Goal: Task Accomplishment & Management: Complete application form

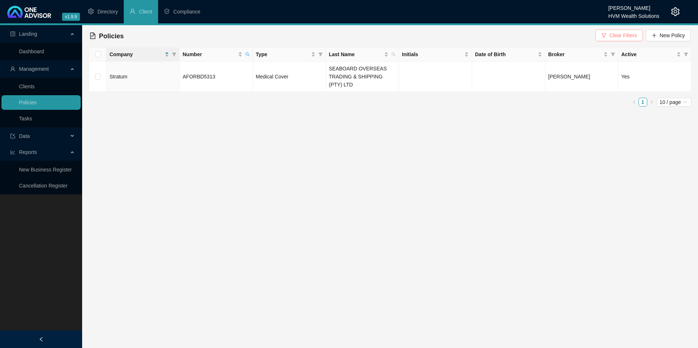
click at [622, 38] on span "Clear Filters" at bounding box center [622, 35] width 27 height 8
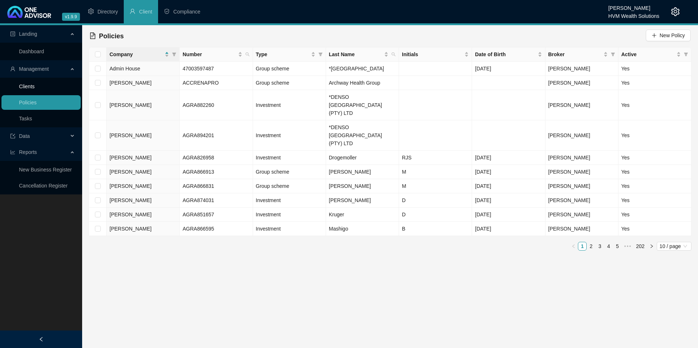
click at [35, 89] on link "Clients" at bounding box center [27, 87] width 16 height 6
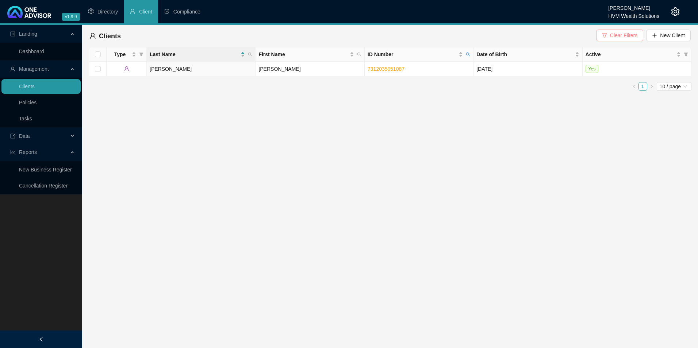
click at [606, 38] on button "Clear Filters" at bounding box center [619, 36] width 47 height 12
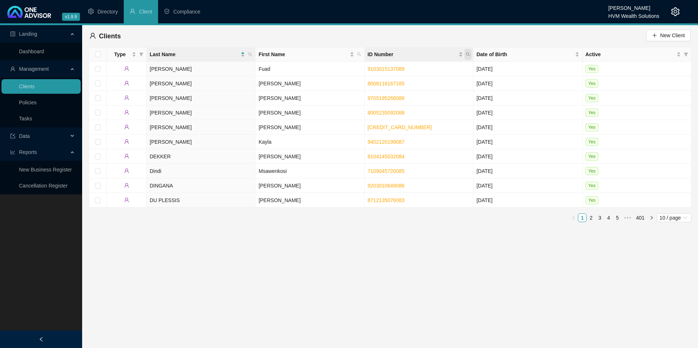
click at [467, 54] on icon "search" at bounding box center [468, 54] width 4 height 4
paste input "9609265394089"
type input "9609265394089"
click at [423, 85] on span "Search" at bounding box center [420, 83] width 16 height 8
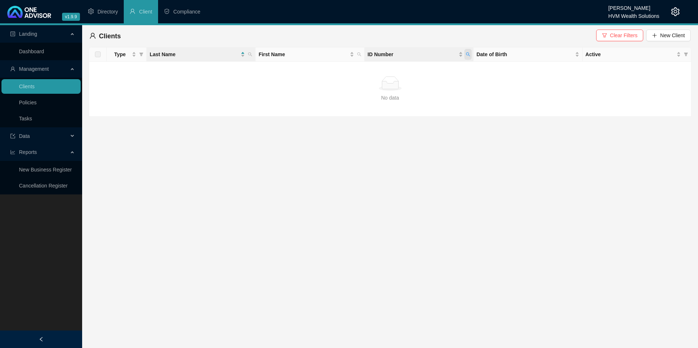
click at [468, 55] on icon "search" at bounding box center [468, 54] width 4 height 4
click at [404, 68] on input "9609265394089" at bounding box center [434, 70] width 69 height 12
click at [469, 55] on icon "search" at bounding box center [468, 55] width 4 height 4
drag, startPoint x: 457, startPoint y: 70, endPoint x: 402, endPoint y: 69, distance: 55.5
click at [402, 69] on input "9609265394089" at bounding box center [434, 70] width 69 height 12
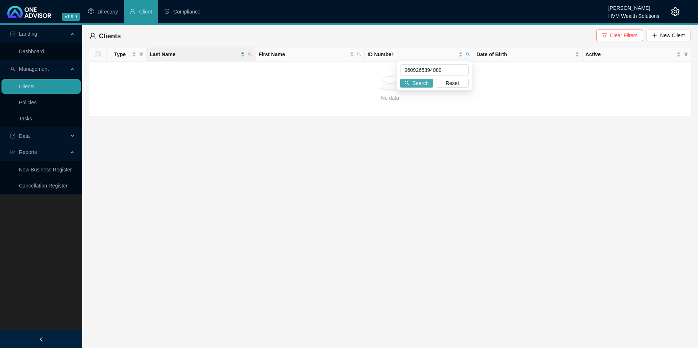
click at [420, 86] on span "Search" at bounding box center [420, 83] width 16 height 8
click at [37, 100] on link "Policies" at bounding box center [28, 103] width 18 height 6
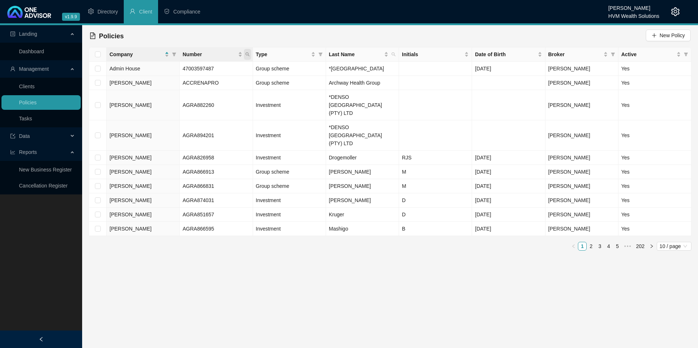
click at [248, 55] on icon "search" at bounding box center [247, 55] width 4 height 4
paste input "695861470"
click at [196, 69] on input "695861470" at bounding box center [213, 70] width 69 height 12
type input "695861470"
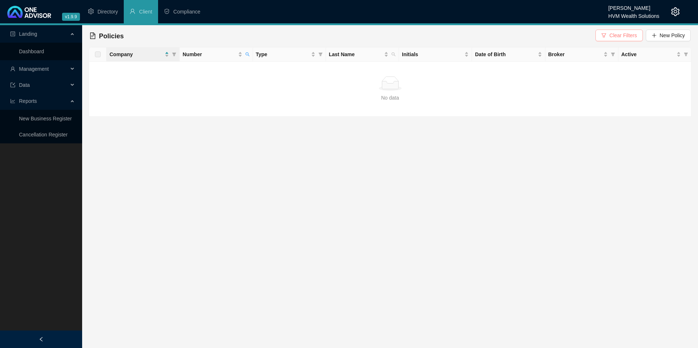
click at [619, 34] on span "Clear Filters" at bounding box center [622, 35] width 27 height 8
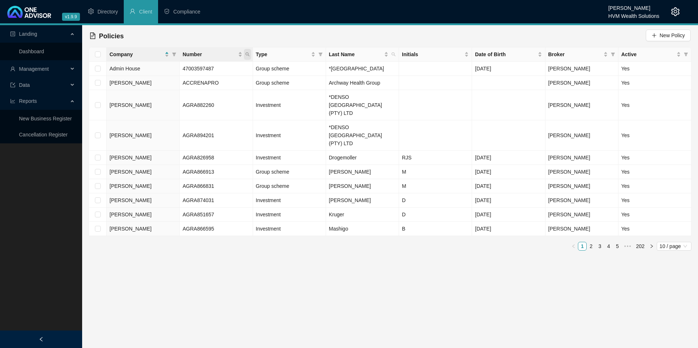
click at [248, 54] on icon "search" at bounding box center [247, 54] width 4 height 4
click at [195, 69] on input "695861470" at bounding box center [213, 70] width 69 height 12
type input "695861470"
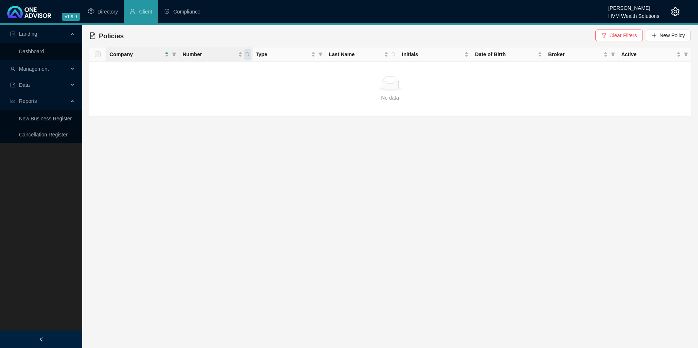
click at [247, 54] on icon "search" at bounding box center [247, 54] width 4 height 4
click at [226, 70] on input "695861470" at bounding box center [213, 70] width 69 height 12
click at [634, 37] on span "Clear Filters" at bounding box center [622, 35] width 27 height 8
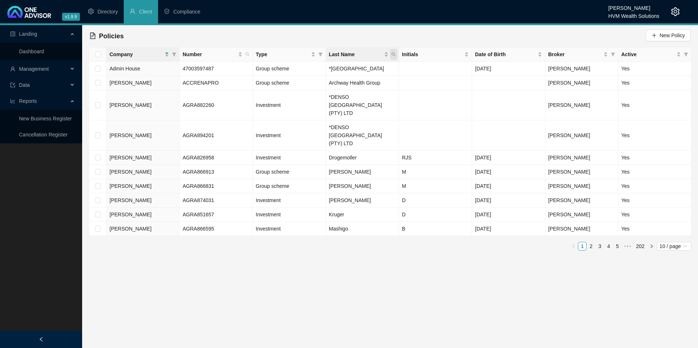
click at [395, 52] on span "Last Name" at bounding box center [393, 54] width 7 height 11
type input "DUNNETT"
click at [353, 82] on span "Search" at bounding box center [346, 83] width 16 height 8
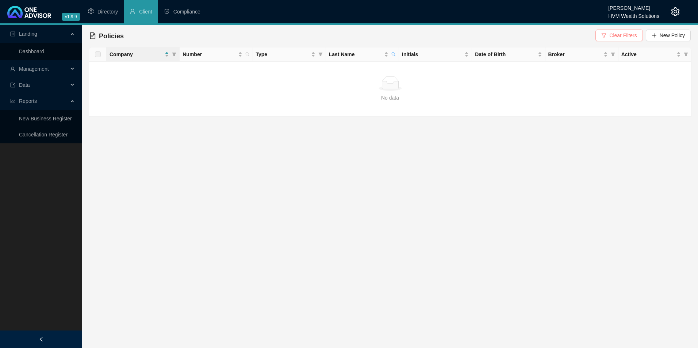
click at [611, 36] on button "Clear Filters" at bounding box center [618, 36] width 47 height 12
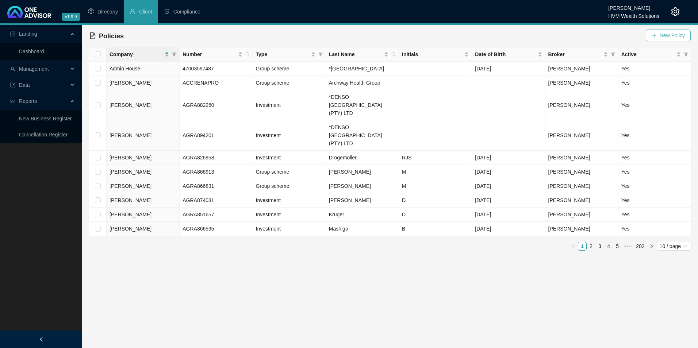
click at [669, 36] on span "New Policy" at bounding box center [672, 35] width 25 height 8
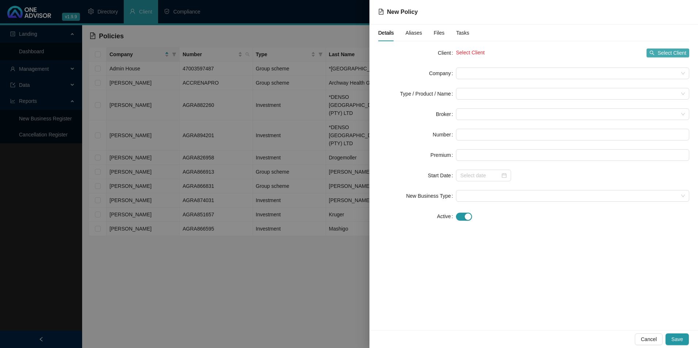
click at [683, 50] on span "Select Client" at bounding box center [671, 53] width 29 height 8
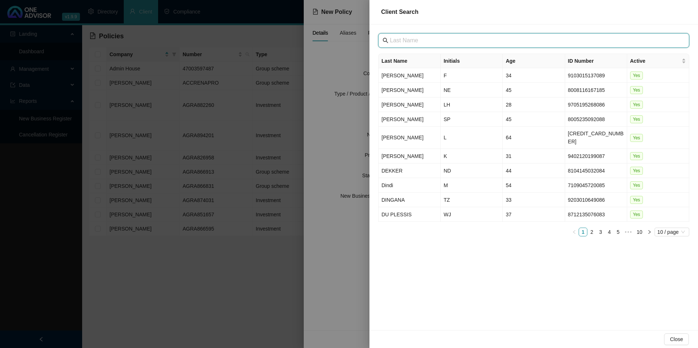
click at [471, 40] on input "text" at bounding box center [534, 40] width 289 height 9
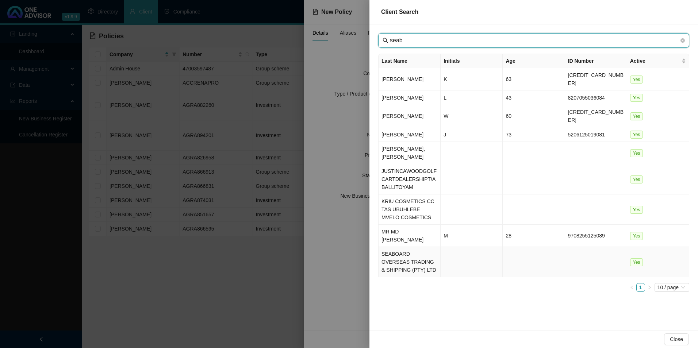
type input "seab"
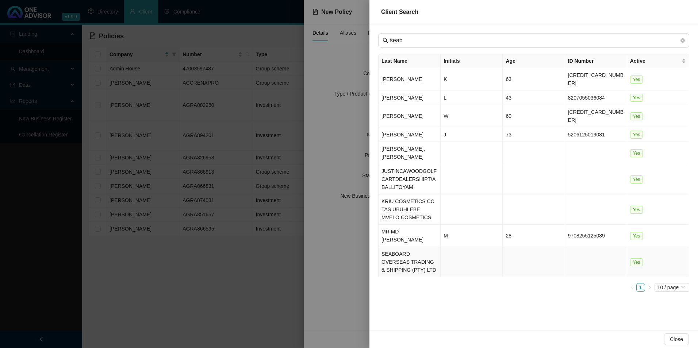
click at [401, 247] on td "SEABOARD OVERSEAS TRADING & SHIPPING (PTY) LTD" at bounding box center [410, 262] width 62 height 30
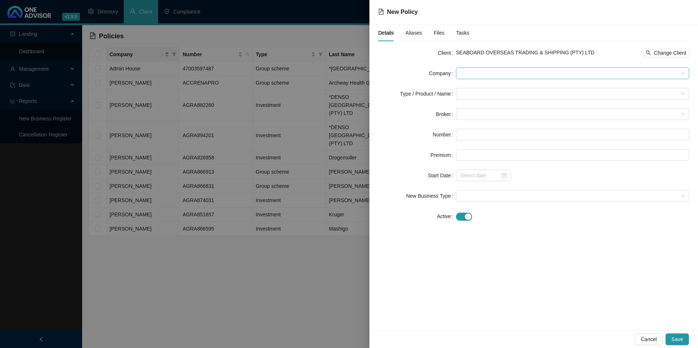
click at [501, 75] on span at bounding box center [572, 73] width 224 height 11
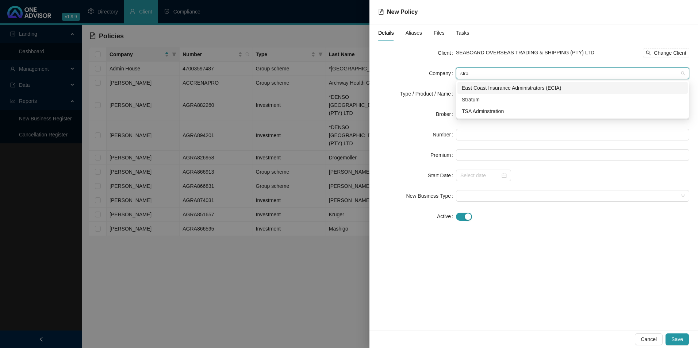
type input "strat"
click at [481, 99] on div "Stratum" at bounding box center [573, 100] width 222 height 8
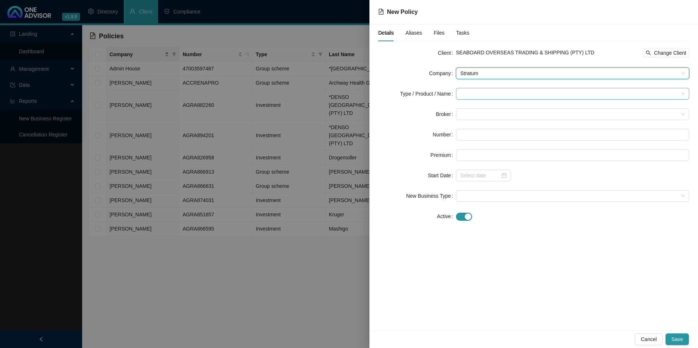
click at [514, 93] on input "search" at bounding box center [569, 93] width 218 height 11
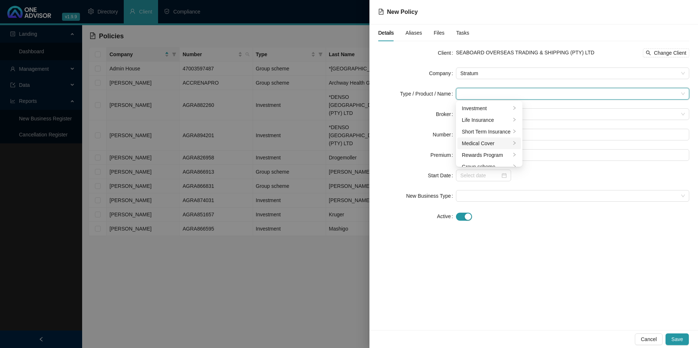
click at [488, 144] on div "Medical Cover" at bounding box center [486, 143] width 49 height 8
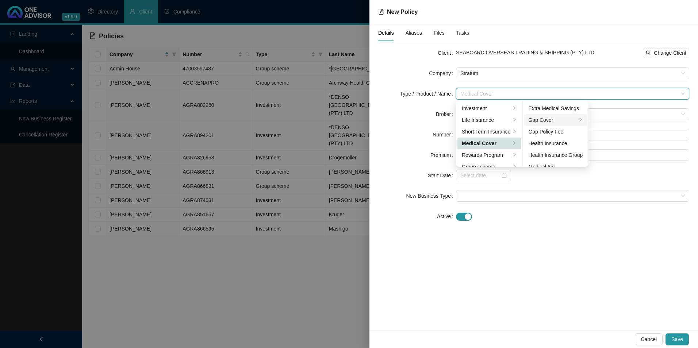
click at [552, 120] on div "Gap Cover" at bounding box center [553, 120] width 49 height 8
click at [546, 239] on div "Details Aliases Files Tasks Client SEABOARD OVERSEAS TRADING & SHIPPING (PTY) L…" at bounding box center [533, 177] width 329 height 306
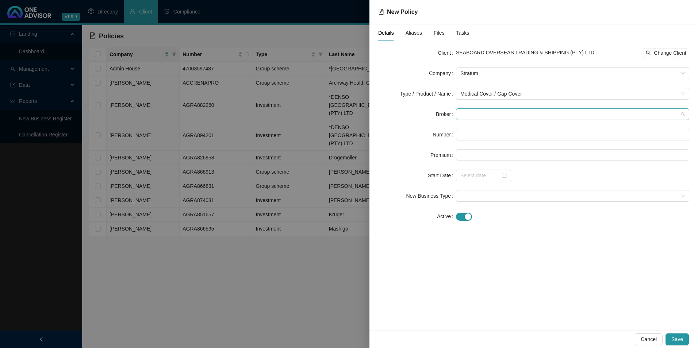
click at [480, 119] on span at bounding box center [572, 114] width 224 height 11
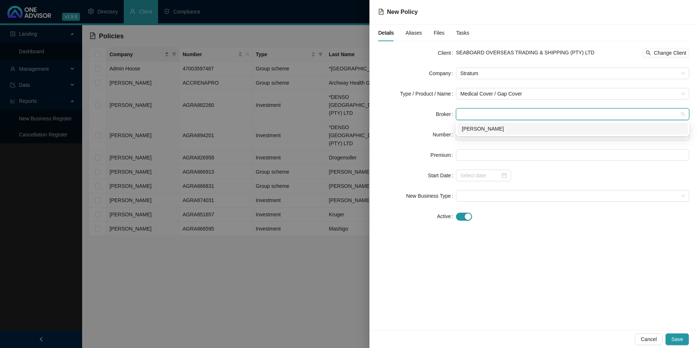
click at [479, 132] on div "[PERSON_NAME]" at bounding box center [573, 129] width 222 height 8
click at [479, 135] on input "text" at bounding box center [572, 135] width 233 height 12
paste input "POL-1517463-Y5X5"
type input "POL-1517463-Y5X5"
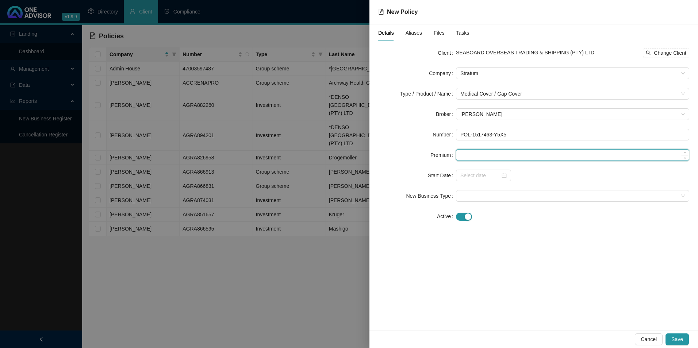
click at [506, 153] on input at bounding box center [572, 155] width 233 height 11
type input "440.00"
click at [467, 175] on input at bounding box center [480, 176] width 40 height 8
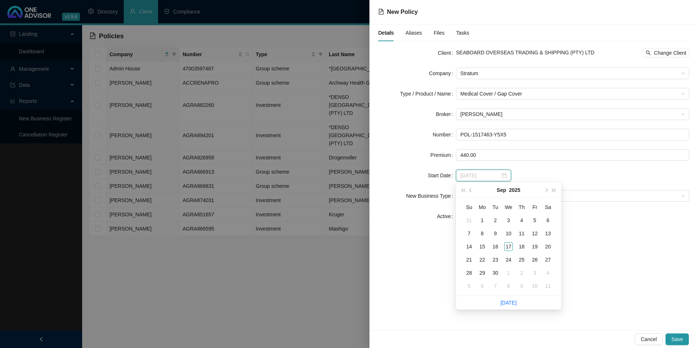
type input "2025-09-15"
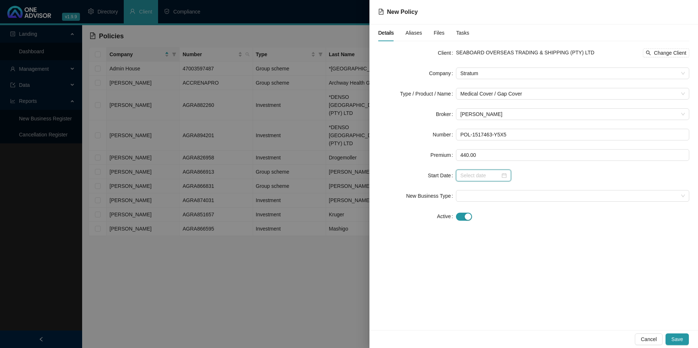
click at [508, 176] on div at bounding box center [483, 176] width 55 height 12
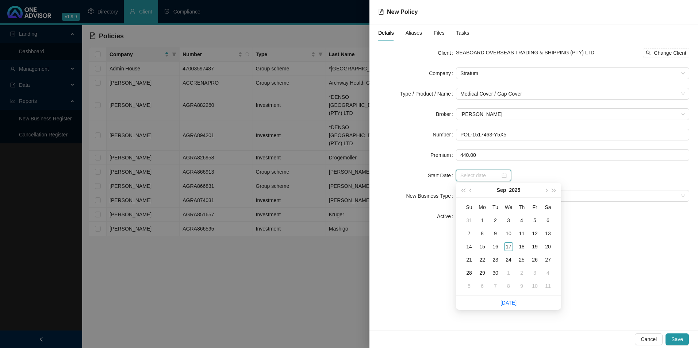
click at [506, 177] on div at bounding box center [483, 176] width 55 height 12
click at [462, 188] on button "super-prev-year" at bounding box center [463, 190] width 8 height 15
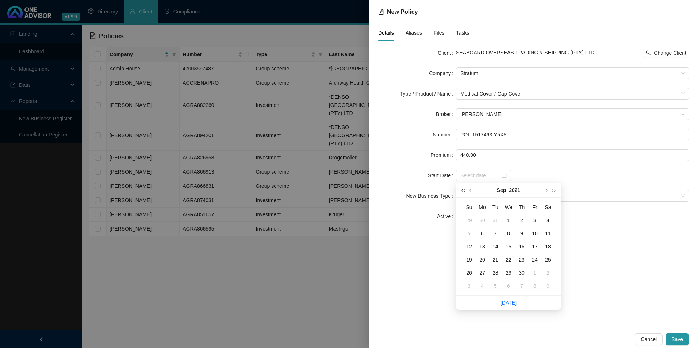
click at [462, 188] on button "super-prev-year" at bounding box center [463, 190] width 8 height 15
type input "2020-09-01"
click at [470, 189] on span "prev-year" at bounding box center [471, 190] width 4 height 4
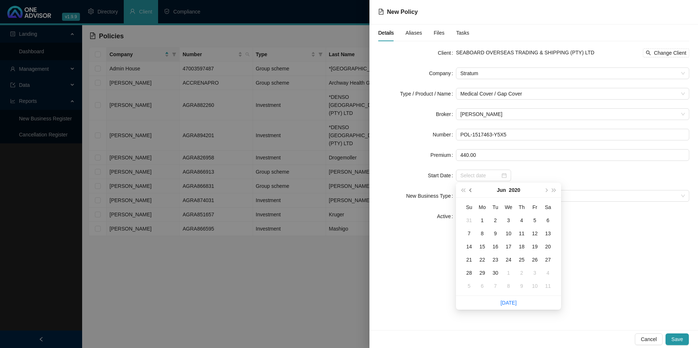
click at [470, 189] on span "prev-year" at bounding box center [471, 190] width 4 height 4
type input "2020-04-01"
click at [511, 220] on div "1" at bounding box center [508, 220] width 9 height 9
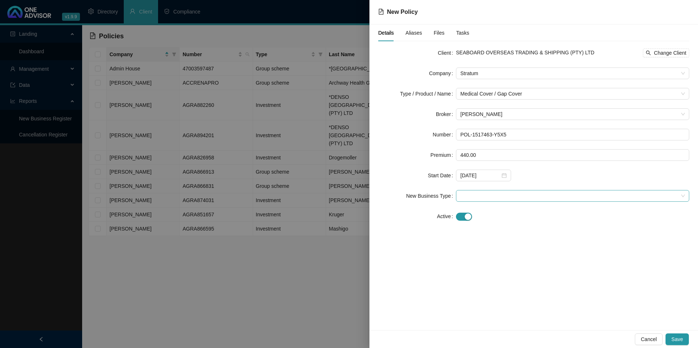
click at [480, 196] on span at bounding box center [572, 196] width 224 height 11
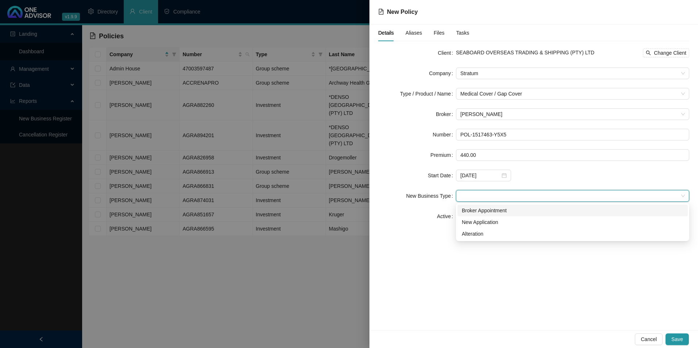
click at [477, 211] on div "Broker Appointment" at bounding box center [573, 211] width 222 height 8
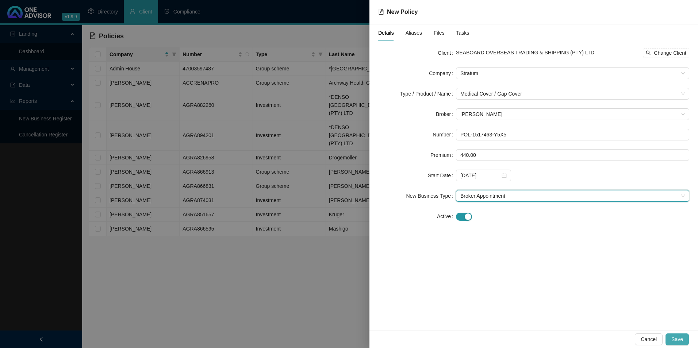
click at [683, 341] on span "Save" at bounding box center [677, 339] width 12 height 8
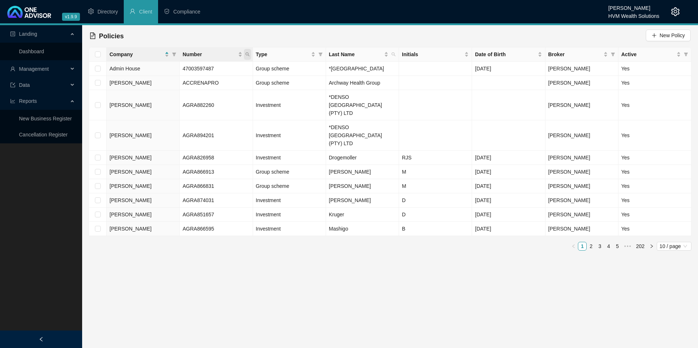
click at [249, 55] on icon "search" at bounding box center [247, 54] width 4 height 4
paste input "POL-1517463-Y5X5"
type input "POL-1517463-Y5X5"
click at [201, 82] on span "Search" at bounding box center [200, 83] width 16 height 8
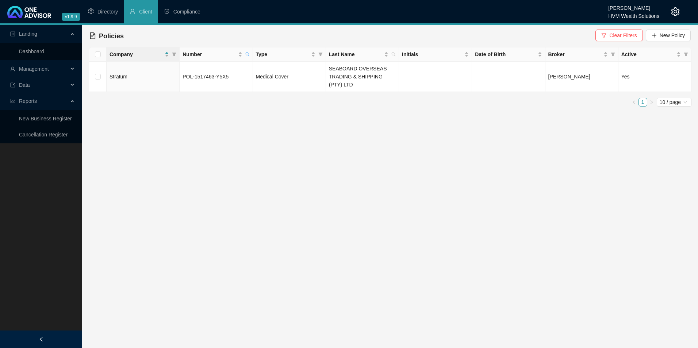
click at [620, 33] on span "Clear Filters" at bounding box center [622, 35] width 27 height 8
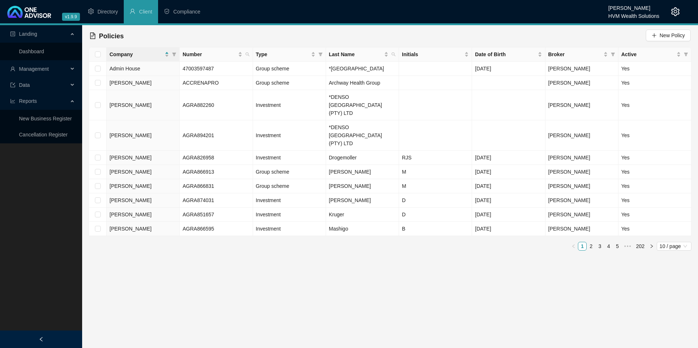
click at [72, 69] on div "Management" at bounding box center [40, 69] width 79 height 15
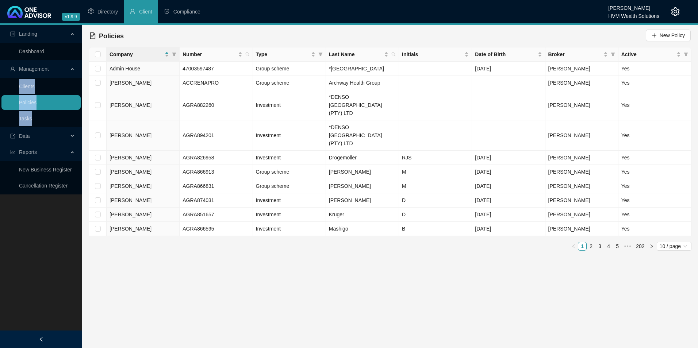
click at [34, 87] on link "Clients" at bounding box center [27, 87] width 16 height 6
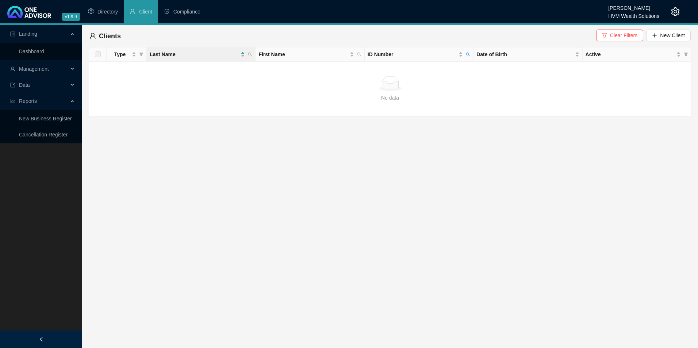
click at [74, 69] on icon at bounding box center [73, 69] width 4 height 0
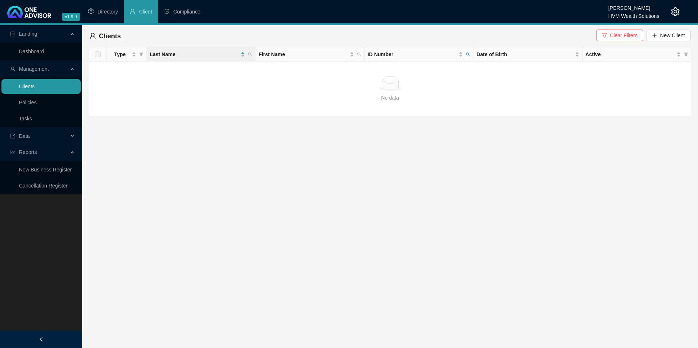
click at [35, 84] on link "Clients" at bounding box center [27, 87] width 16 height 6
click at [470, 53] on icon "search" at bounding box center [468, 54] width 4 height 4
click at [626, 32] on span "Clear Filters" at bounding box center [623, 35] width 27 height 8
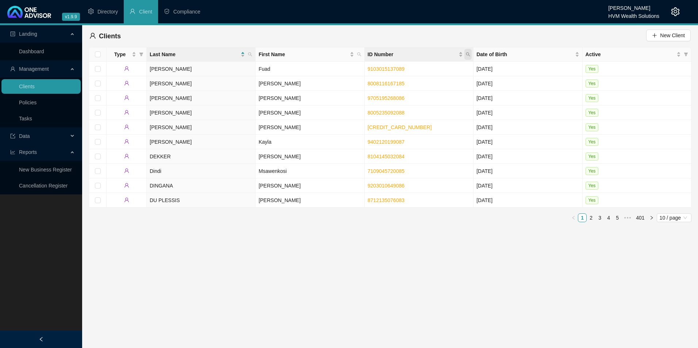
click at [468, 53] on icon "search" at bounding box center [468, 55] width 4 height 4
paste input "9602155167087"
type input "9602155167087"
click at [427, 84] on span "Search" at bounding box center [420, 83] width 16 height 8
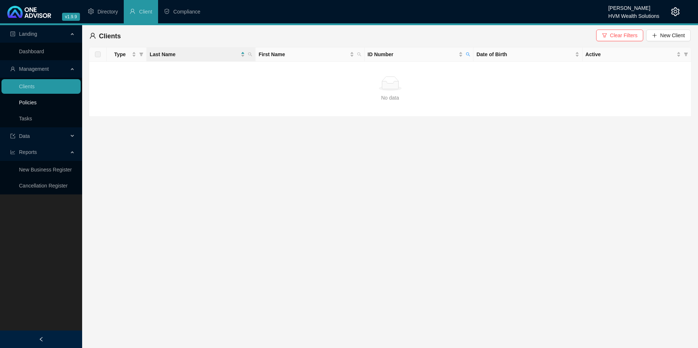
click at [37, 100] on link "Policies" at bounding box center [28, 103] width 18 height 6
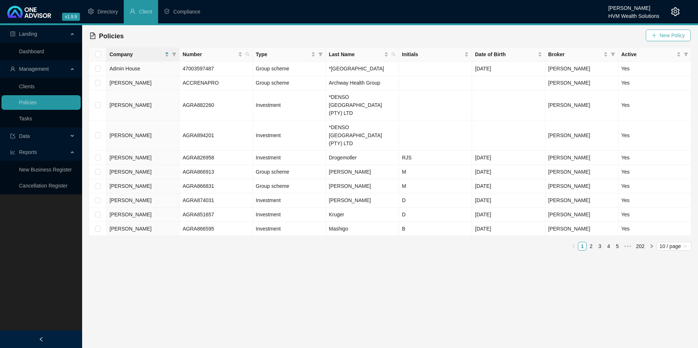
click at [672, 35] on span "New Policy" at bounding box center [672, 35] width 25 height 8
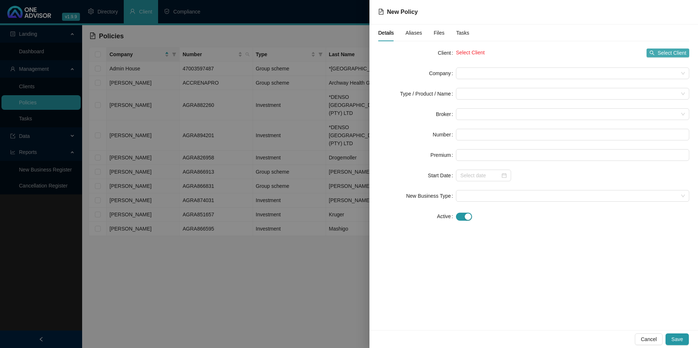
click at [676, 53] on span "Select Client" at bounding box center [671, 53] width 29 height 8
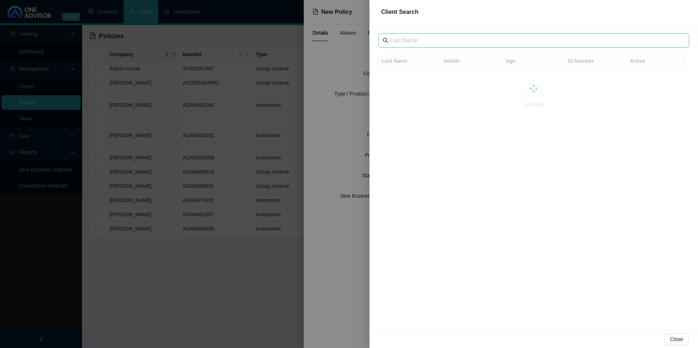
click at [447, 46] on span at bounding box center [533, 40] width 311 height 15
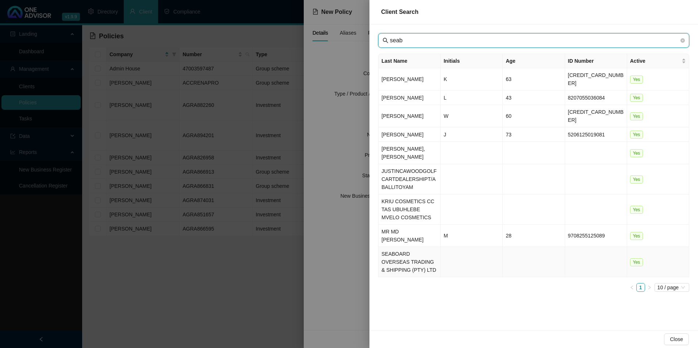
type input "seab"
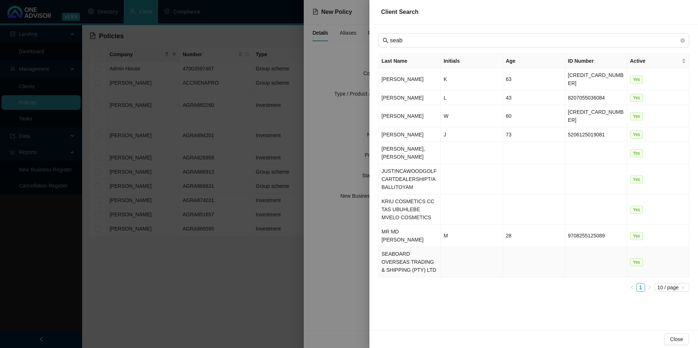
click at [410, 249] on td "SEABOARD OVERSEAS TRADING & SHIPPING (PTY) LTD" at bounding box center [410, 262] width 62 height 30
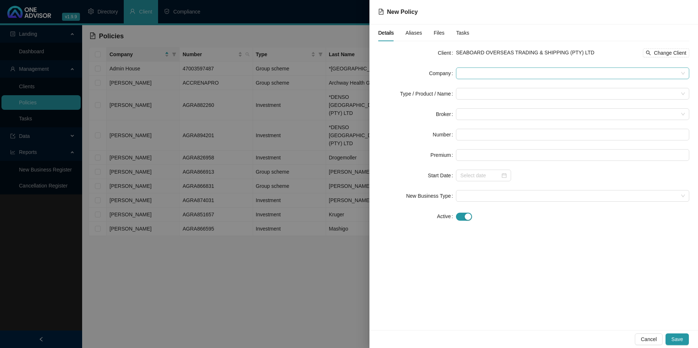
click at [507, 68] on span at bounding box center [572, 73] width 224 height 11
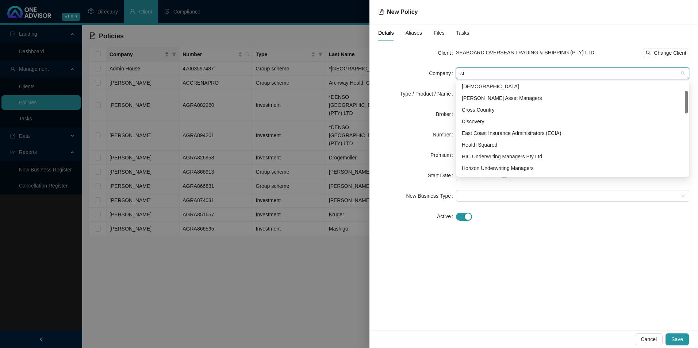
scroll to position [23, 0]
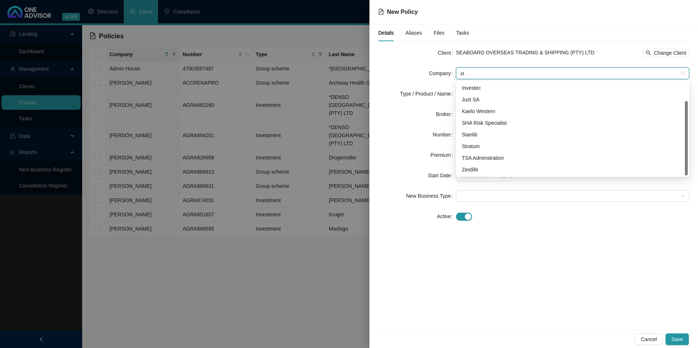
type input "str"
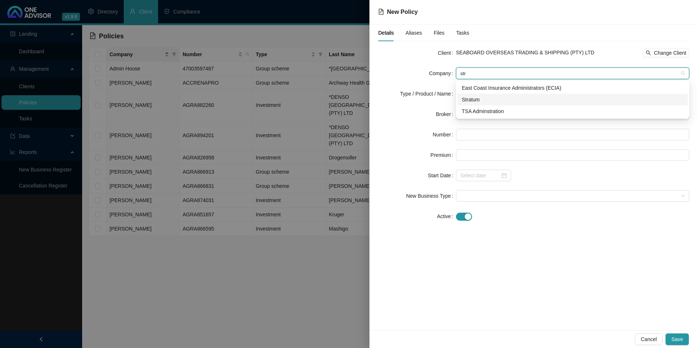
click at [476, 101] on div "Stratum" at bounding box center [573, 100] width 222 height 8
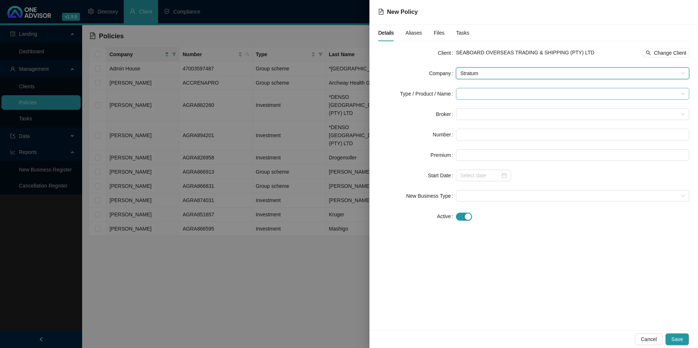
click at [474, 95] on input "search" at bounding box center [569, 93] width 218 height 11
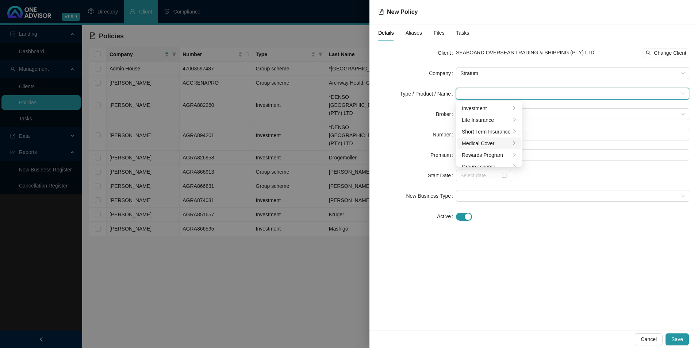
click at [471, 142] on div "Medical Cover" at bounding box center [486, 143] width 49 height 8
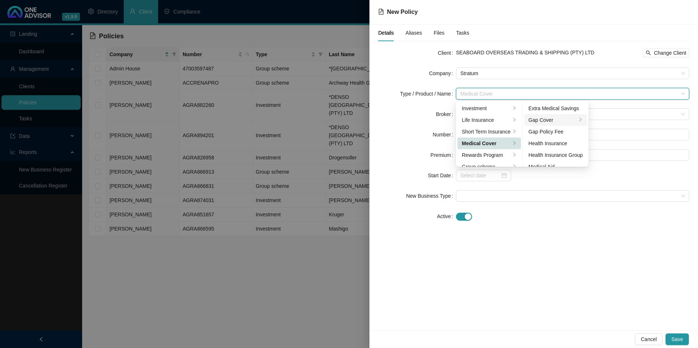
click at [569, 116] on div "Gap Cover" at bounding box center [553, 120] width 49 height 8
click at [571, 204] on form "Client SEABOARD OVERSEAS TRADING & SHIPPING (PTY) LTD Change Client Company Str…" at bounding box center [533, 134] width 311 height 175
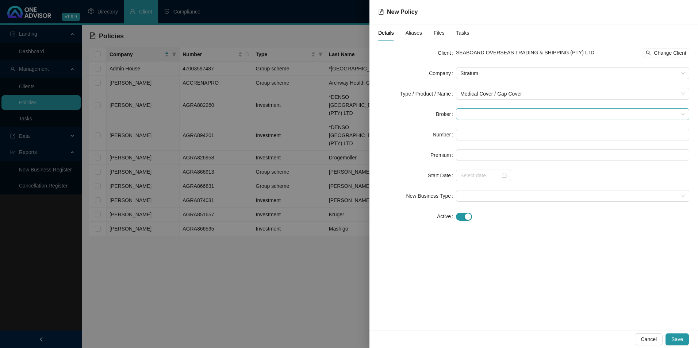
click at [507, 112] on span at bounding box center [572, 114] width 224 height 11
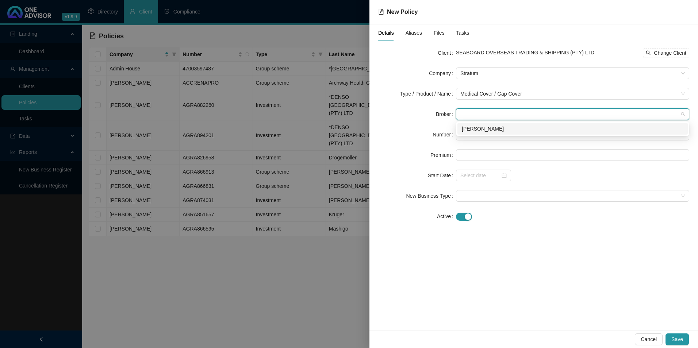
click at [489, 133] on div "[PERSON_NAME]" at bounding box center [572, 129] width 230 height 12
paste input "GAP0464253 Corporate Elite500 [DATE] 9602155167087 A137 Basson Nic Jochen R 440…"
drag, startPoint x: 459, startPoint y: 134, endPoint x: 699, endPoint y: 134, distance: 240.2
click at [698, 134] on html "v1.9.9 [PERSON_NAME] HVM Wealth Solutions Directory Client Compliance Landing D…" at bounding box center [349, 174] width 698 height 348
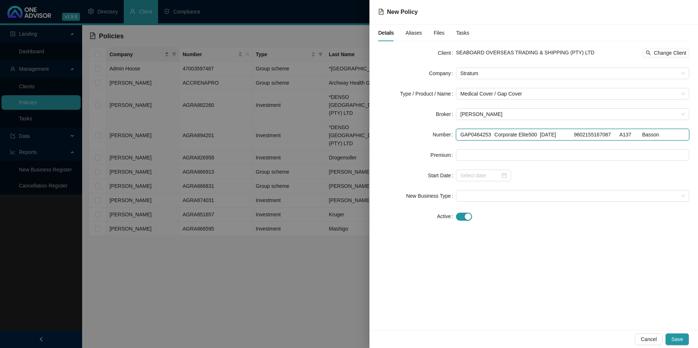
scroll to position [0, 0]
type input "GAP0464253"
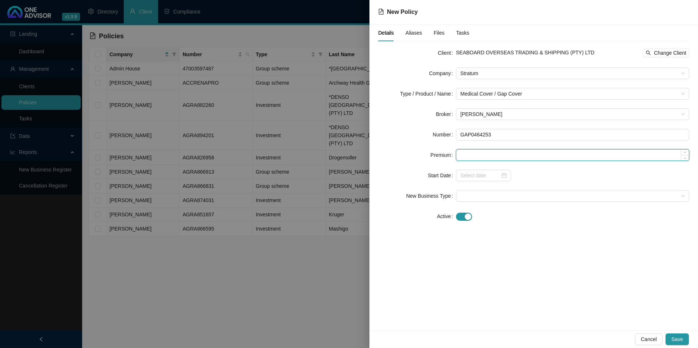
click at [482, 155] on input at bounding box center [572, 155] width 233 height 11
click at [528, 154] on input at bounding box center [572, 155] width 233 height 11
type input "440.00"
click at [484, 177] on input at bounding box center [480, 176] width 40 height 8
click at [507, 175] on div at bounding box center [483, 176] width 55 height 12
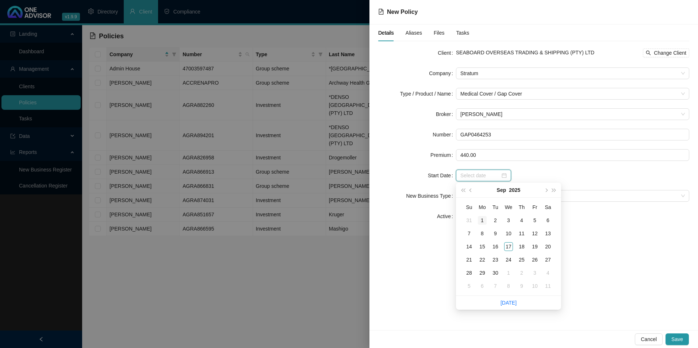
type input "[DATE]"
click at [471, 188] on span "prev-year" at bounding box center [471, 190] width 4 height 4
type input "[DATE]"
click at [538, 219] on div "1" at bounding box center [534, 220] width 9 height 9
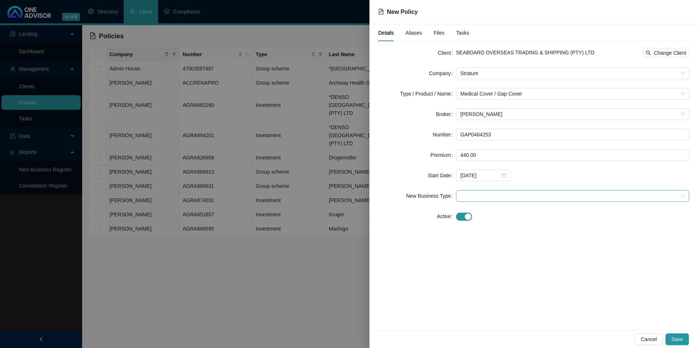
click at [517, 194] on span at bounding box center [572, 196] width 224 height 11
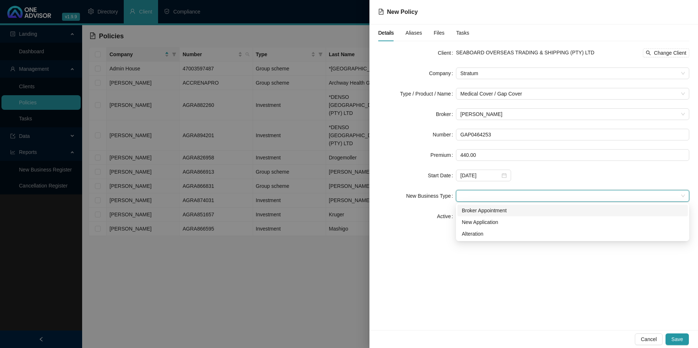
click at [495, 209] on div "Broker Appointment" at bounding box center [573, 211] width 222 height 8
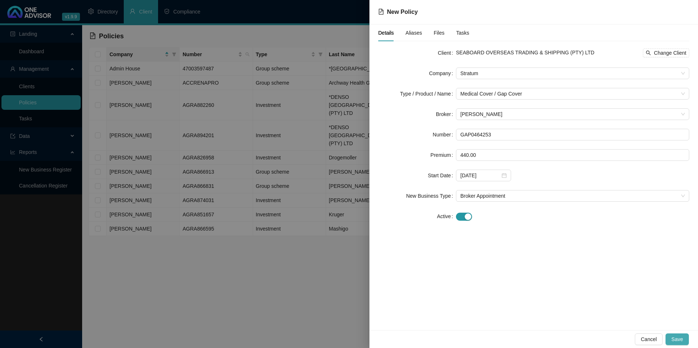
click at [680, 341] on span "Save" at bounding box center [677, 339] width 12 height 8
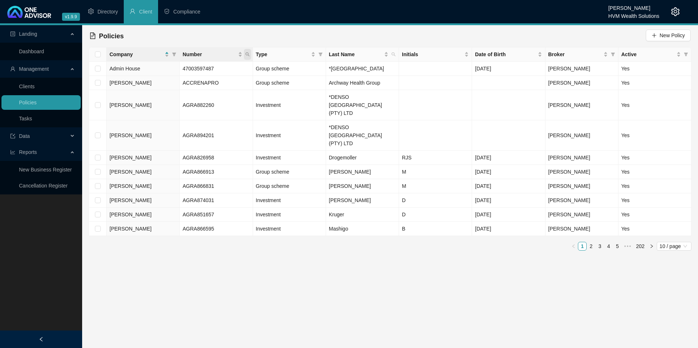
click at [246, 53] on icon "search" at bounding box center [247, 54] width 4 height 4
type input "GAP0464253"
click at [205, 84] on span "Search" at bounding box center [200, 83] width 16 height 8
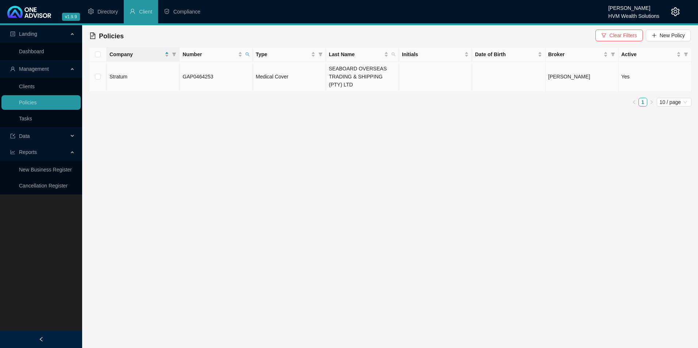
click at [236, 76] on td "GAP0464253" at bounding box center [216, 77] width 73 height 30
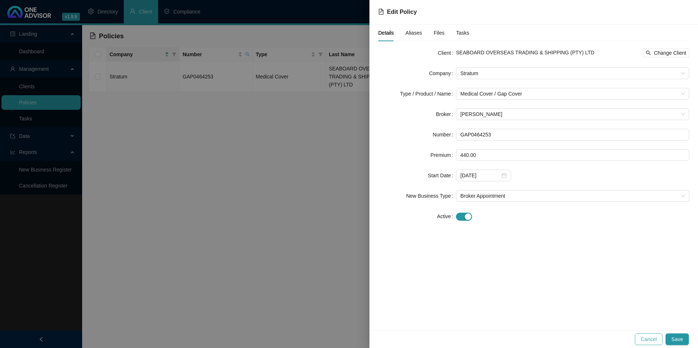
click at [650, 338] on span "Cancel" at bounding box center [649, 339] width 16 height 8
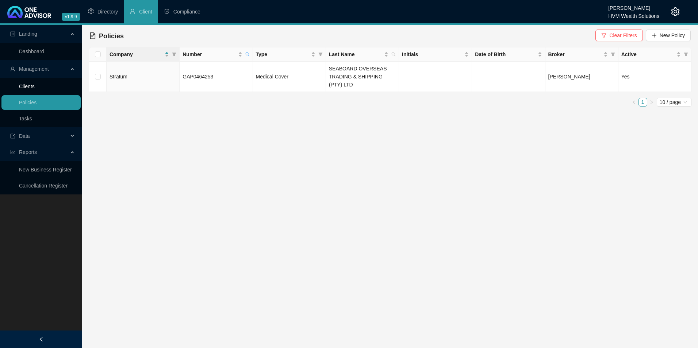
click at [35, 89] on link "Clients" at bounding box center [27, 87] width 16 height 6
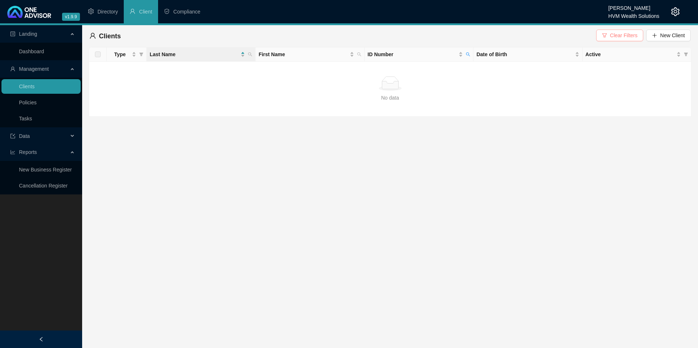
click at [627, 31] on span "Clear Filters" at bounding box center [623, 35] width 27 height 8
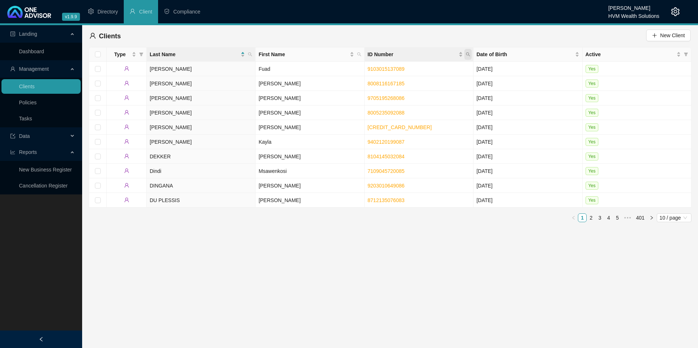
click at [470, 53] on icon "search" at bounding box center [468, 54] width 4 height 4
paste input "0002175255088"
type input "0002175255088"
click at [418, 82] on span "Search" at bounding box center [420, 83] width 16 height 8
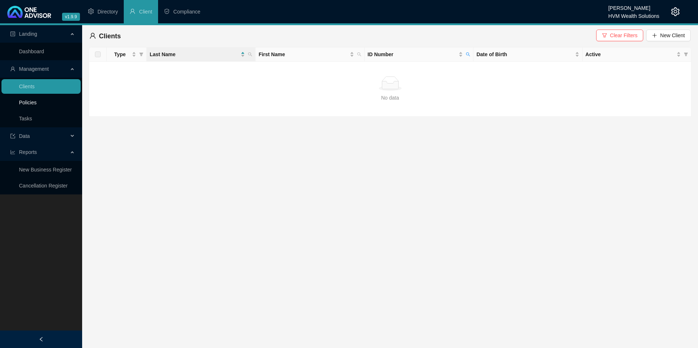
click at [32, 102] on link "Policies" at bounding box center [28, 103] width 18 height 6
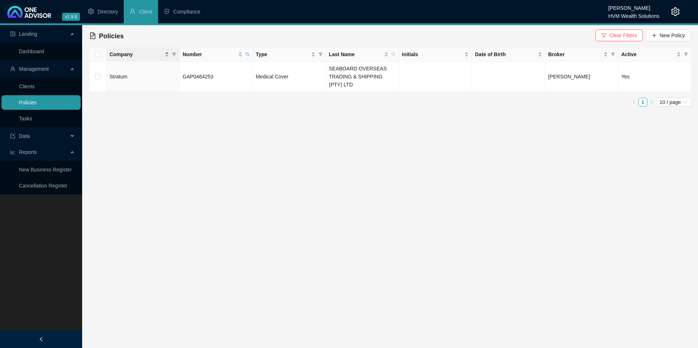
click at [28, 100] on link "Policies" at bounding box center [28, 103] width 18 height 6
click at [624, 37] on span "Clear Filters" at bounding box center [622, 35] width 27 height 8
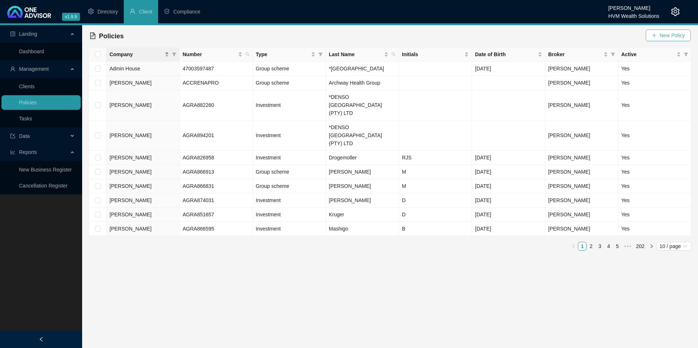
click at [680, 38] on span "New Policy" at bounding box center [672, 35] width 25 height 8
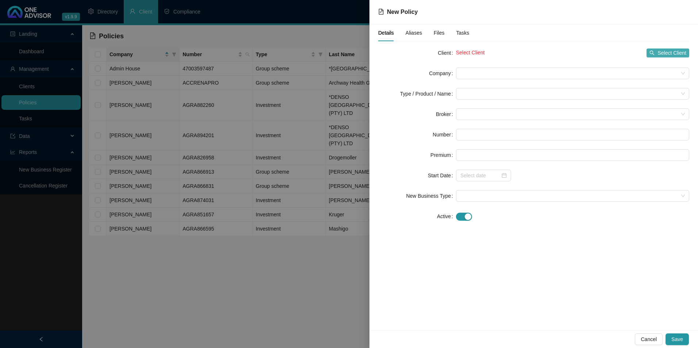
click at [654, 50] on icon "search" at bounding box center [651, 52] width 5 height 5
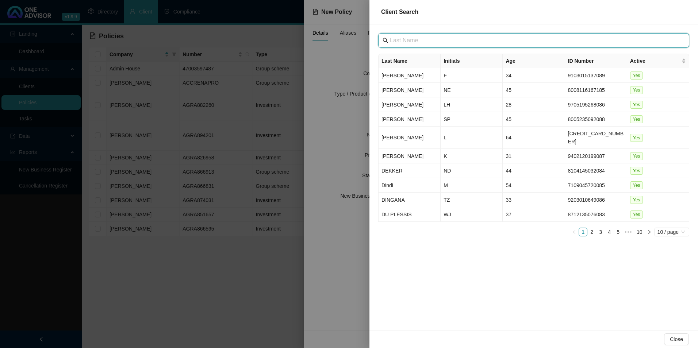
click at [442, 41] on input "text" at bounding box center [534, 40] width 289 height 9
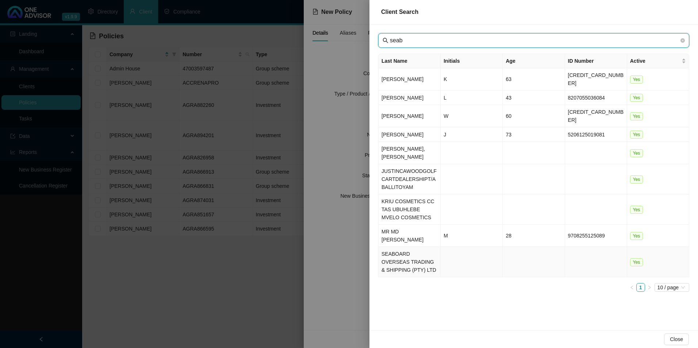
type input "seab"
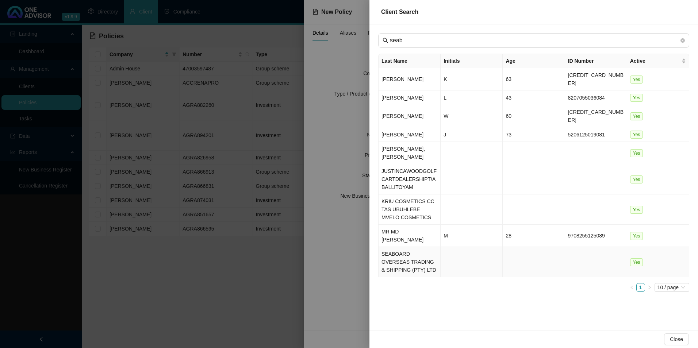
click at [420, 247] on td "SEABOARD OVERSEAS TRADING & SHIPPING (PTY) LTD" at bounding box center [410, 262] width 62 height 30
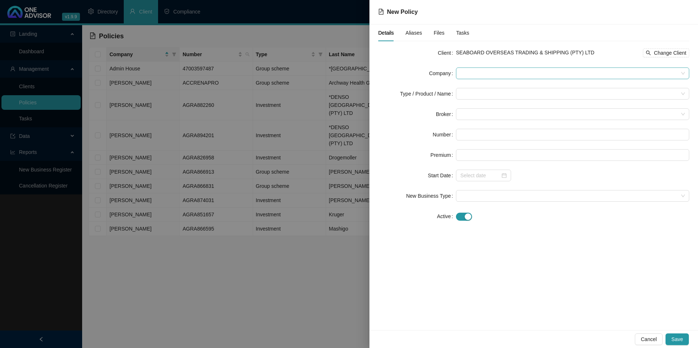
click at [485, 73] on span at bounding box center [572, 73] width 224 height 11
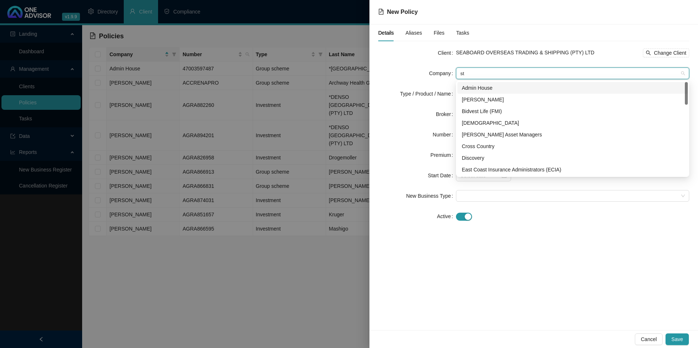
type input "str"
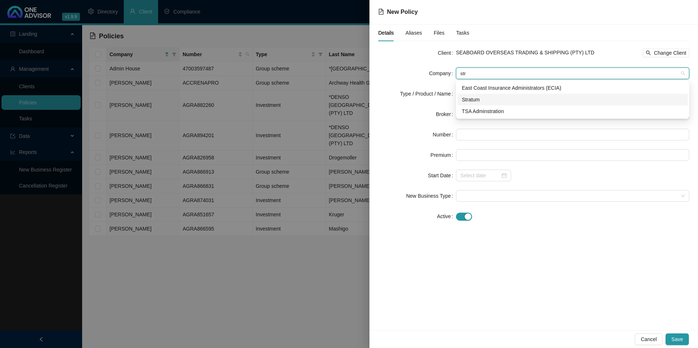
click at [495, 97] on div "Stratum" at bounding box center [573, 100] width 222 height 8
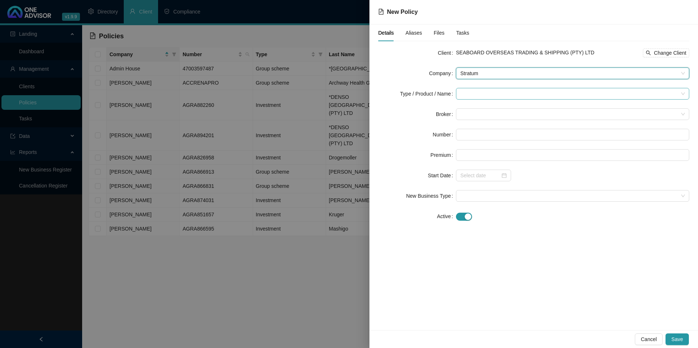
click at [484, 94] on input "search" at bounding box center [569, 93] width 218 height 11
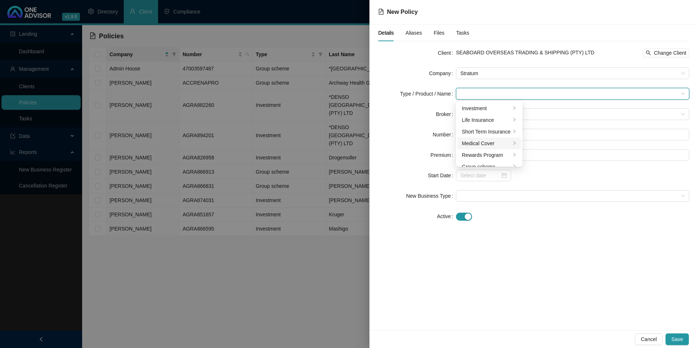
click at [485, 143] on div "Medical Cover" at bounding box center [486, 143] width 49 height 8
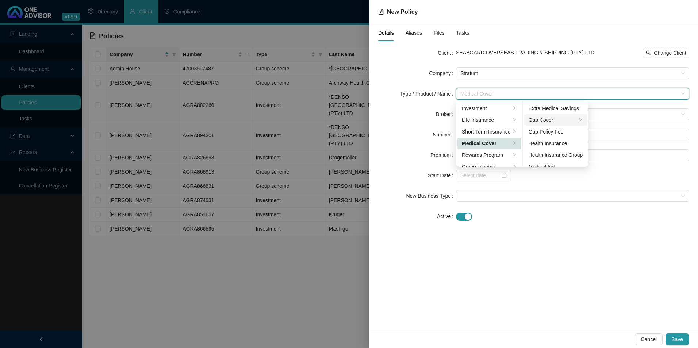
click at [558, 119] on div "Gap Cover" at bounding box center [553, 120] width 49 height 8
click at [634, 217] on div at bounding box center [572, 216] width 233 height 8
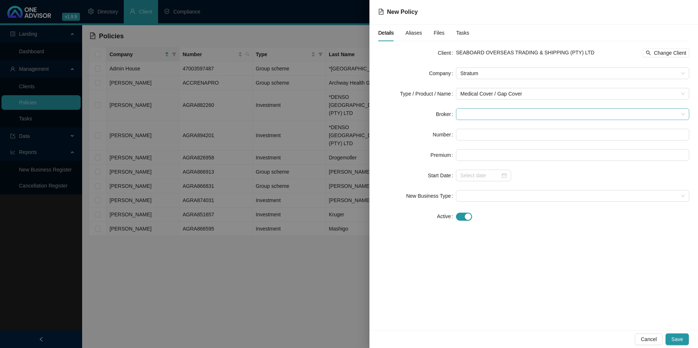
click at [487, 119] on span at bounding box center [572, 114] width 224 height 11
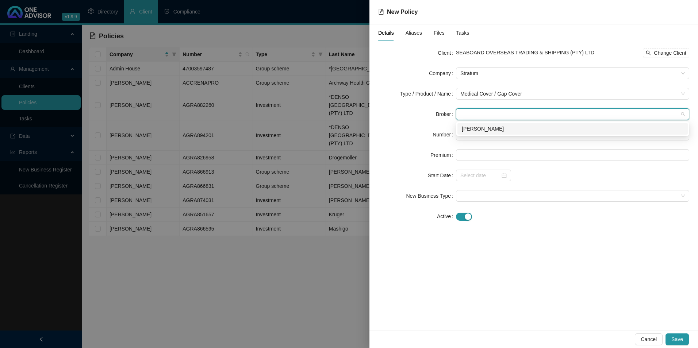
click at [488, 131] on div "[PERSON_NAME]" at bounding box center [573, 129] width 222 height 8
click at [485, 131] on input "text" at bounding box center [572, 135] width 233 height 12
click at [511, 132] on input "text" at bounding box center [572, 135] width 233 height 12
click at [495, 130] on input "text" at bounding box center [572, 135] width 233 height 12
paste input "GAP0466286"
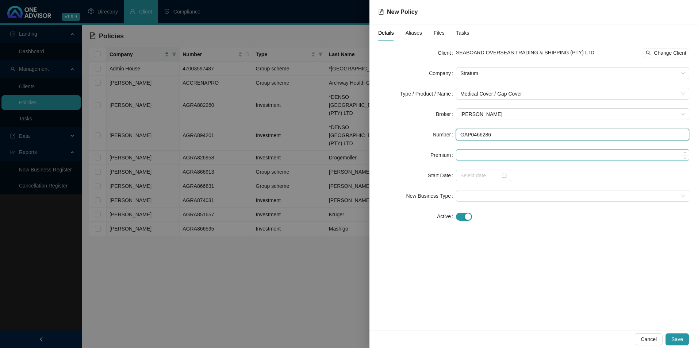
type input "GAP0466286"
click at [493, 158] on input at bounding box center [572, 155] width 233 height 11
click at [532, 159] on input at bounding box center [572, 155] width 233 height 11
click at [506, 157] on input at bounding box center [572, 155] width 233 height 11
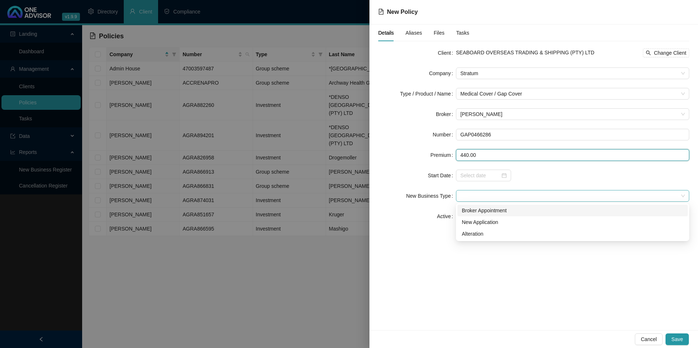
click at [493, 199] on span at bounding box center [572, 196] width 224 height 11
type input "440.00"
click at [492, 179] on input at bounding box center [480, 176] width 40 height 8
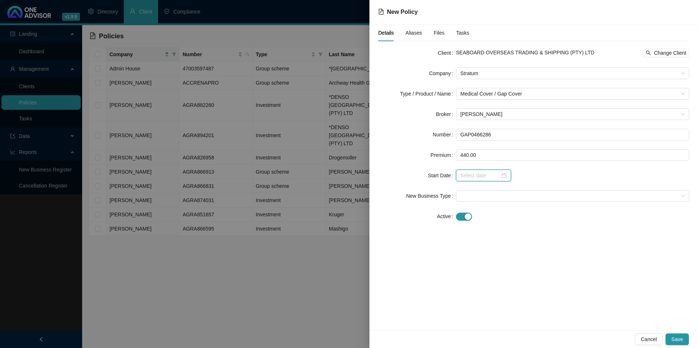
click at [469, 178] on input at bounding box center [480, 176] width 40 height 8
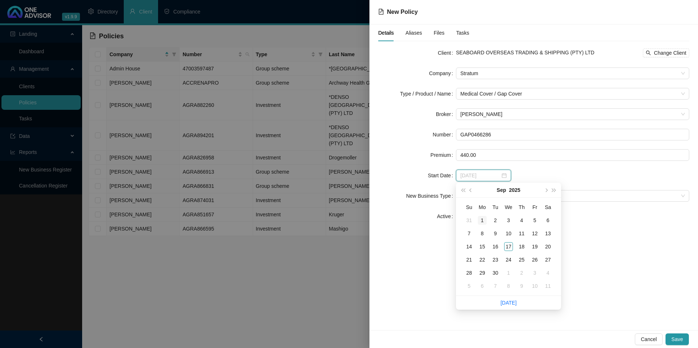
type input "[DATE]"
click at [485, 220] on div "1" at bounding box center [482, 220] width 9 height 9
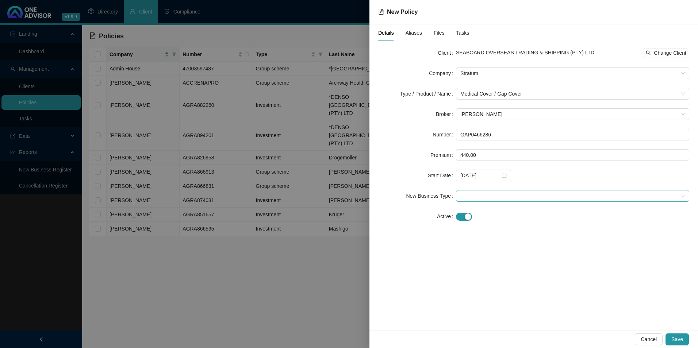
click at [516, 193] on span at bounding box center [572, 196] width 224 height 11
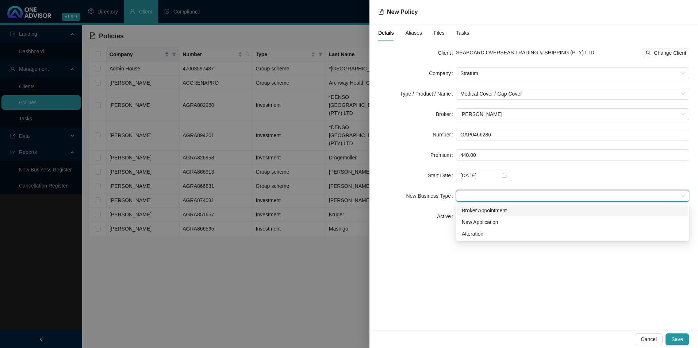
click at [486, 209] on div "Broker Appointment" at bounding box center [573, 211] width 222 height 8
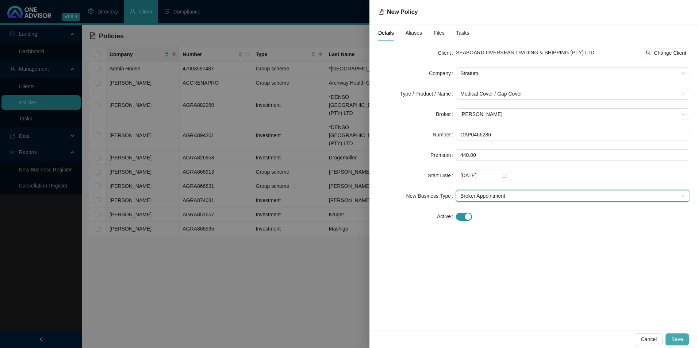
click at [683, 338] on button "Save" at bounding box center [676, 340] width 23 height 12
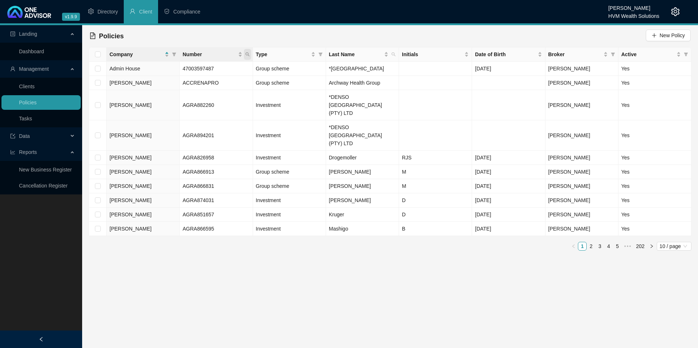
click at [246, 56] on span "Number" at bounding box center [247, 54] width 7 height 11
paste input "GAP0466286"
type input "GAP0466286"
click at [206, 80] on span "Search" at bounding box center [200, 83] width 16 height 8
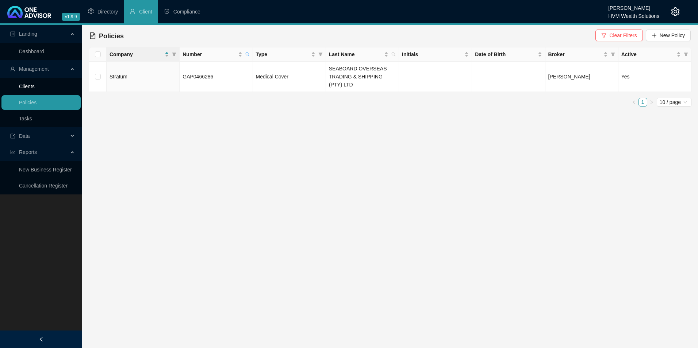
click at [29, 89] on link "Clients" at bounding box center [27, 87] width 16 height 6
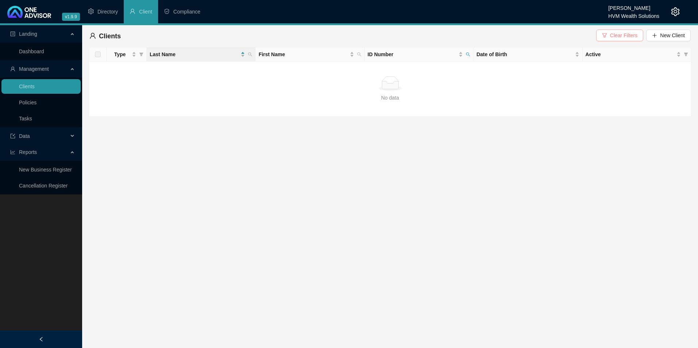
click at [606, 33] on icon "filter" at bounding box center [604, 35] width 5 height 5
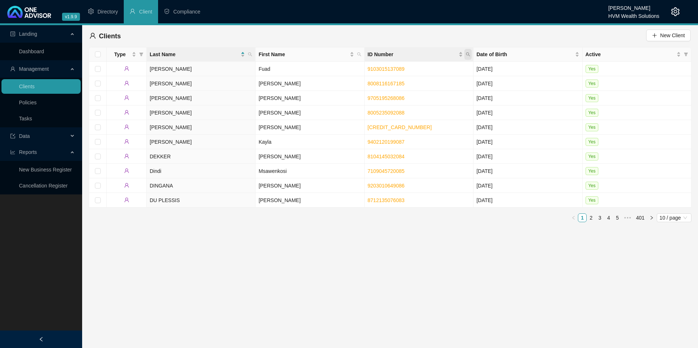
click at [469, 54] on icon "search" at bounding box center [468, 55] width 4 height 4
type input "8403180153080"
click at [422, 79] on span "Search" at bounding box center [420, 83] width 16 height 8
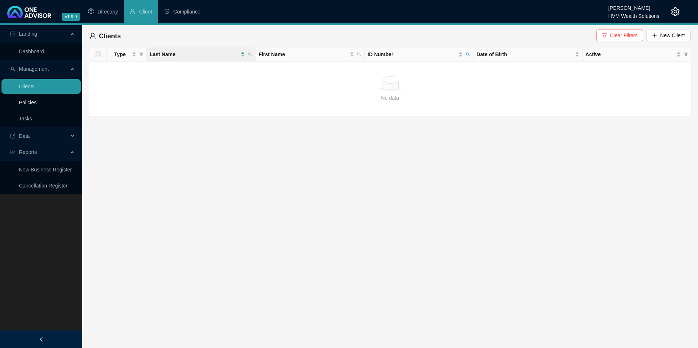
click at [37, 100] on link "Policies" at bounding box center [28, 103] width 18 height 6
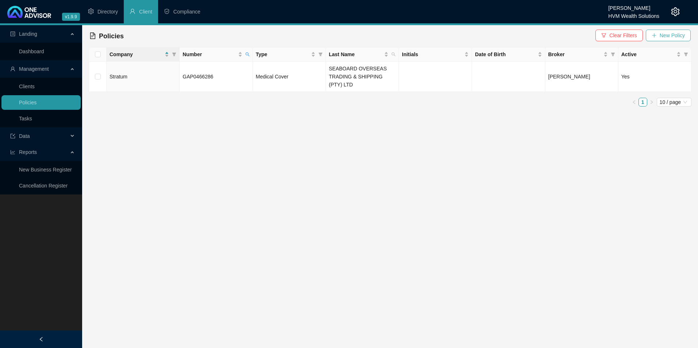
click at [680, 33] on span "New Policy" at bounding box center [672, 35] width 25 height 8
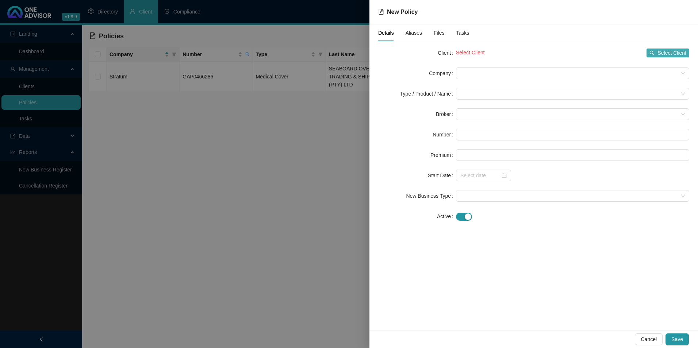
click at [676, 54] on span "Select Client" at bounding box center [671, 53] width 29 height 8
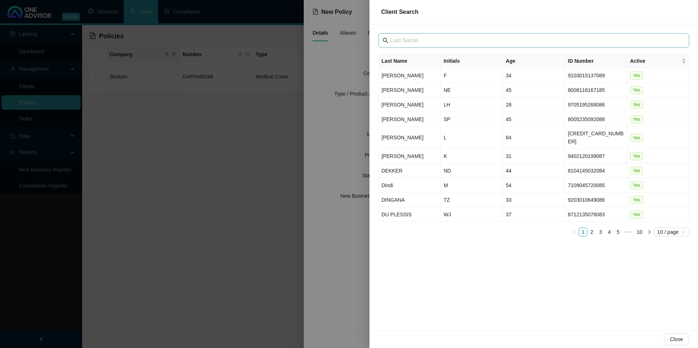
click at [401, 35] on span at bounding box center [533, 40] width 311 height 15
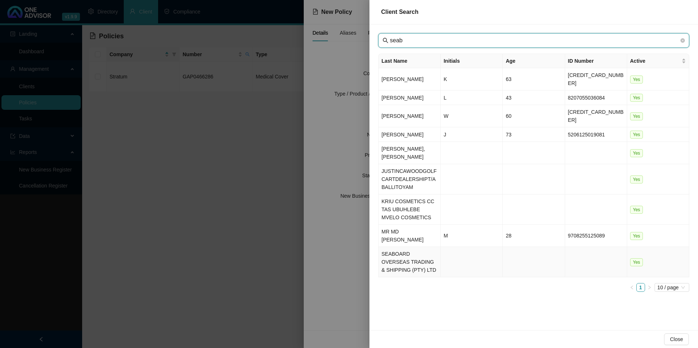
type input "seab"
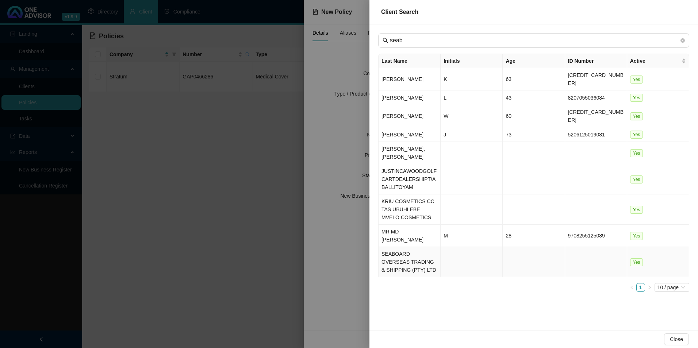
click at [408, 247] on td "SEABOARD OVERSEAS TRADING & SHIPPING (PTY) LTD" at bounding box center [410, 262] width 62 height 30
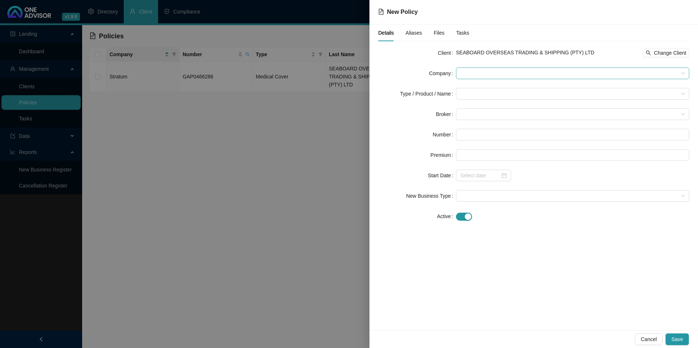
click at [504, 75] on span at bounding box center [572, 73] width 224 height 11
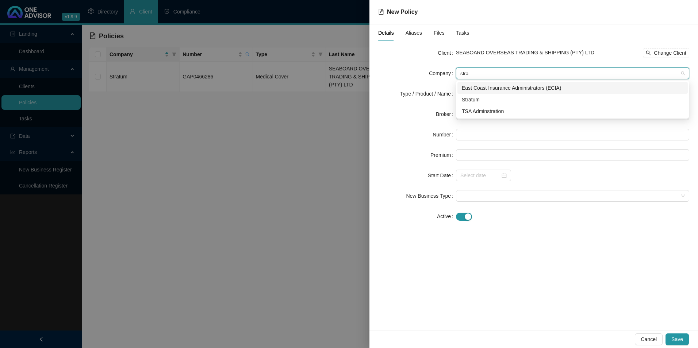
type input "strat"
click at [484, 99] on div "Stratum" at bounding box center [573, 100] width 222 height 8
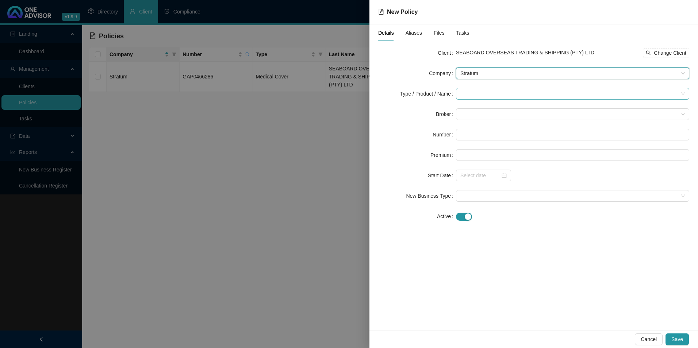
click at [487, 95] on input "search" at bounding box center [569, 93] width 218 height 11
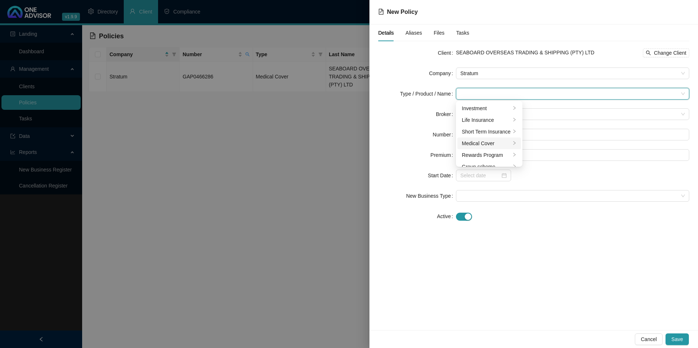
click at [485, 142] on div "Medical Cover" at bounding box center [486, 143] width 49 height 8
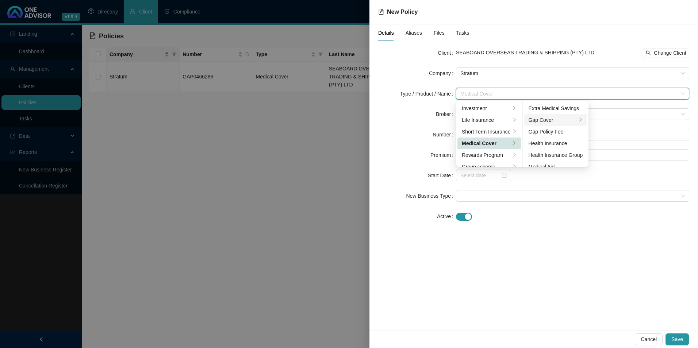
click at [574, 121] on div "Gap Cover" at bounding box center [553, 120] width 49 height 8
click at [572, 221] on div at bounding box center [572, 217] width 233 height 12
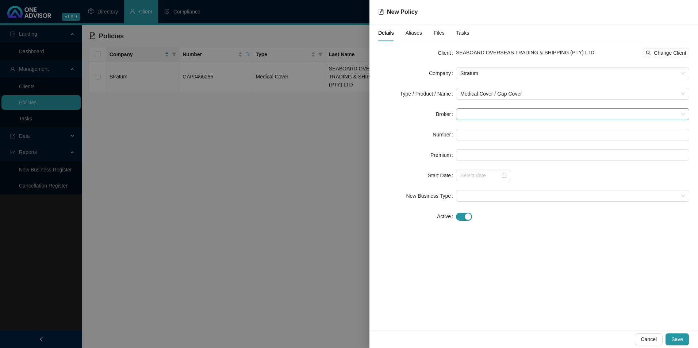
click at [489, 118] on span at bounding box center [572, 114] width 224 height 11
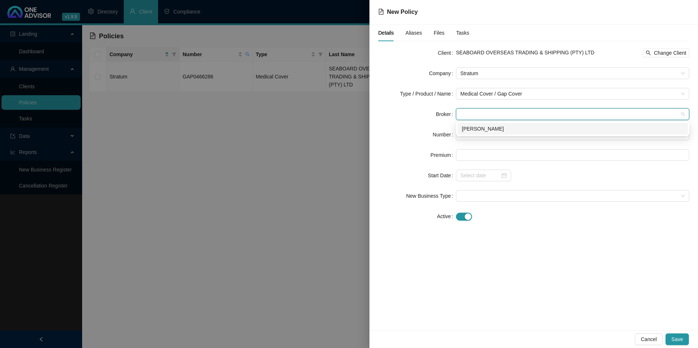
click at [492, 134] on div "[PERSON_NAME]" at bounding box center [572, 129] width 230 height 12
click at [529, 131] on input "text" at bounding box center [572, 135] width 233 height 12
paste input "POL-820091-D5S3Q2"
type input "POL-820091-D5S3Q2"
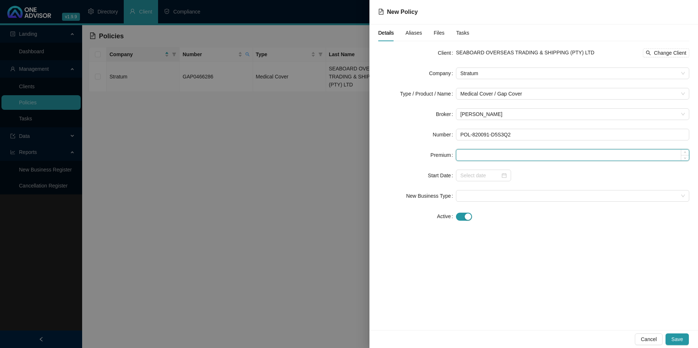
click at [513, 152] on input at bounding box center [572, 155] width 233 height 11
paste input "R 440,00"
type input "R 440,00"
click at [518, 149] on div at bounding box center [572, 155] width 233 height 12
type input "440.00"
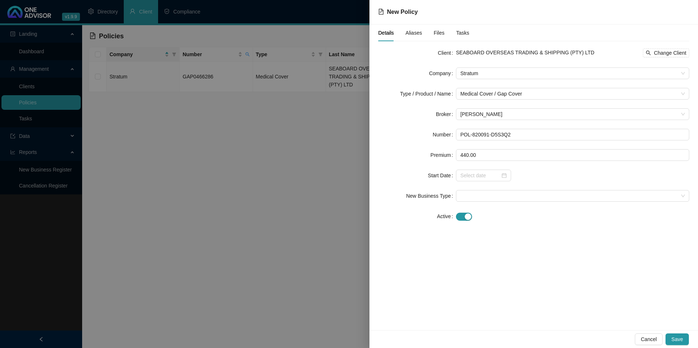
click at [514, 231] on div "Details Aliases Files Tasks Client SEABOARD OVERSEAS TRADING & SHIPPING (PTY) L…" at bounding box center [533, 177] width 329 height 306
drag, startPoint x: 474, startPoint y: 155, endPoint x: 449, endPoint y: 155, distance: 24.8
click at [449, 155] on div "Premium 440.00" at bounding box center [533, 155] width 311 height 12
click at [489, 177] on input at bounding box center [480, 176] width 40 height 8
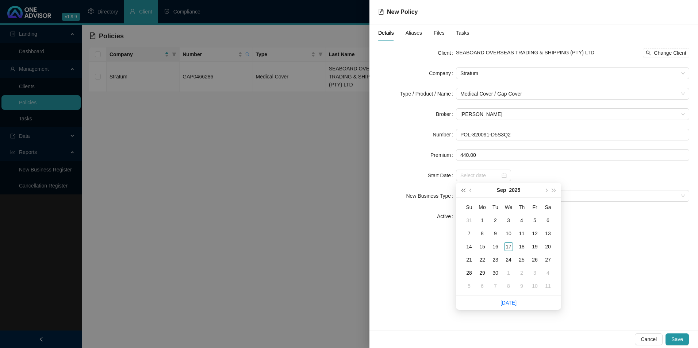
click at [463, 189] on span "super-prev-year" at bounding box center [463, 190] width 4 height 4
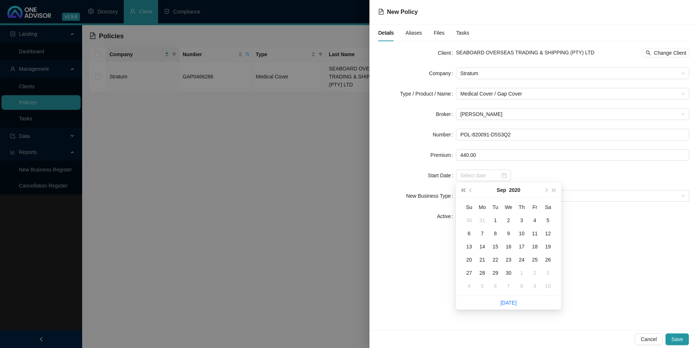
click at [463, 189] on span "super-prev-year" at bounding box center [463, 190] width 4 height 4
click at [470, 189] on span "prev-year" at bounding box center [471, 190] width 4 height 4
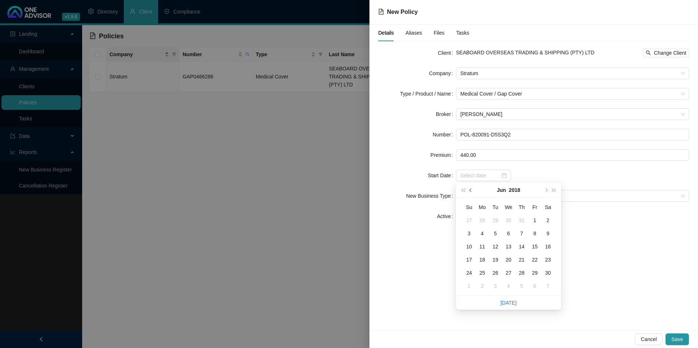
click at [470, 189] on span "prev-year" at bounding box center [471, 190] width 4 height 4
type input "[DATE]"
click at [472, 221] on div "1" at bounding box center [469, 220] width 9 height 9
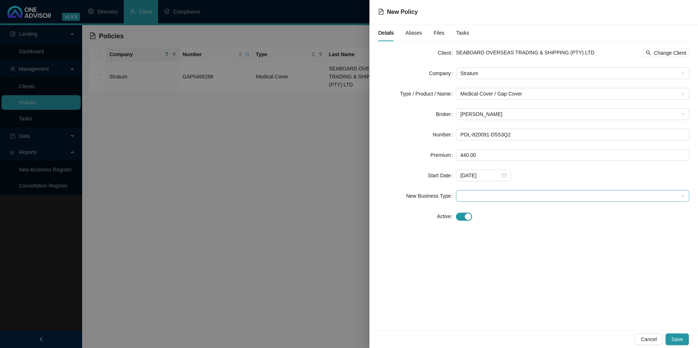
click at [476, 193] on span at bounding box center [572, 196] width 224 height 11
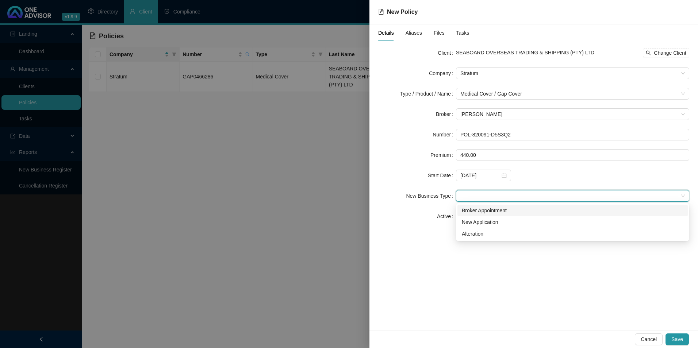
click at [481, 213] on div "Broker Appointment" at bounding box center [573, 211] width 222 height 8
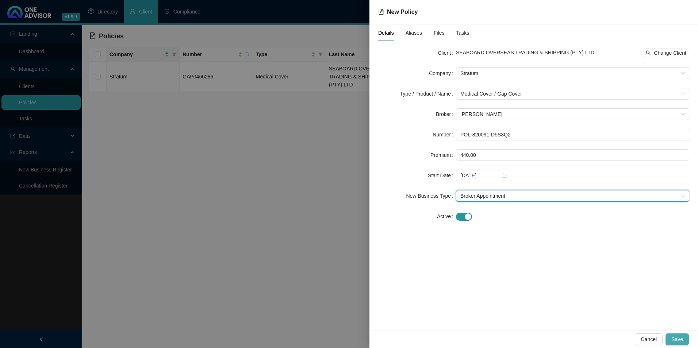
click at [680, 336] on span "Save" at bounding box center [677, 339] width 12 height 8
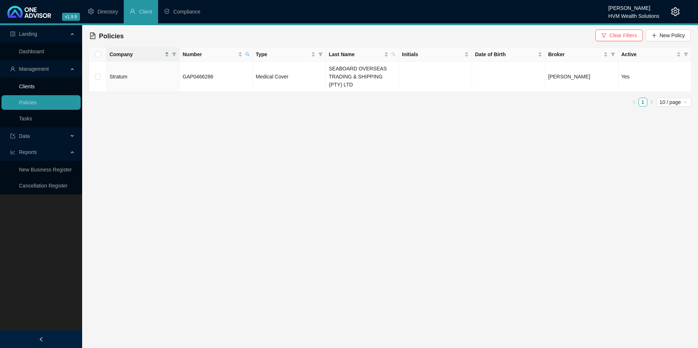
click at [35, 89] on link "Clients" at bounding box center [27, 87] width 16 height 6
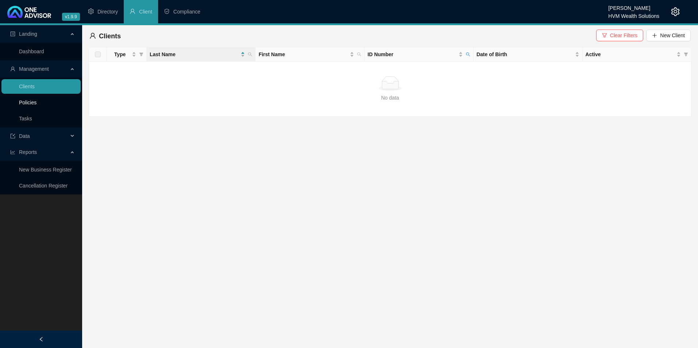
click at [37, 104] on link "Policies" at bounding box center [28, 103] width 18 height 6
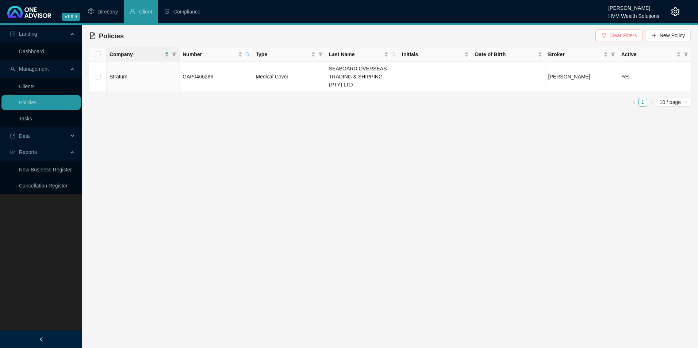
click at [606, 36] on icon "filter" at bounding box center [604, 35] width 4 height 4
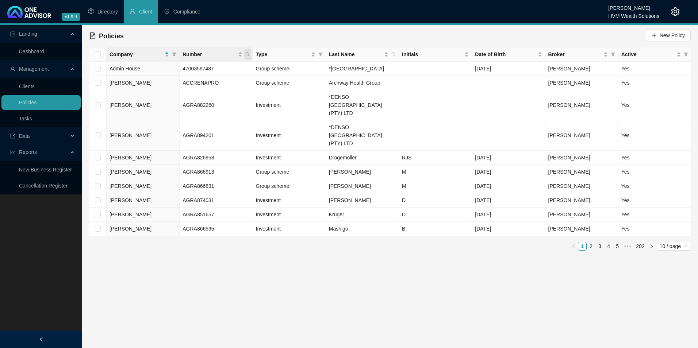
click at [246, 55] on icon "search" at bounding box center [247, 55] width 4 height 4
drag, startPoint x: 189, startPoint y: 69, endPoint x: 336, endPoint y: 69, distance: 146.7
click at [334, 69] on body "v1.9.9 [PERSON_NAME] HVM Wealth Solutions Directory Client Compliance Landing D…" at bounding box center [349, 174] width 698 height 348
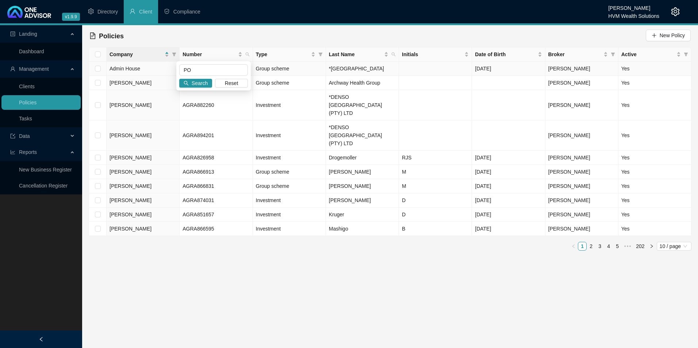
type input "P"
click at [220, 69] on input "text" at bounding box center [213, 70] width 69 height 12
paste input "POL-820091-D5S3Q2"
type input "POL-820091-D5S3Q2"
click at [201, 76] on div "POL-820091-D5S3Q2 Search Reset" at bounding box center [213, 75] width 74 height 29
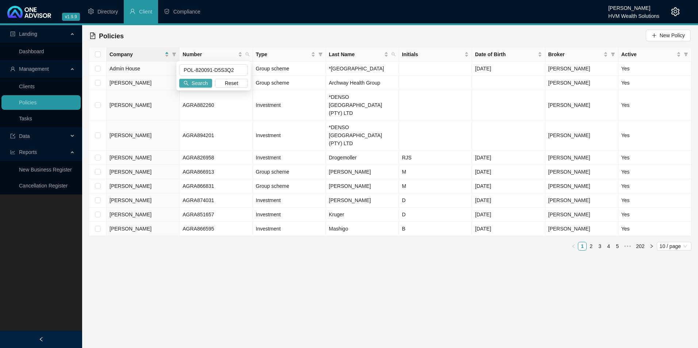
click at [195, 80] on span "Search" at bounding box center [200, 83] width 16 height 8
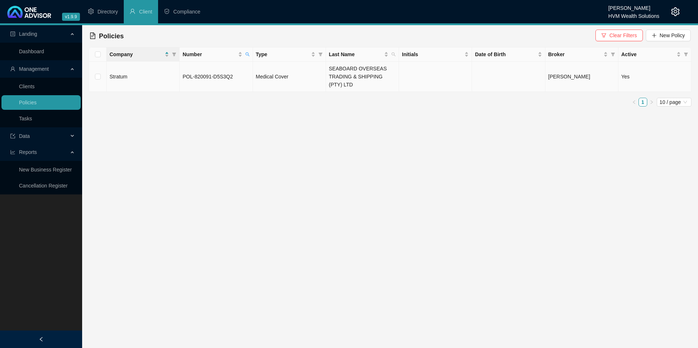
click at [439, 77] on td at bounding box center [435, 77] width 73 height 30
click at [439, 79] on td at bounding box center [435, 77] width 73 height 30
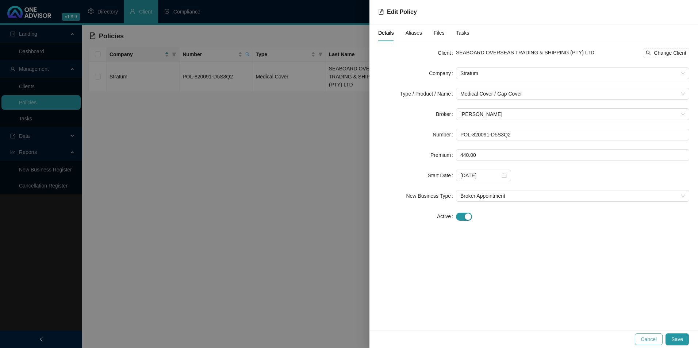
click at [653, 341] on span "Cancel" at bounding box center [649, 339] width 16 height 8
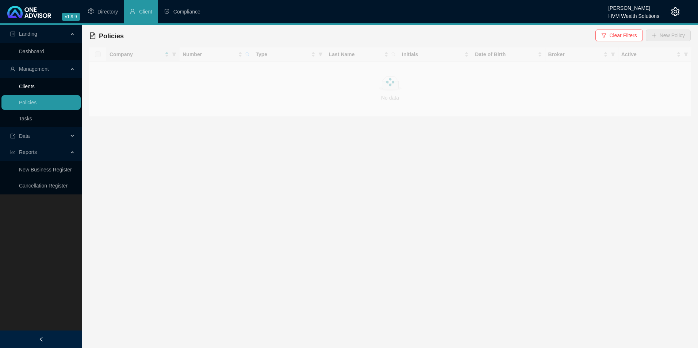
click at [27, 86] on link "Clients" at bounding box center [27, 87] width 16 height 6
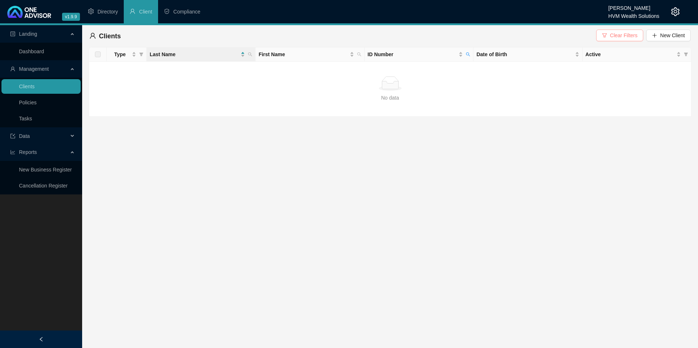
click at [618, 31] on button "Clear Filters" at bounding box center [619, 36] width 47 height 12
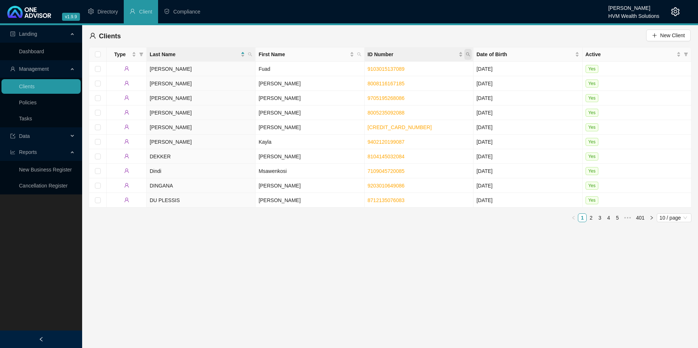
click at [471, 50] on span "ID Number" at bounding box center [467, 54] width 7 height 11
type input "7310300286081"
click at [420, 81] on span "Search" at bounding box center [420, 83] width 16 height 8
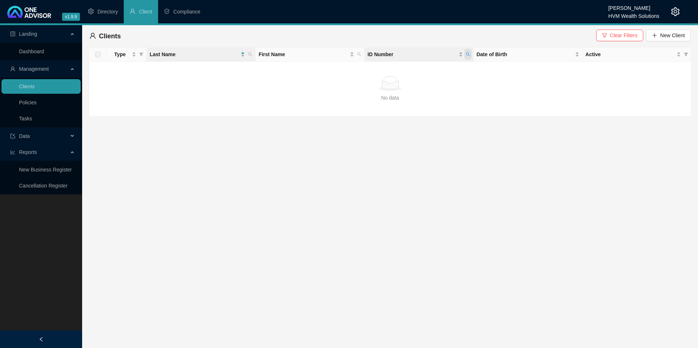
click at [469, 54] on icon "search" at bounding box center [468, 54] width 4 height 4
click at [404, 70] on input "7310300286081" at bounding box center [434, 70] width 69 height 12
click at [423, 80] on span "Search" at bounding box center [420, 83] width 16 height 8
click at [32, 102] on link "Policies" at bounding box center [28, 103] width 18 height 6
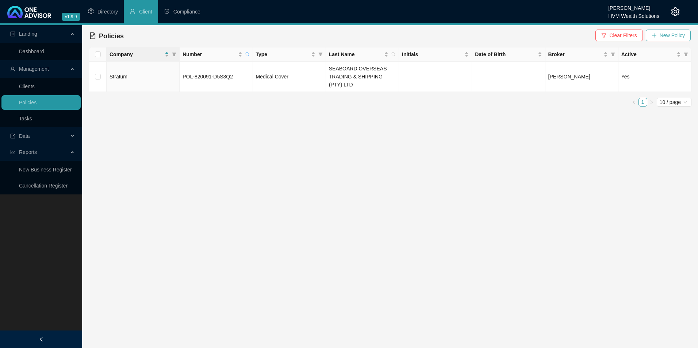
click at [665, 37] on span "New Policy" at bounding box center [672, 35] width 25 height 8
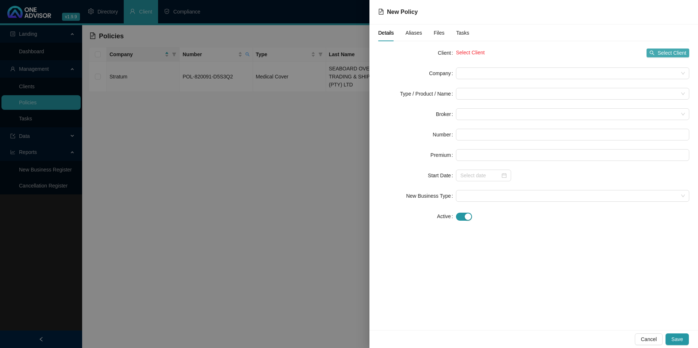
click at [673, 52] on span "Select Client" at bounding box center [671, 53] width 29 height 8
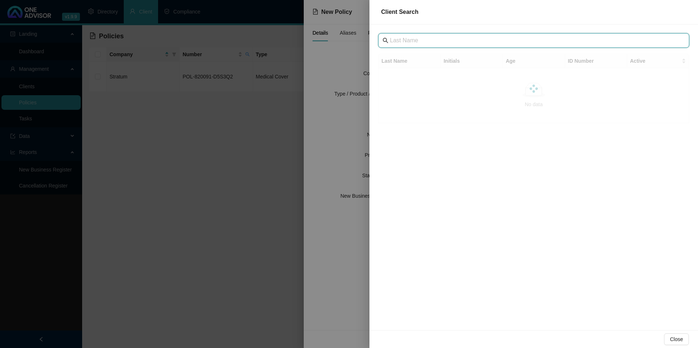
click at [448, 40] on input "text" at bounding box center [534, 40] width 289 height 9
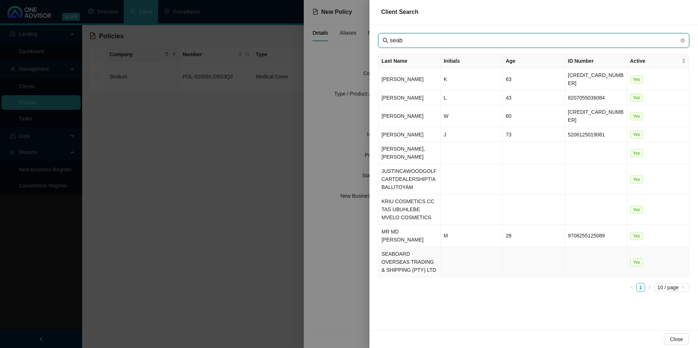
type input "seab"
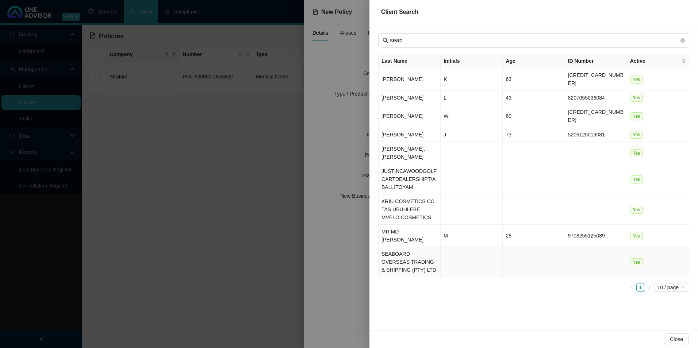
click at [420, 247] on td "SEABOARD OVERSEAS TRADING & SHIPPING (PTY) LTD" at bounding box center [410, 262] width 62 height 30
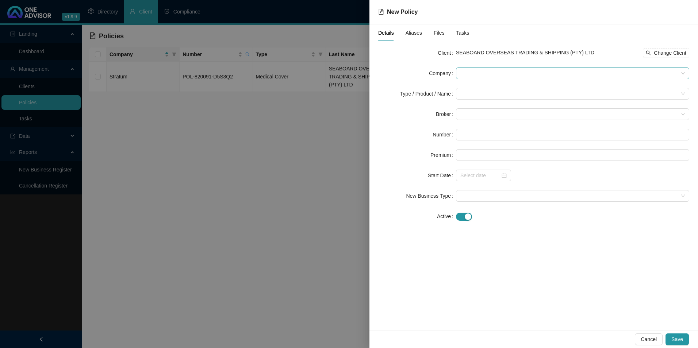
click at [515, 74] on span at bounding box center [572, 73] width 224 height 11
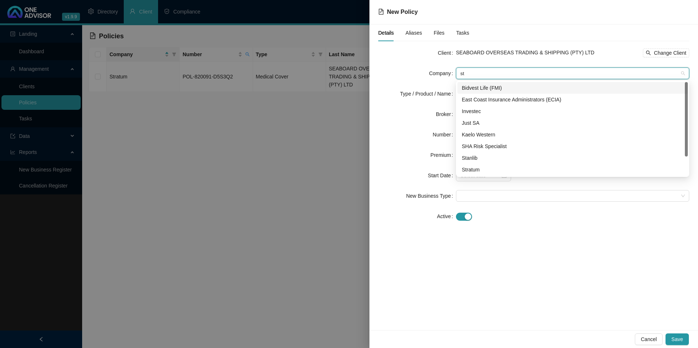
type input "str"
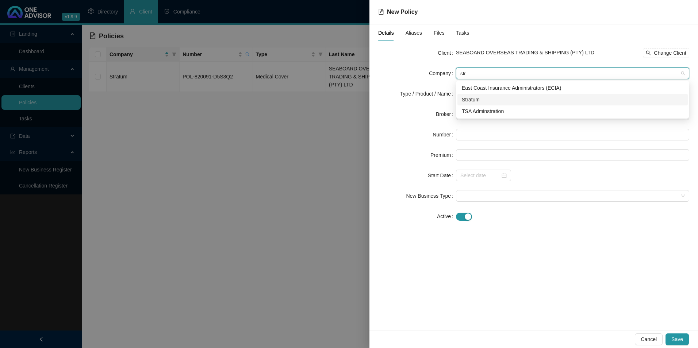
click at [507, 95] on div "Stratum" at bounding box center [572, 100] width 230 height 12
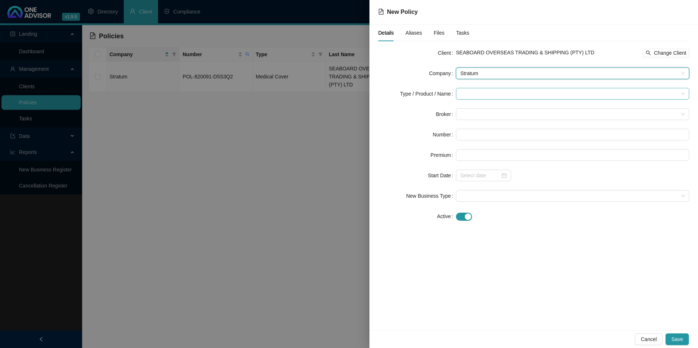
click at [499, 95] on input "search" at bounding box center [569, 93] width 218 height 11
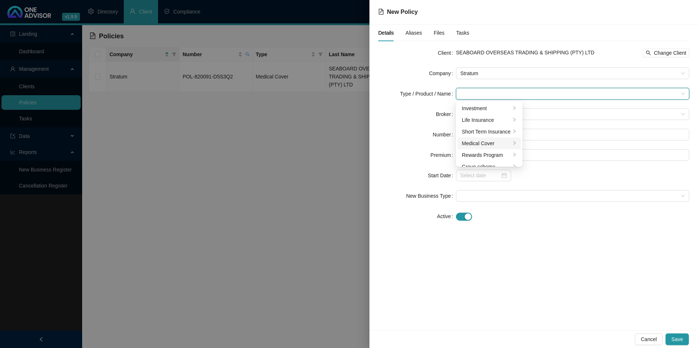
click at [492, 147] on li "Medical Cover" at bounding box center [489, 144] width 64 height 12
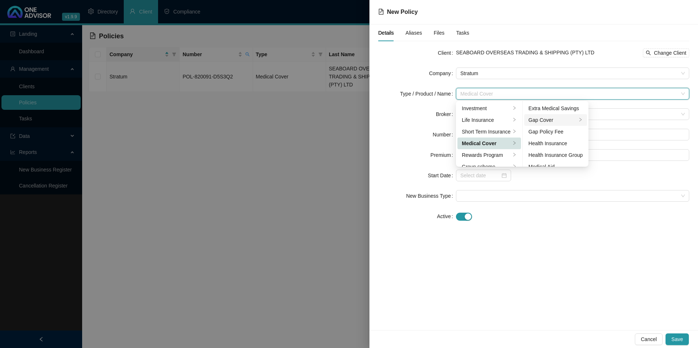
click at [553, 121] on div "Gap Cover" at bounding box center [553, 120] width 49 height 8
click at [594, 273] on div "Details Aliases Files Tasks Client SEABOARD OVERSEAS TRADING & SHIPPING (PTY) L…" at bounding box center [533, 177] width 329 height 306
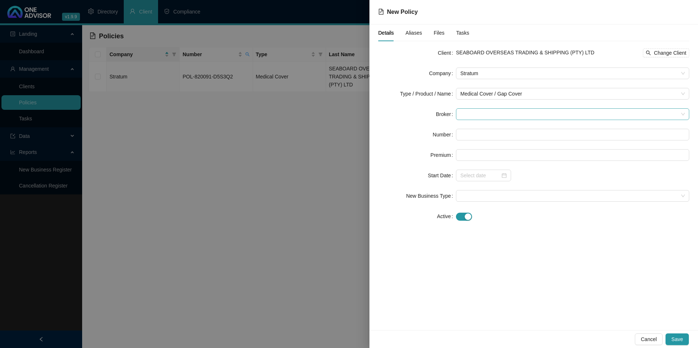
click at [506, 117] on span at bounding box center [572, 114] width 224 height 11
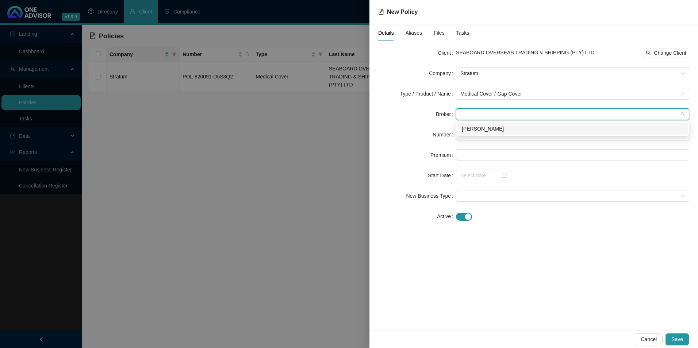
click at [497, 133] on div "[PERSON_NAME]" at bounding box center [572, 129] width 230 height 12
click at [492, 138] on input "text" at bounding box center [572, 135] width 233 height 12
click at [543, 129] on input "text" at bounding box center [572, 135] width 233 height 12
paste input "AFORBD5195"
click at [473, 132] on input "AFORBD5195" at bounding box center [572, 135] width 233 height 12
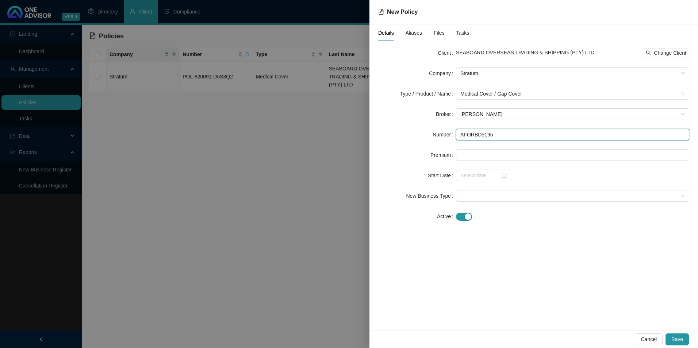
click at [473, 135] on input "AFORBD5195" at bounding box center [572, 135] width 233 height 12
type input "AFORBD5195"
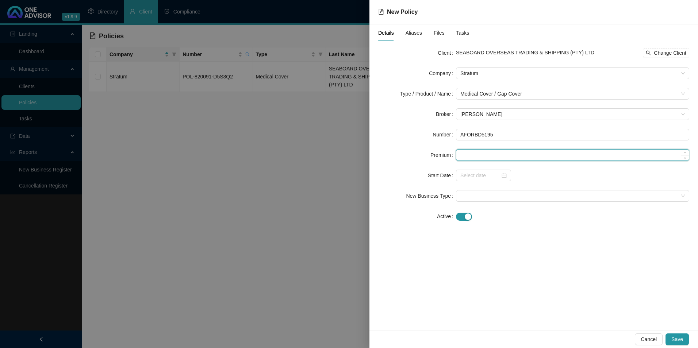
click at [489, 155] on input at bounding box center [572, 155] width 233 height 11
paste input "440.00"
type input "440.00"
click at [491, 174] on input at bounding box center [480, 176] width 40 height 8
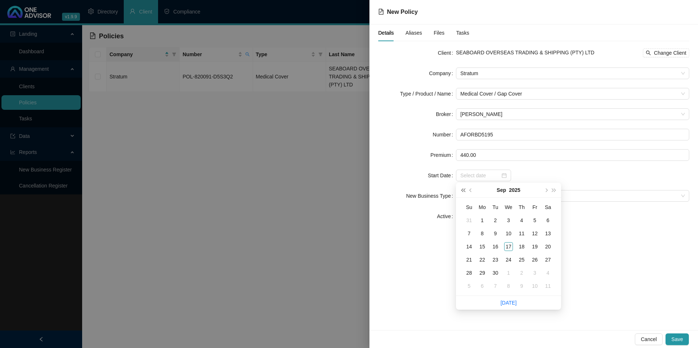
click at [461, 191] on span "super-prev-year" at bounding box center [463, 190] width 4 height 4
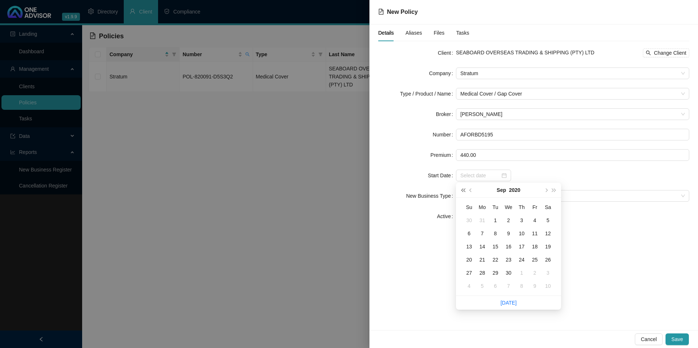
click at [461, 191] on span "super-prev-year" at bounding box center [463, 190] width 4 height 4
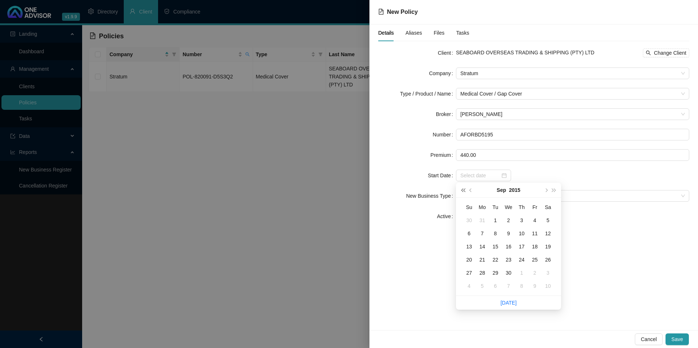
click at [461, 191] on span "super-prev-year" at bounding box center [463, 190] width 4 height 4
click at [549, 222] on div "1" at bounding box center [547, 220] width 9 height 9
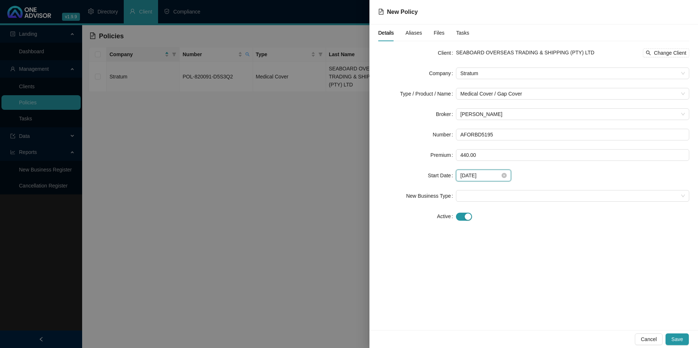
click at [488, 172] on input "[DATE]" at bounding box center [480, 176] width 40 height 8
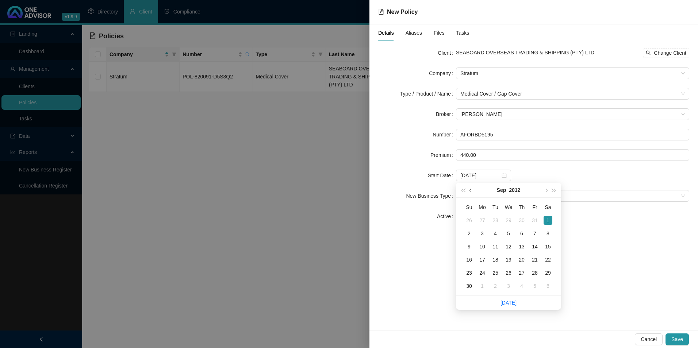
click at [472, 189] on span "prev-year" at bounding box center [471, 190] width 4 height 4
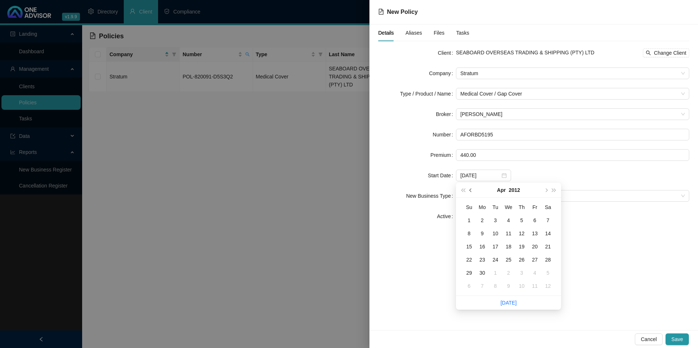
click at [472, 189] on span "prev-year" at bounding box center [471, 190] width 4 height 4
type input "[DATE]"
click at [469, 223] on div "1" at bounding box center [469, 220] width 9 height 9
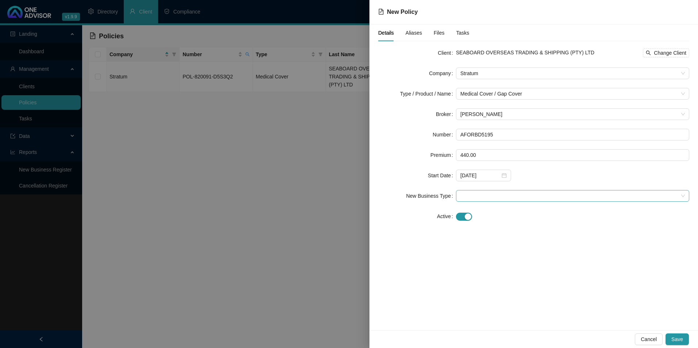
click at [494, 194] on span at bounding box center [572, 196] width 224 height 11
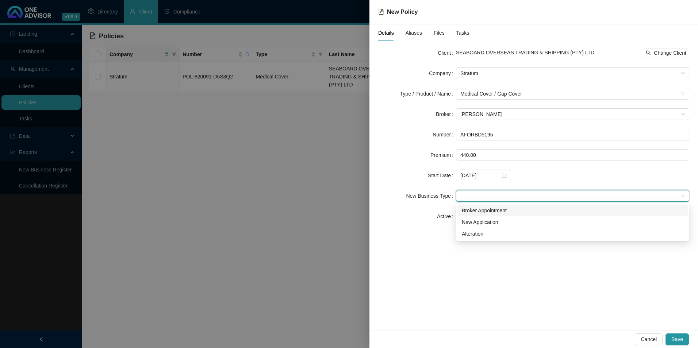
click at [500, 211] on div "Broker Appointment" at bounding box center [573, 211] width 222 height 8
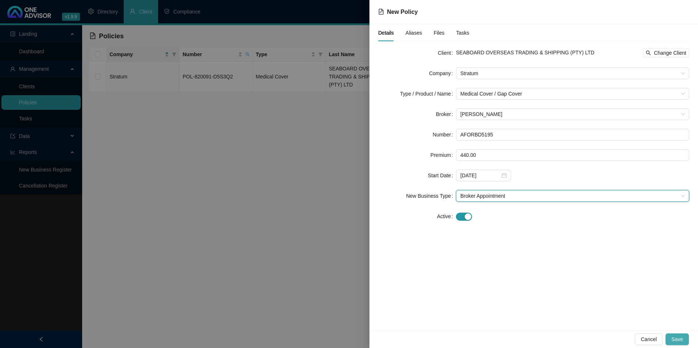
click at [681, 336] on span "Save" at bounding box center [677, 339] width 12 height 8
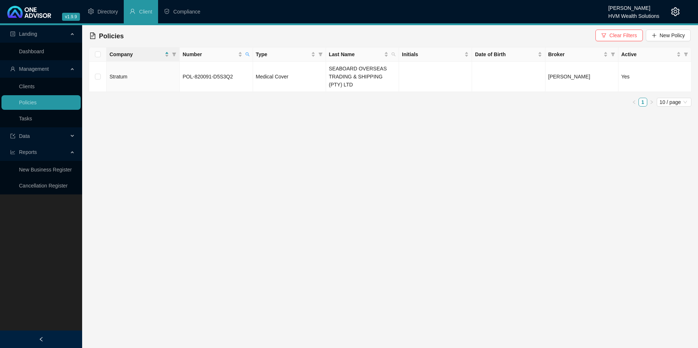
click at [613, 34] on span "Clear Filters" at bounding box center [622, 35] width 27 height 8
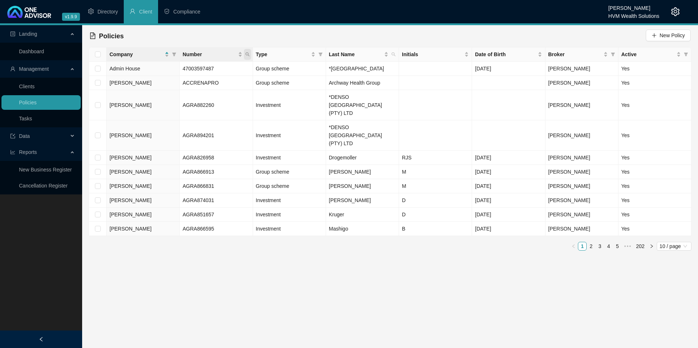
click at [249, 55] on icon "search" at bounding box center [247, 55] width 4 height 4
type input "AFORBD5195"
click at [200, 79] on button "Search" at bounding box center [195, 83] width 33 height 9
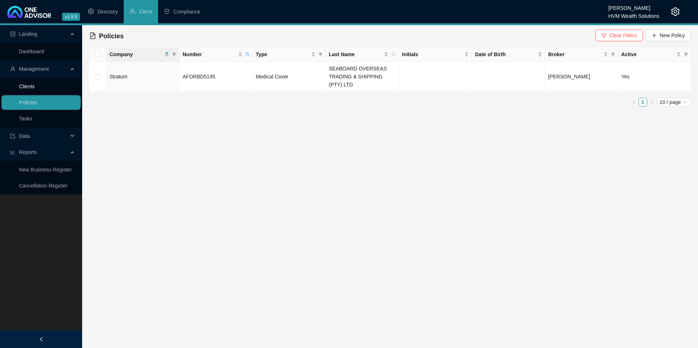
click at [35, 84] on link "Clients" at bounding box center [27, 87] width 16 height 6
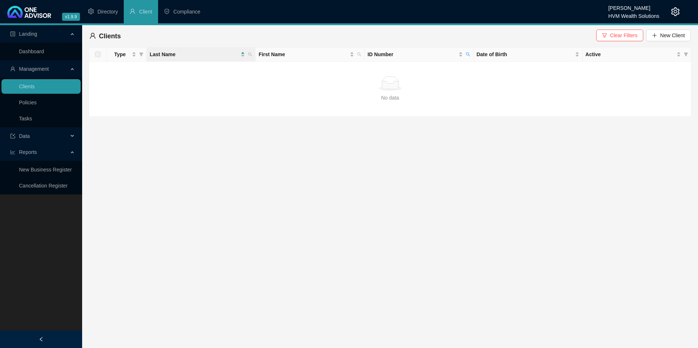
click at [615, 33] on span "Clear Filters" at bounding box center [623, 35] width 27 height 8
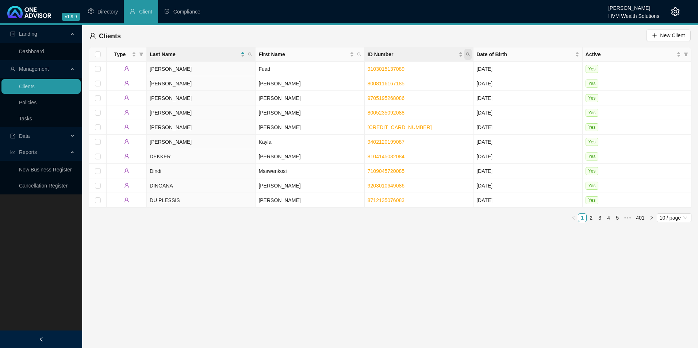
click at [470, 55] on span "ID Number" at bounding box center [467, 54] width 7 height 11
paste input "9412135034088"
type input "9412135034088"
click at [419, 86] on span "Search" at bounding box center [420, 83] width 16 height 8
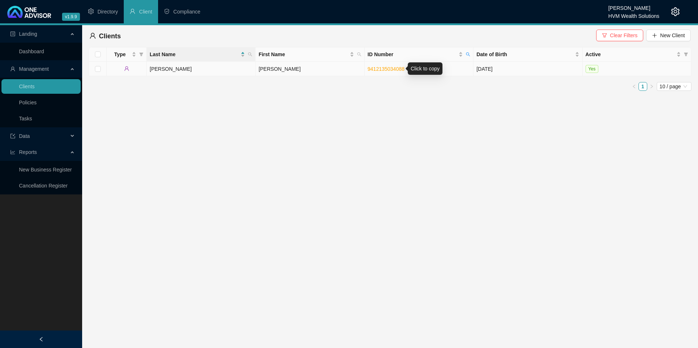
click at [384, 66] on link "9412135034088" at bounding box center [386, 69] width 37 height 6
click at [293, 68] on td "[PERSON_NAME]" at bounding box center [310, 69] width 109 height 15
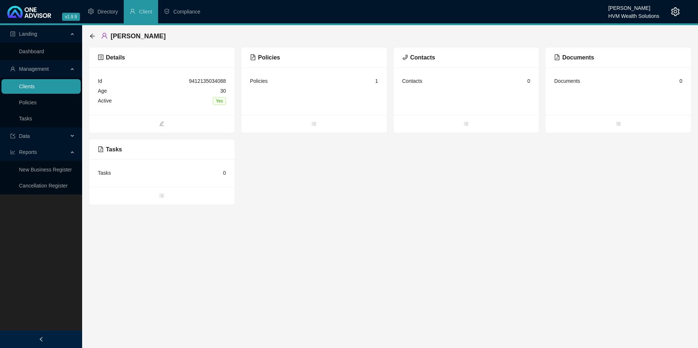
click at [31, 86] on link "Clients" at bounding box center [27, 87] width 16 height 6
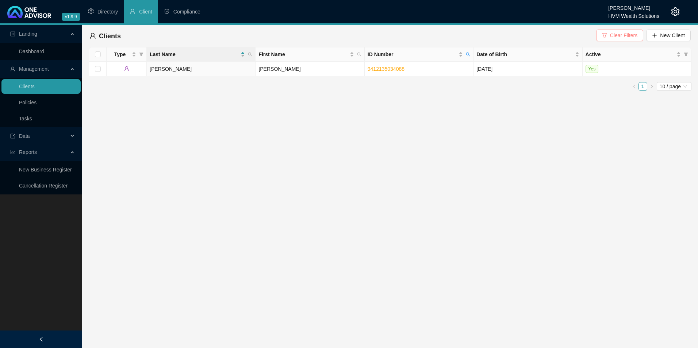
click at [628, 32] on span "Clear Filters" at bounding box center [623, 35] width 27 height 8
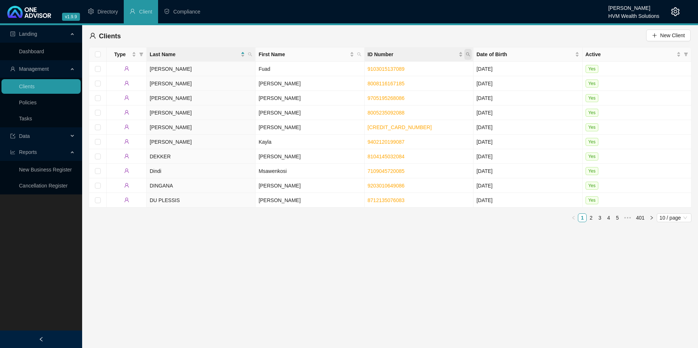
click at [467, 54] on icon "search" at bounding box center [468, 54] width 4 height 4
type input "9106065118081"
click at [418, 82] on span "Search" at bounding box center [420, 83] width 16 height 8
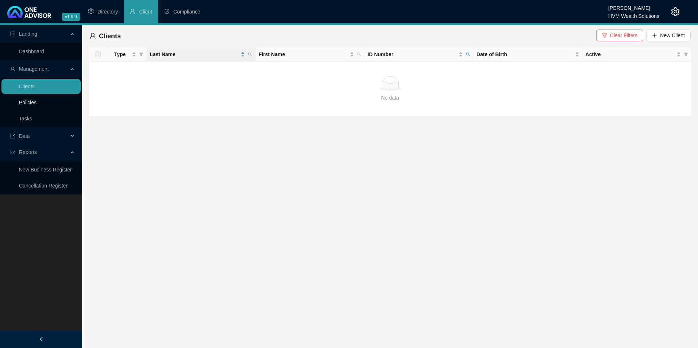
click at [37, 102] on link "Policies" at bounding box center [28, 103] width 18 height 6
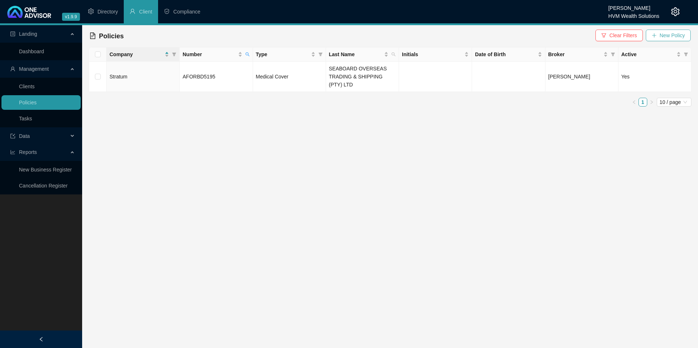
click at [675, 38] on span "New Policy" at bounding box center [672, 35] width 25 height 8
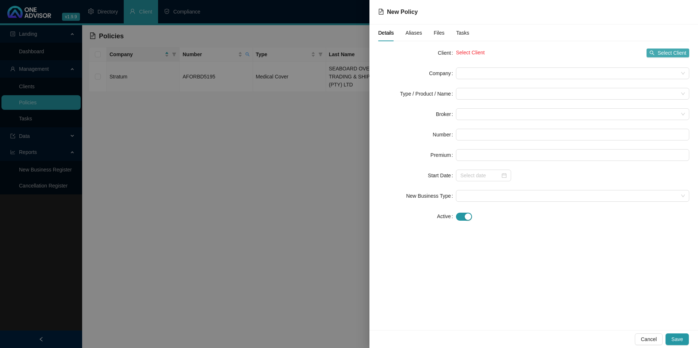
click at [664, 54] on span "Select Client" at bounding box center [671, 53] width 29 height 8
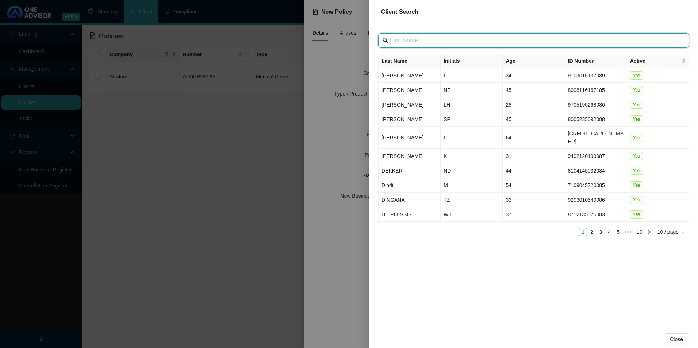
click at [422, 39] on input "text" at bounding box center [534, 40] width 289 height 9
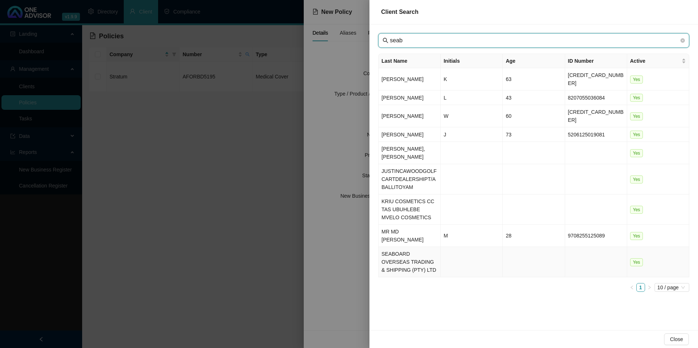
type input "seab"
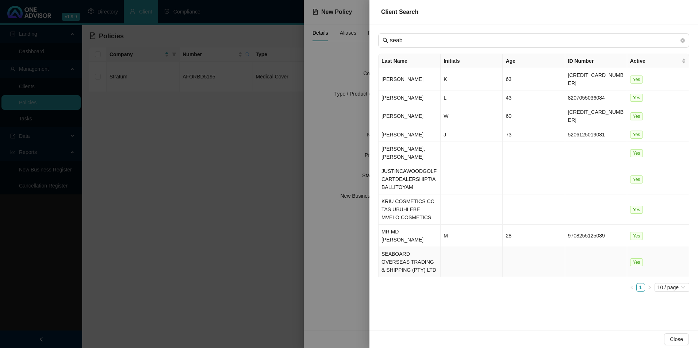
click at [404, 247] on td "SEABOARD OVERSEAS TRADING & SHIPPING (PTY) LTD" at bounding box center [410, 262] width 62 height 30
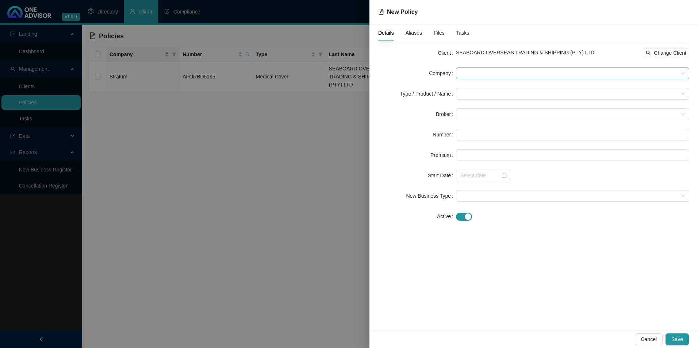
click at [526, 75] on span at bounding box center [572, 73] width 224 height 11
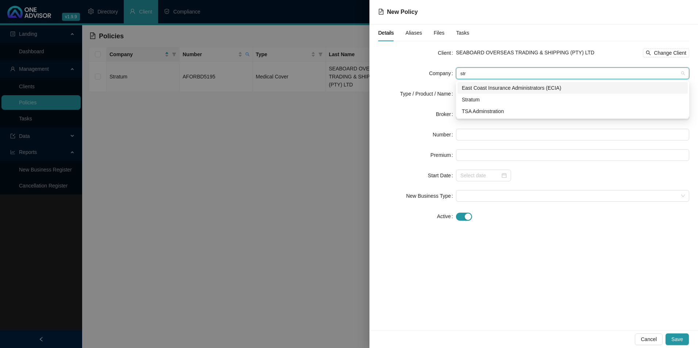
type input "stra"
click at [463, 98] on div "Stratum" at bounding box center [573, 100] width 222 height 8
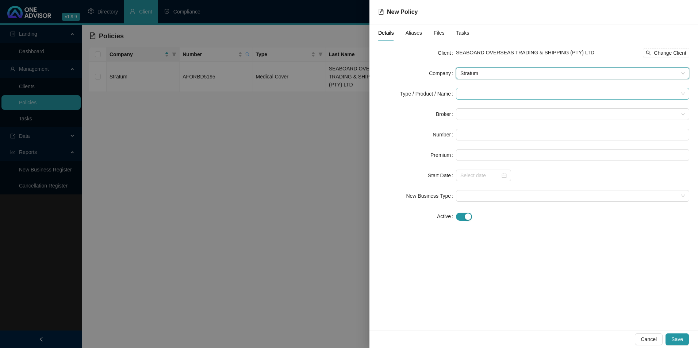
click at [467, 93] on input "search" at bounding box center [569, 93] width 218 height 11
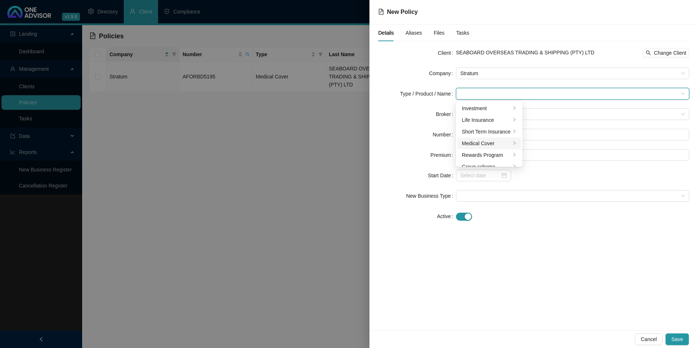
click at [488, 142] on div "Medical Cover" at bounding box center [486, 143] width 49 height 8
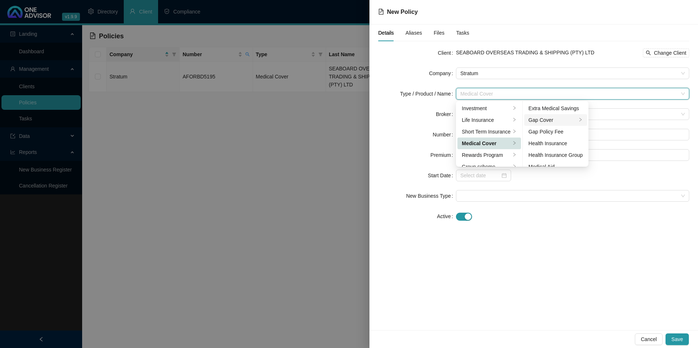
click at [560, 115] on li "Gap Cover" at bounding box center [555, 120] width 63 height 12
click at [596, 221] on div at bounding box center [572, 217] width 233 height 12
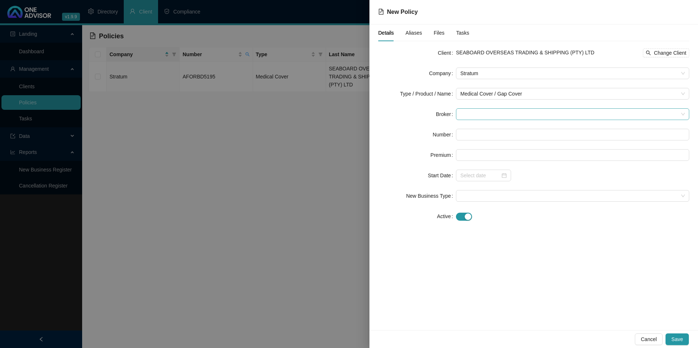
click at [479, 113] on span at bounding box center [572, 114] width 224 height 11
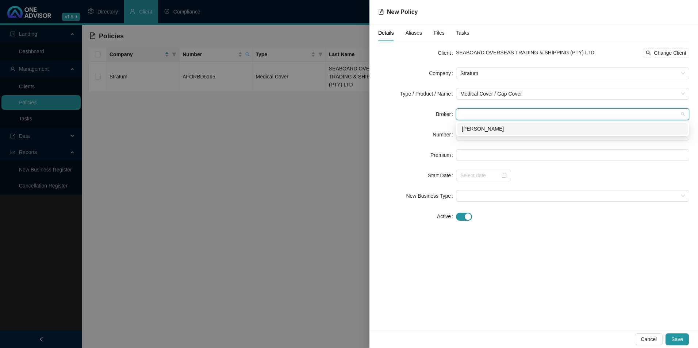
click at [480, 130] on div "[PERSON_NAME]" at bounding box center [573, 129] width 222 height 8
click at [493, 132] on input "text" at bounding box center [572, 135] width 233 height 12
paste input "POL-392922-H6G5Q7"
type input "POL-392922-H6G5Q7"
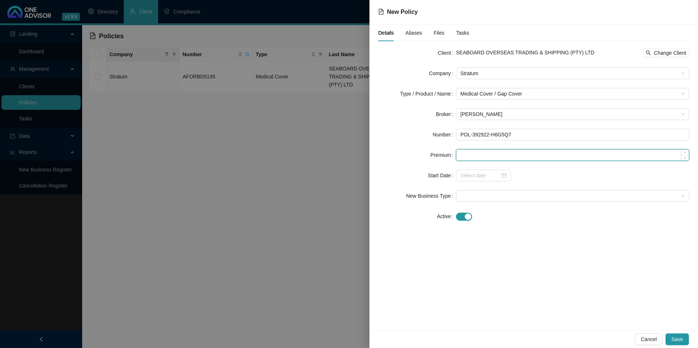
click at [489, 157] on input at bounding box center [572, 155] width 233 height 11
paste input "440.00"
type input "440.00"
click at [497, 175] on input at bounding box center [480, 176] width 40 height 8
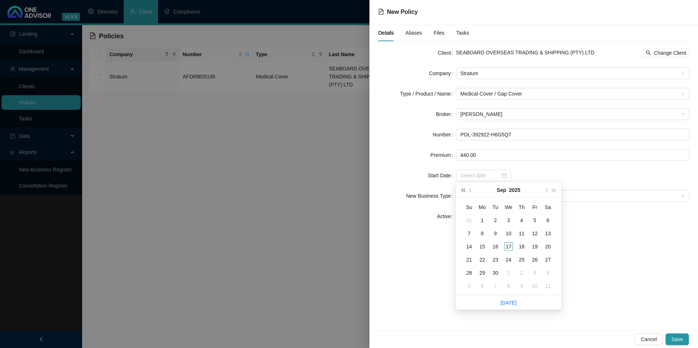
click at [463, 188] on span "super-prev-year" at bounding box center [463, 190] width 4 height 4
click at [463, 189] on span "super-prev-year" at bounding box center [463, 190] width 4 height 4
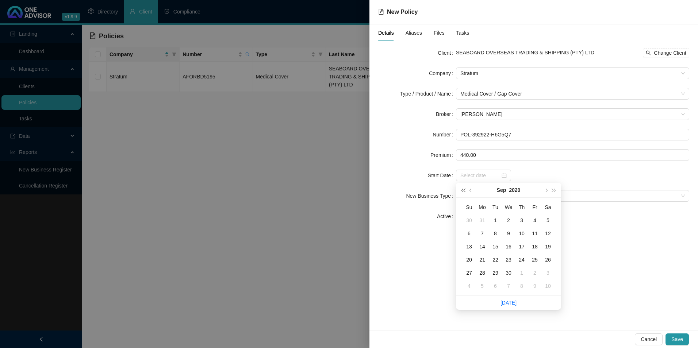
click at [463, 189] on span "super-prev-year" at bounding box center [463, 190] width 4 height 4
type input "[DATE]"
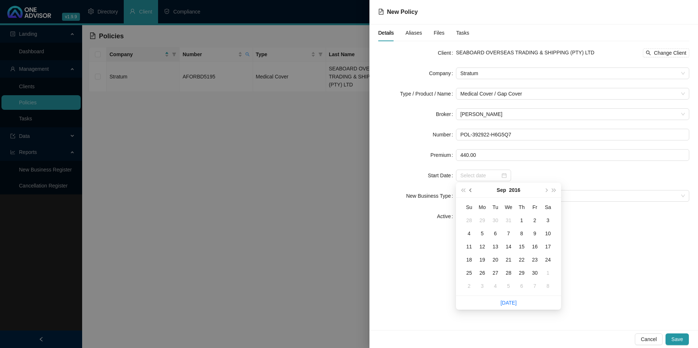
click at [470, 189] on span "prev-year" at bounding box center [471, 190] width 4 height 4
type input "[DATE]"
click at [538, 221] on div "1" at bounding box center [534, 220] width 9 height 9
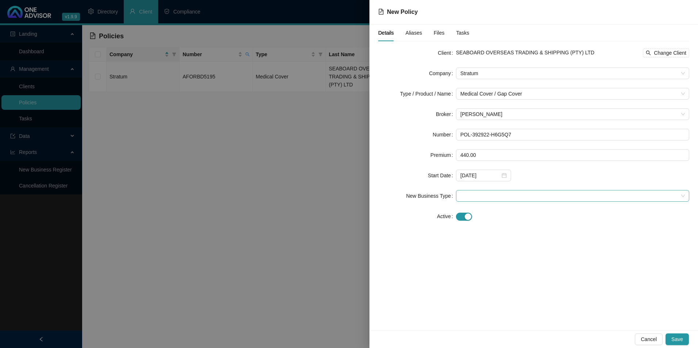
click at [513, 195] on span at bounding box center [572, 196] width 224 height 11
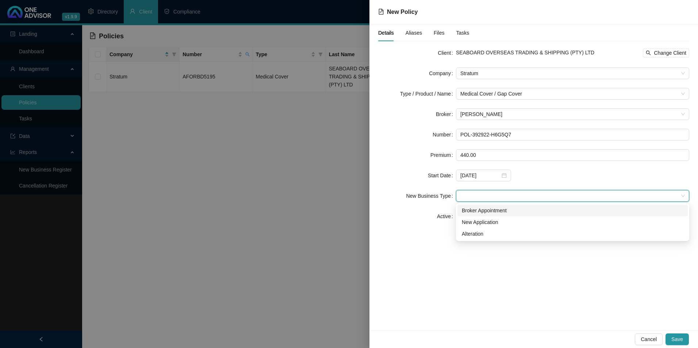
click at [503, 210] on div "Broker Appointment" at bounding box center [573, 211] width 222 height 8
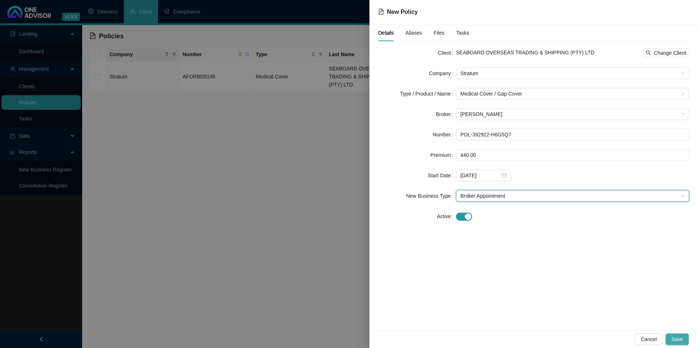
click at [674, 339] on span "Save" at bounding box center [677, 339] width 12 height 8
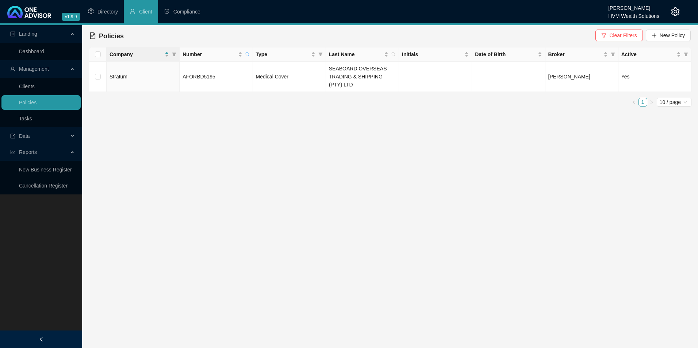
click at [631, 35] on span "Clear Filters" at bounding box center [622, 35] width 27 height 8
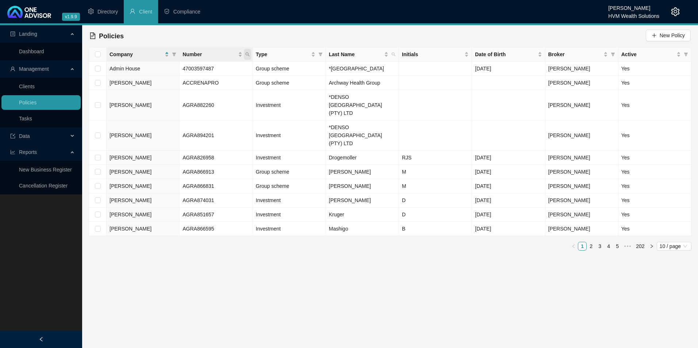
click at [247, 53] on icon "search" at bounding box center [247, 54] width 4 height 4
paste input "POL-392922-H6G5Q7"
type input "POL-392922-H6G5Q7"
click at [201, 80] on span "Search" at bounding box center [200, 83] width 16 height 8
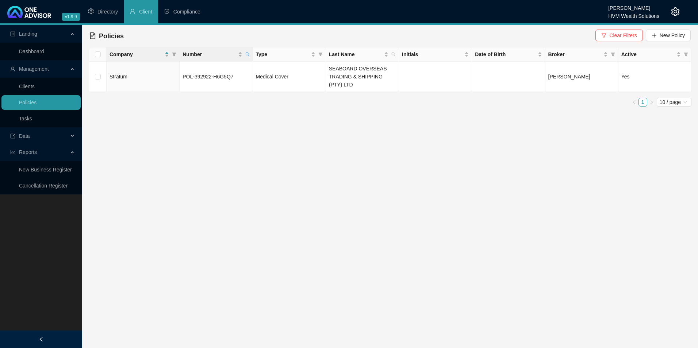
click at [251, 54] on th "Number" at bounding box center [216, 54] width 73 height 14
click at [249, 55] on icon "search" at bounding box center [247, 55] width 4 height 4
drag, startPoint x: 234, startPoint y: 74, endPoint x: 158, endPoint y: 72, distance: 76.7
click at [158, 72] on body "v1.9.9 [PERSON_NAME] HVM Wealth Solutions Directory Client Compliance Landing D…" at bounding box center [349, 174] width 698 height 348
click at [204, 84] on span "Search" at bounding box center [200, 83] width 16 height 8
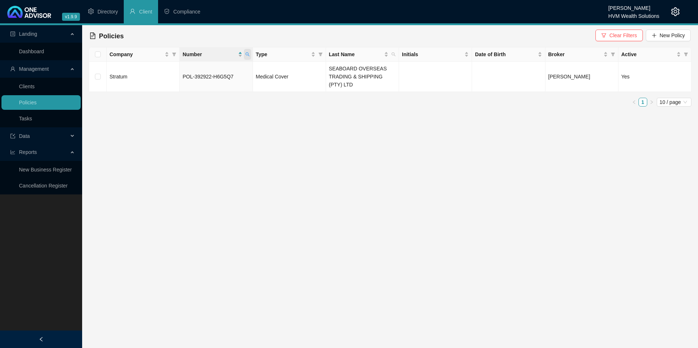
click at [248, 57] on span at bounding box center [247, 54] width 7 height 11
drag, startPoint x: 223, startPoint y: 73, endPoint x: 107, endPoint y: 66, distance: 115.9
click at [107, 66] on body "v1.9.9 [PERSON_NAME] HVM Wealth Solutions Directory Client Compliance Landing D…" at bounding box center [349, 174] width 698 height 348
type input "9463565"
click at [202, 84] on span "Search" at bounding box center [200, 83] width 16 height 8
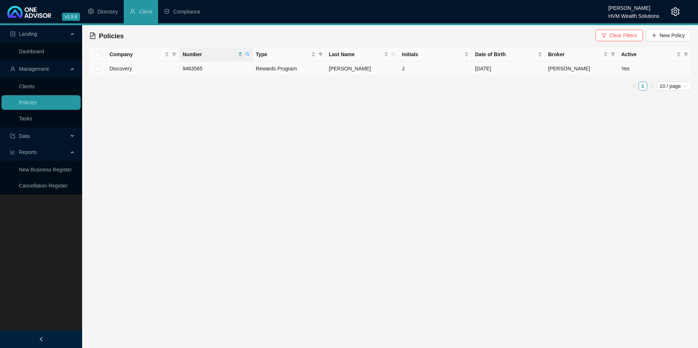
click at [230, 70] on td "9463565" at bounding box center [216, 69] width 73 height 14
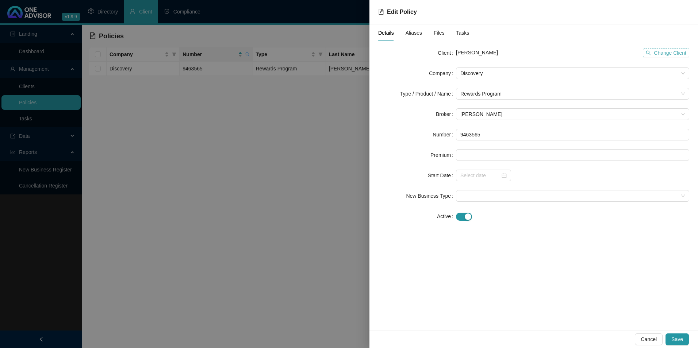
click at [666, 55] on span "Change Client" at bounding box center [670, 53] width 32 height 8
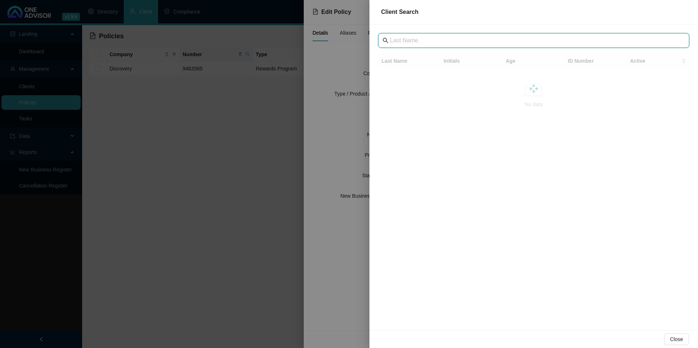
click at [404, 37] on input "text" at bounding box center [534, 40] width 289 height 9
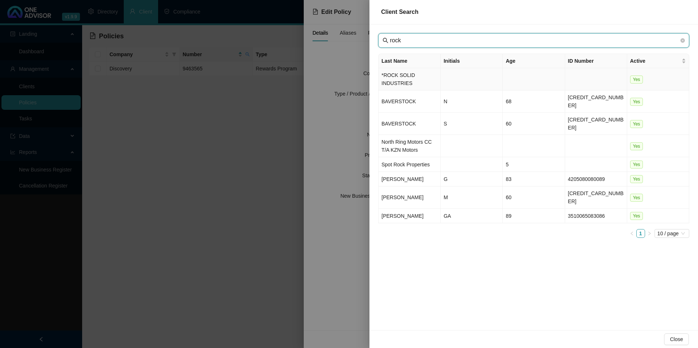
type input "rock"
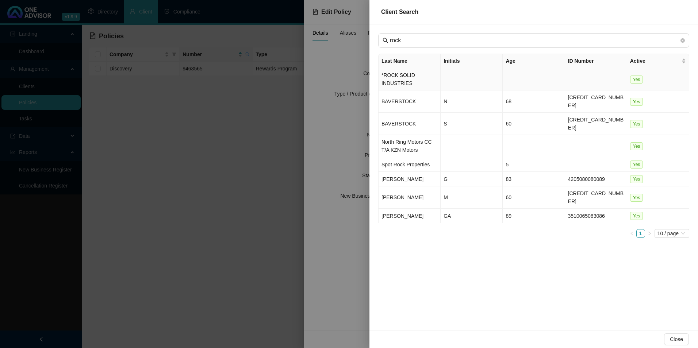
click at [424, 81] on td "*ROCK SOLID INDUSTRIES" at bounding box center [410, 79] width 62 height 22
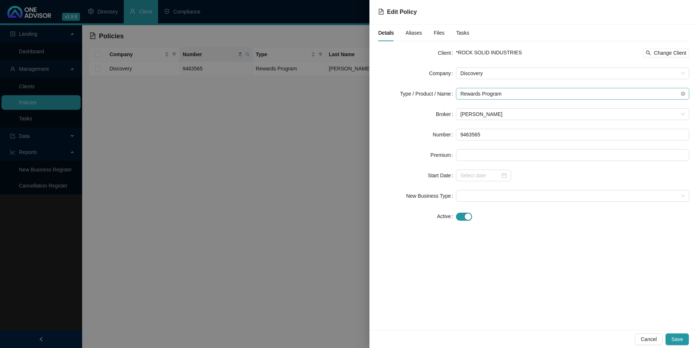
click at [517, 91] on span "Rewards Program" at bounding box center [572, 93] width 224 height 11
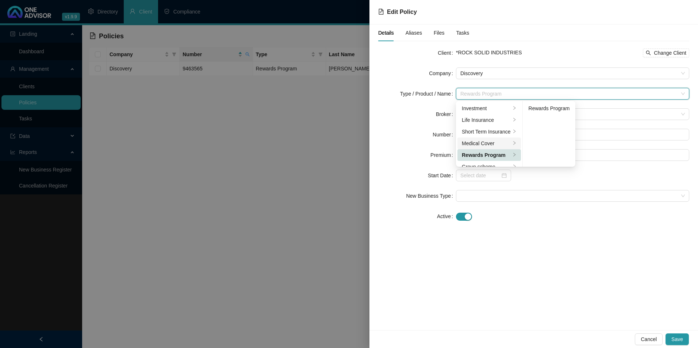
click at [486, 145] on div "Medical Cover" at bounding box center [486, 143] width 49 height 8
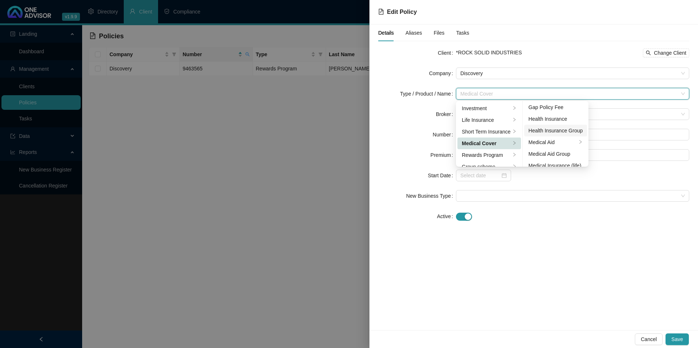
scroll to position [37, 0]
click at [566, 142] on div "Medical Aid Group" at bounding box center [556, 142] width 54 height 8
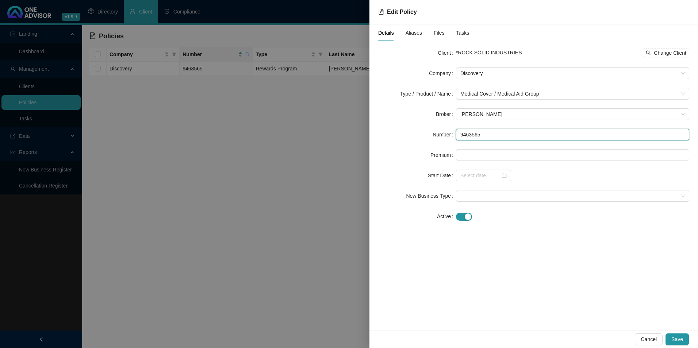
drag, startPoint x: 501, startPoint y: 137, endPoint x: 457, endPoint y: 133, distance: 44.7
click at [457, 133] on input "9463565" at bounding box center [572, 135] width 233 height 12
paste input "946356530"
click at [473, 134] on input "946356530" at bounding box center [572, 135] width 233 height 12
type input "946356530"
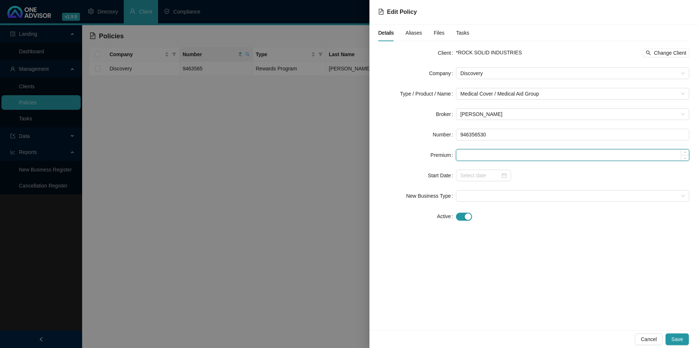
click at [531, 160] on input at bounding box center [572, 155] width 233 height 11
click at [520, 150] on input at bounding box center [572, 155] width 233 height 11
paste input "5049"
type input "5049.00"
click at [532, 235] on div "Details Aliases Files Tasks Client *ROCK SOLID INDUSTRIES Change Client Company…" at bounding box center [533, 177] width 329 height 306
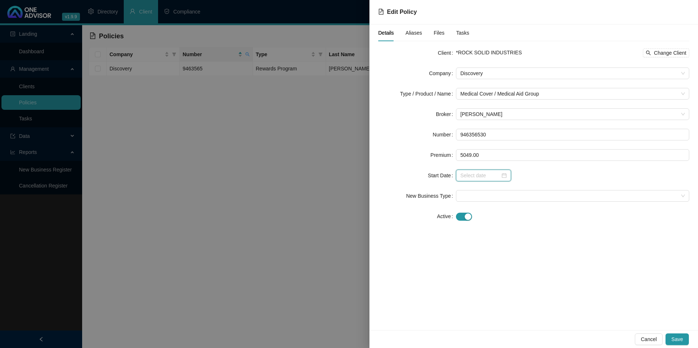
click at [468, 178] on input at bounding box center [480, 176] width 40 height 8
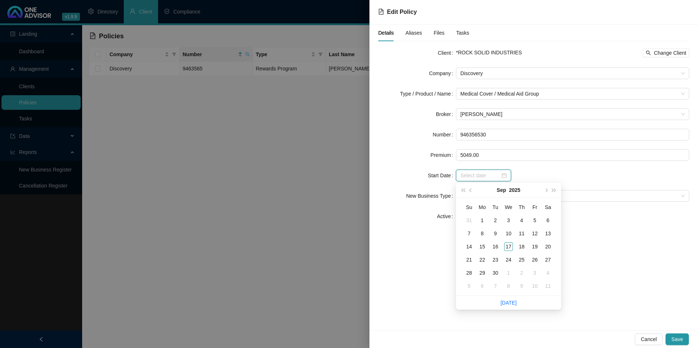
paste input "[DATE]"
type input "[DATE]"
click at [473, 189] on button "prev-year" at bounding box center [471, 190] width 8 height 15
type input "[DATE]"
click at [535, 223] on div "1" at bounding box center [534, 220] width 9 height 9
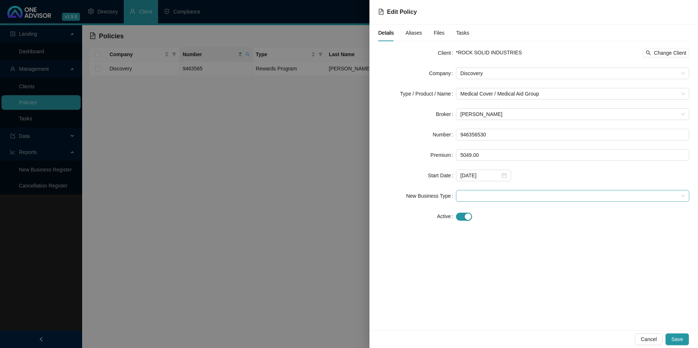
click at [506, 196] on span at bounding box center [572, 196] width 224 height 11
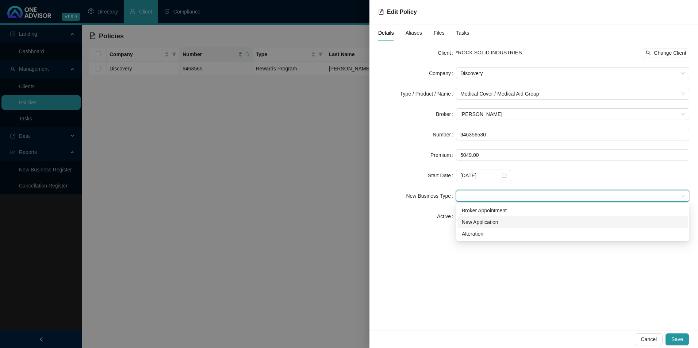
click at [498, 220] on div "New Application" at bounding box center [573, 222] width 222 height 8
drag, startPoint x: 513, startPoint y: 199, endPoint x: 450, endPoint y: 193, distance: 63.0
click at [450, 194] on div "New Business Type New Application" at bounding box center [533, 196] width 311 height 12
click at [482, 219] on div "New Application" at bounding box center [573, 222] width 222 height 8
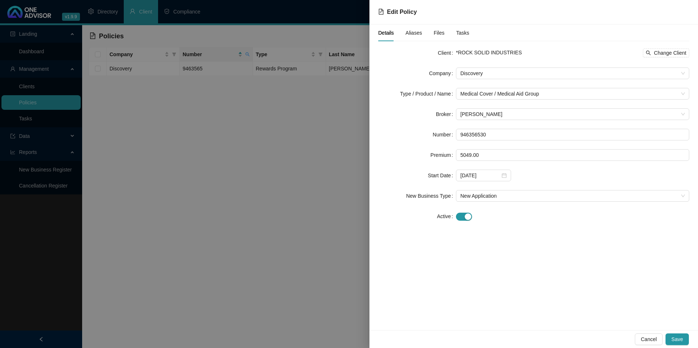
click at [678, 335] on button "Save" at bounding box center [676, 340] width 23 height 12
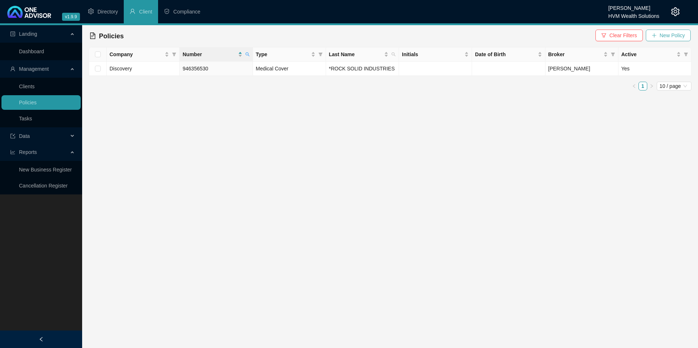
click at [664, 36] on span "New Policy" at bounding box center [672, 35] width 25 height 8
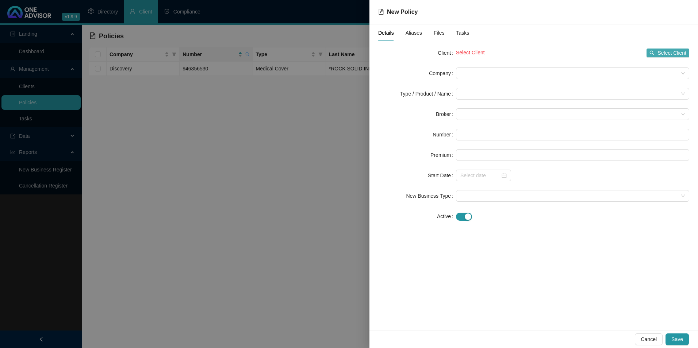
click at [669, 53] on span "Select Client" at bounding box center [671, 53] width 29 height 8
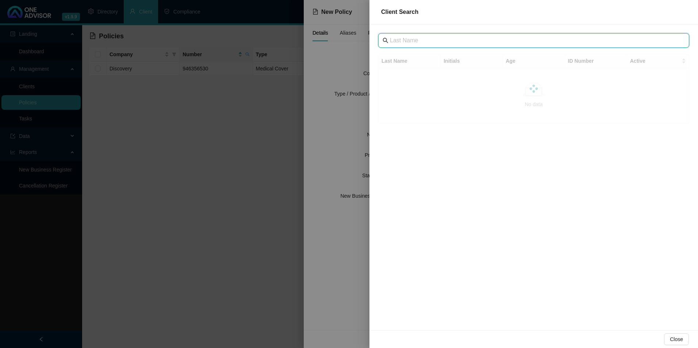
click at [430, 39] on input "text" at bounding box center [534, 40] width 289 height 9
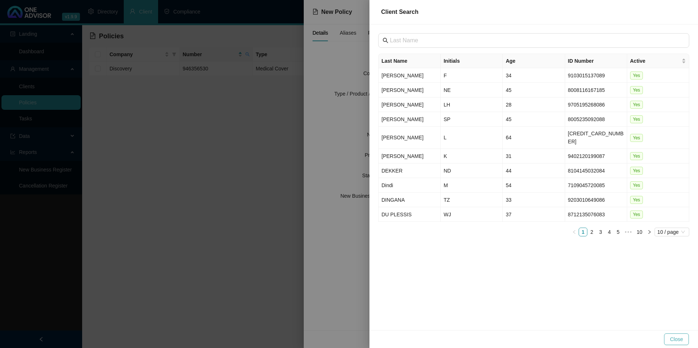
click at [672, 340] on span "Close" at bounding box center [676, 339] width 13 height 8
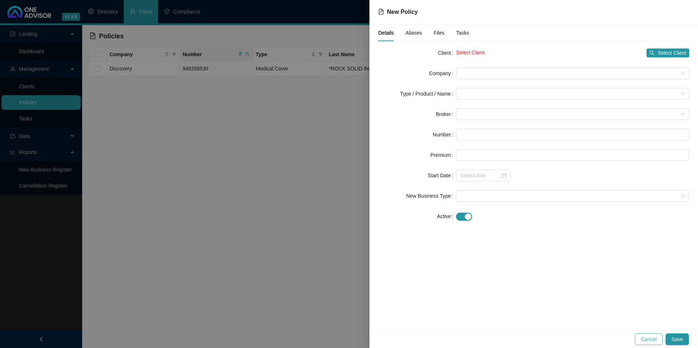
click at [648, 338] on span "Cancel" at bounding box center [649, 339] width 16 height 8
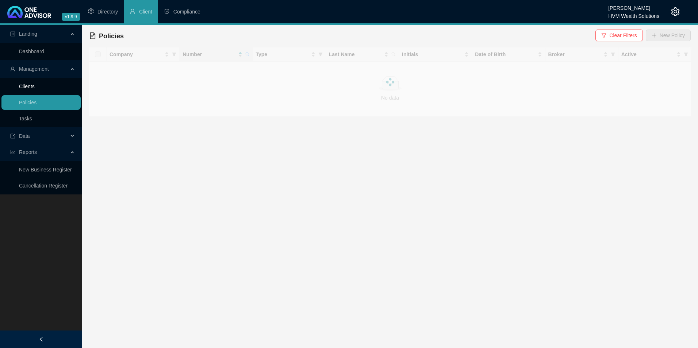
click at [35, 85] on link "Clients" at bounding box center [27, 87] width 16 height 6
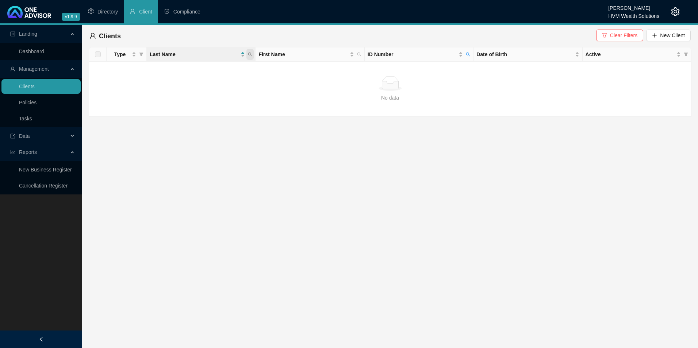
click at [249, 55] on icon "search" at bounding box center [250, 55] width 4 height 4
click at [469, 51] on span "ID Number" at bounding box center [467, 54] width 7 height 11
paste input "9412135034088"
click at [416, 68] on input "9412135034088" at bounding box center [434, 70] width 69 height 12
type input "9412135034088"
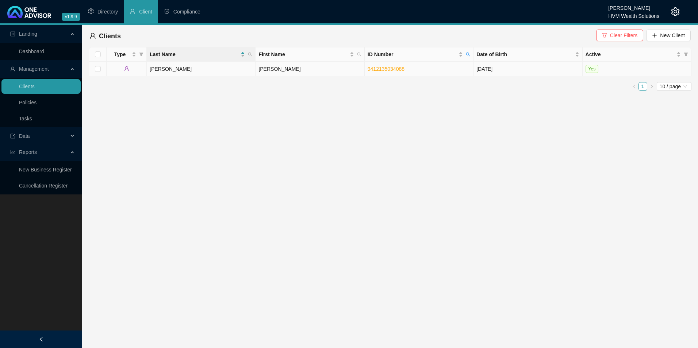
click at [184, 69] on td "[PERSON_NAME]" at bounding box center [201, 69] width 109 height 15
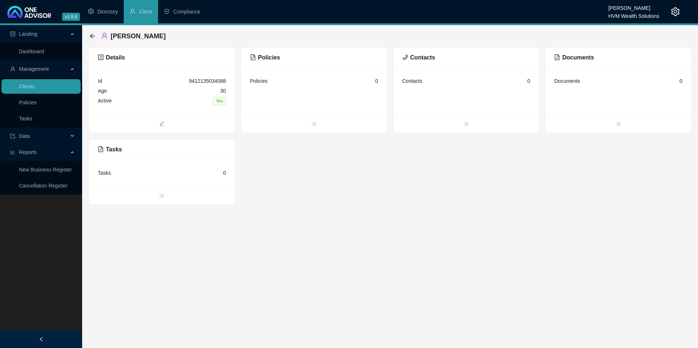
click at [271, 58] on span "Policies" at bounding box center [265, 57] width 30 height 6
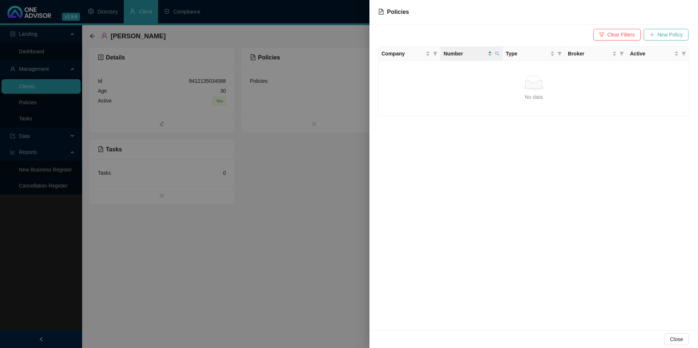
click at [664, 36] on span "New Policy" at bounding box center [669, 35] width 25 height 8
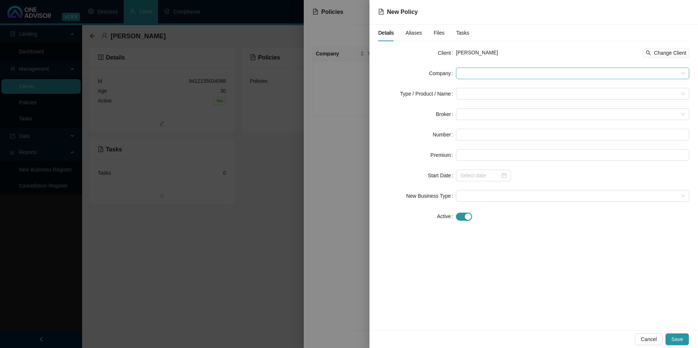
click at [493, 72] on span at bounding box center [572, 73] width 224 height 11
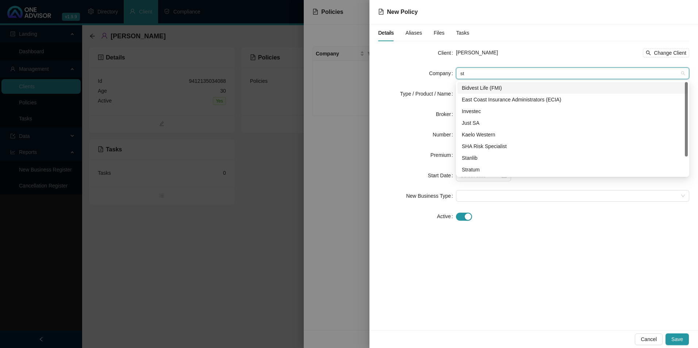
type input "str"
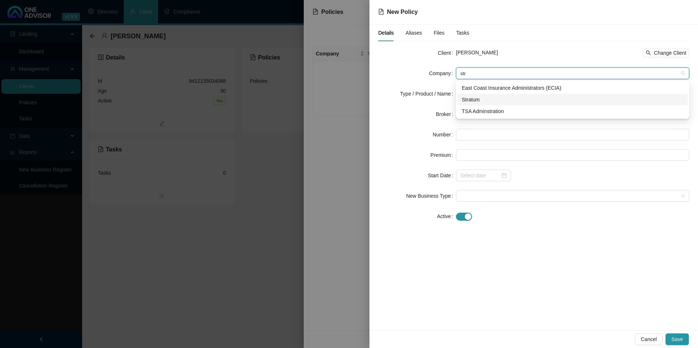
click at [492, 101] on div "Stratum" at bounding box center [573, 100] width 222 height 8
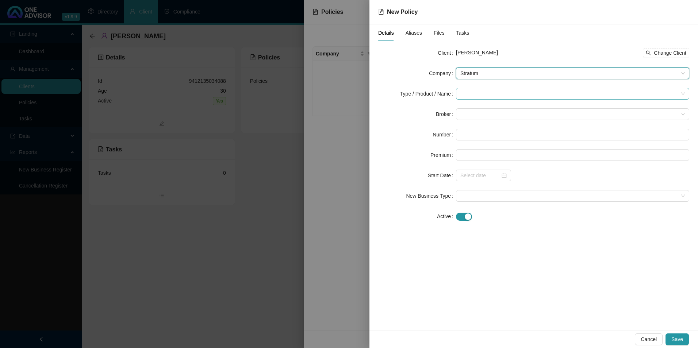
click at [489, 96] on input "search" at bounding box center [569, 93] width 218 height 11
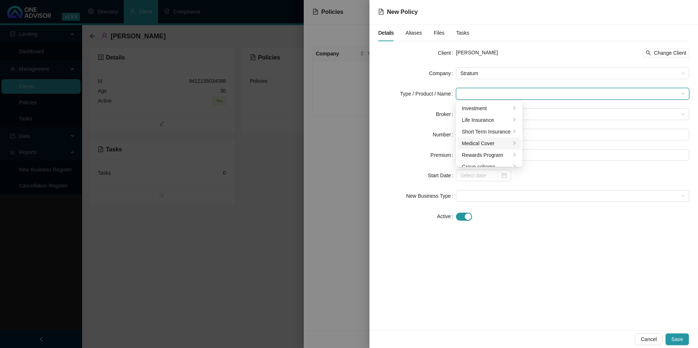
click at [488, 142] on div "Medical Cover" at bounding box center [486, 143] width 49 height 8
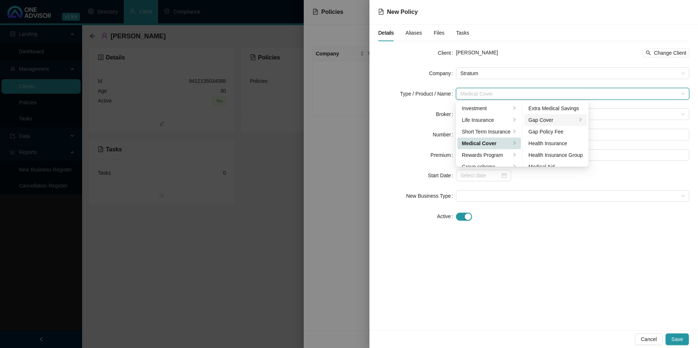
click at [558, 120] on div "Gap Cover" at bounding box center [553, 120] width 49 height 8
click at [584, 212] on div at bounding box center [572, 217] width 233 height 12
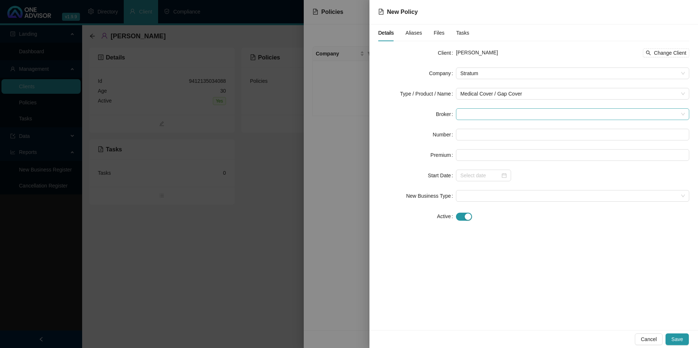
click at [534, 115] on span at bounding box center [572, 114] width 224 height 11
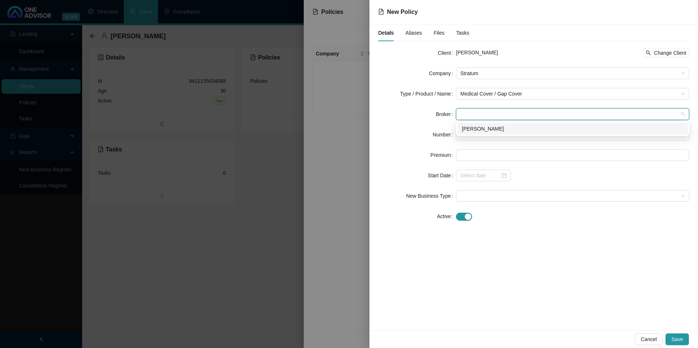
click at [514, 132] on div "[PERSON_NAME]" at bounding box center [573, 129] width 222 height 8
click at [499, 133] on input "text" at bounding box center [572, 135] width 233 height 12
click at [483, 136] on input "text" at bounding box center [572, 135] width 233 height 12
click at [475, 139] on input "text" at bounding box center [572, 135] width 233 height 12
paste input "POL-1571453-Q7L3"
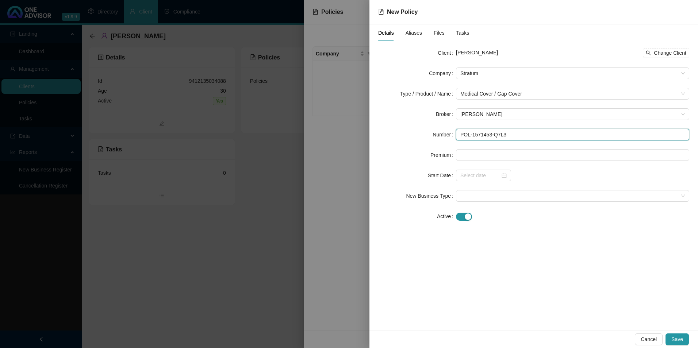
click at [473, 133] on input "POL-1571453-Q7L3" at bounding box center [572, 135] width 233 height 12
type input "POL-1571453-Q7L3"
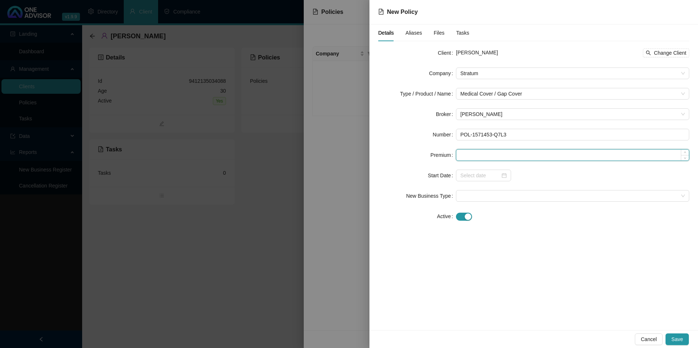
click at [465, 159] on input at bounding box center [572, 155] width 233 height 11
click at [480, 145] on form "Client [PERSON_NAME] Change Client Company Stratum Type / Product / Name Medica…" at bounding box center [533, 134] width 311 height 175
click at [480, 150] on input at bounding box center [572, 155] width 233 height 11
type input "591.00"
click at [499, 244] on div "Details Aliases Files Tasks Client [PERSON_NAME] Change Client Company Stratum …" at bounding box center [533, 177] width 329 height 306
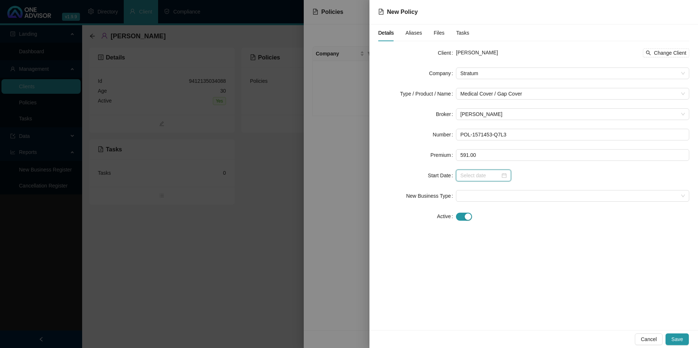
click at [485, 174] on input at bounding box center [480, 176] width 40 height 8
click at [517, 195] on span at bounding box center [572, 196] width 224 height 11
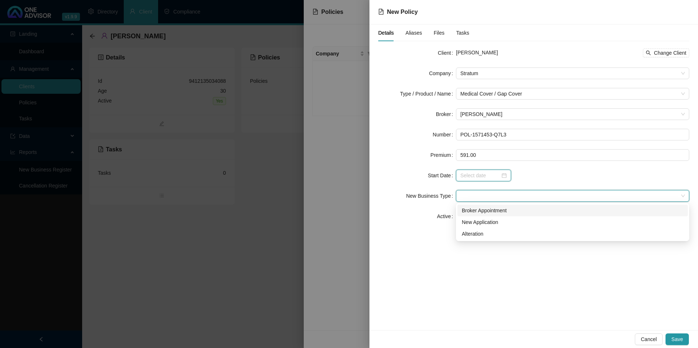
click at [485, 179] on input at bounding box center [480, 176] width 40 height 8
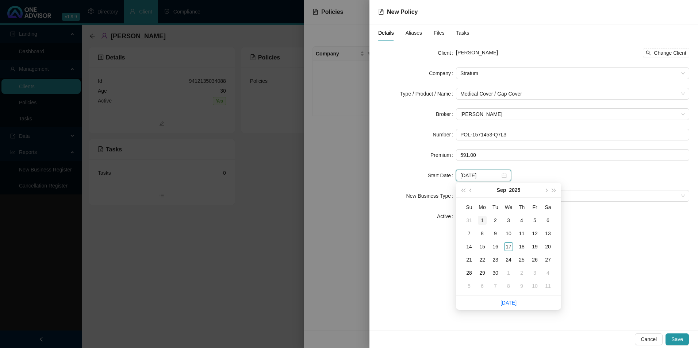
type input "[DATE]"
click at [482, 220] on div "1" at bounding box center [482, 220] width 9 height 9
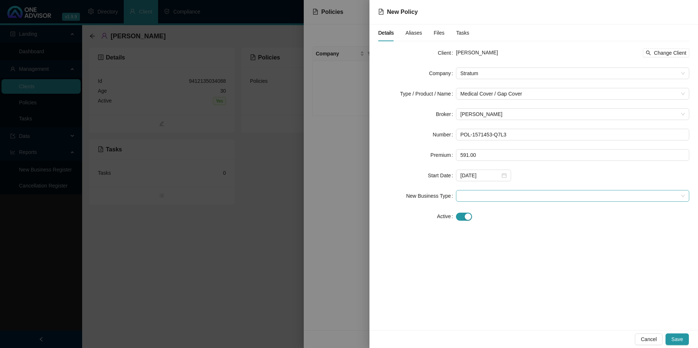
click at [486, 195] on span at bounding box center [572, 196] width 224 height 11
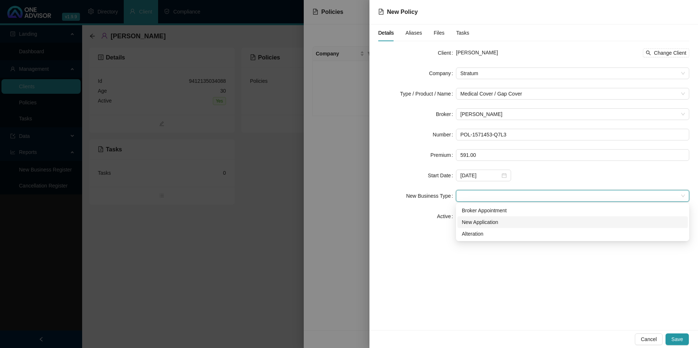
click at [479, 223] on div "New Application" at bounding box center [573, 222] width 222 height 8
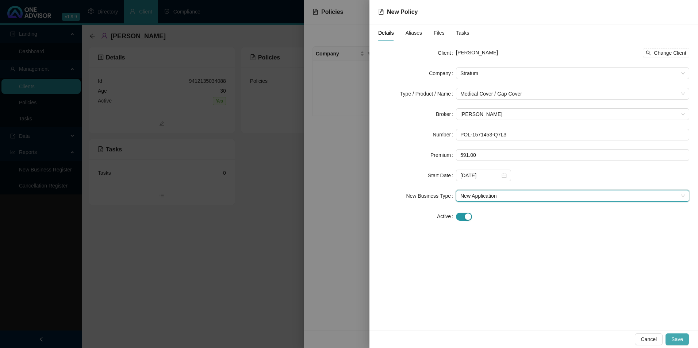
click at [681, 340] on span "Save" at bounding box center [677, 339] width 12 height 8
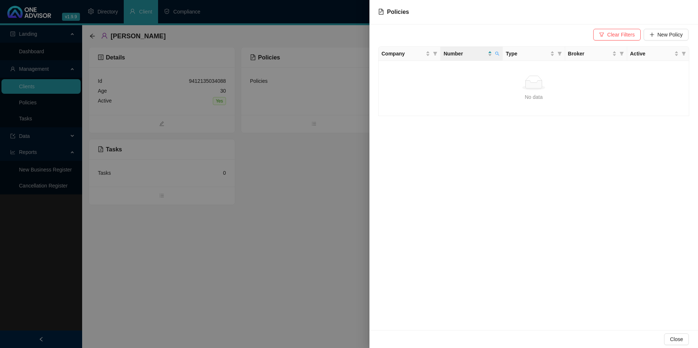
click at [34, 103] on div at bounding box center [349, 174] width 698 height 348
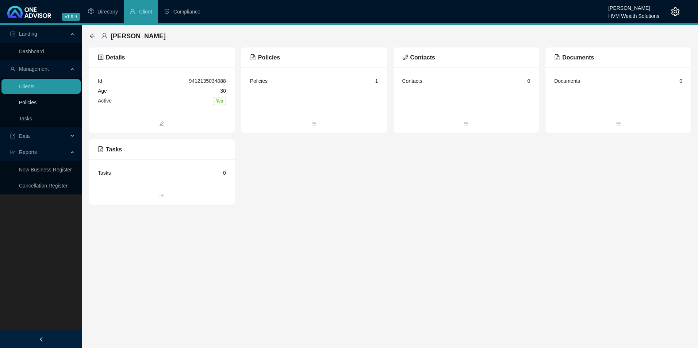
click at [34, 103] on link "Policies" at bounding box center [28, 103] width 18 height 6
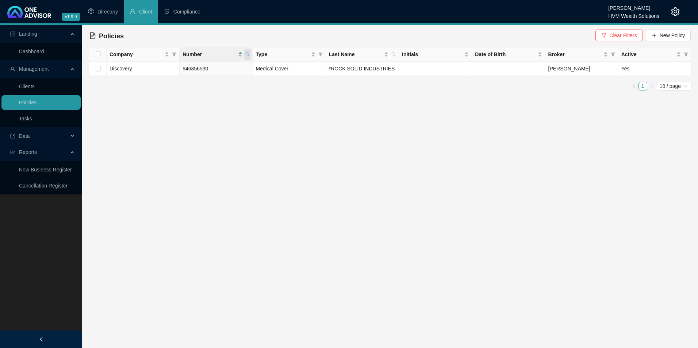
click at [246, 57] on span at bounding box center [247, 54] width 7 height 11
click at [203, 85] on span "Search" at bounding box center [200, 83] width 16 height 8
click at [245, 54] on span at bounding box center [247, 54] width 7 height 11
drag, startPoint x: 234, startPoint y: 68, endPoint x: 180, endPoint y: 69, distance: 54.8
click at [180, 69] on input "POL-1571453-Q7L3" at bounding box center [213, 70] width 69 height 12
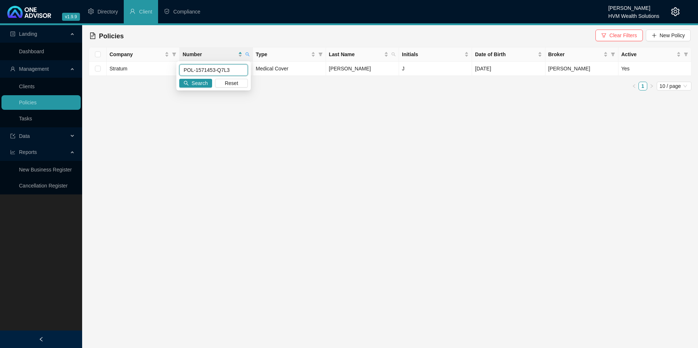
paste input "392922-H6G5Q7"
click at [193, 82] on span "Search" at bounding box center [200, 83] width 16 height 8
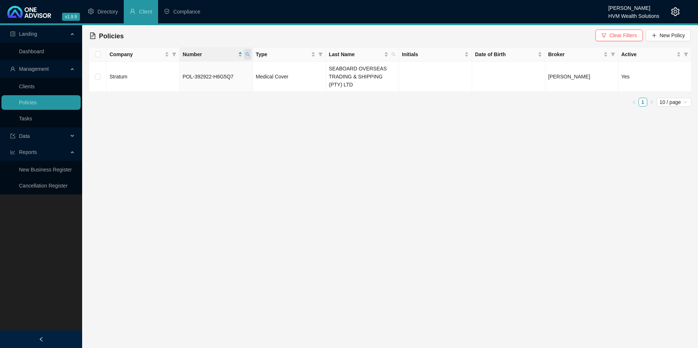
click at [250, 52] on span at bounding box center [247, 54] width 7 height 11
drag, startPoint x: 228, startPoint y: 66, endPoint x: 226, endPoint y: 72, distance: 6.2
click at [225, 70] on input "POL-392922-H6G5Q7" at bounding box center [213, 70] width 69 height 12
drag, startPoint x: 234, startPoint y: 72, endPoint x: 165, endPoint y: 69, distance: 68.7
click at [165, 68] on body "v1.9.9 [PERSON_NAME] HVM Wealth Solutions Directory Client Compliance Landing D…" at bounding box center [349, 174] width 698 height 348
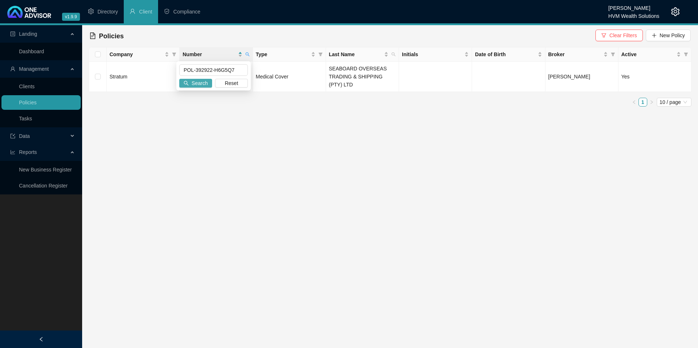
click at [208, 85] on button "Search" at bounding box center [195, 83] width 33 height 9
click at [248, 54] on icon "search" at bounding box center [247, 54] width 4 height 4
click at [275, 99] on ul "1 10 / page" at bounding box center [390, 102] width 603 height 9
click at [222, 75] on span "POL-392922-H6G5Q7" at bounding box center [208, 77] width 51 height 6
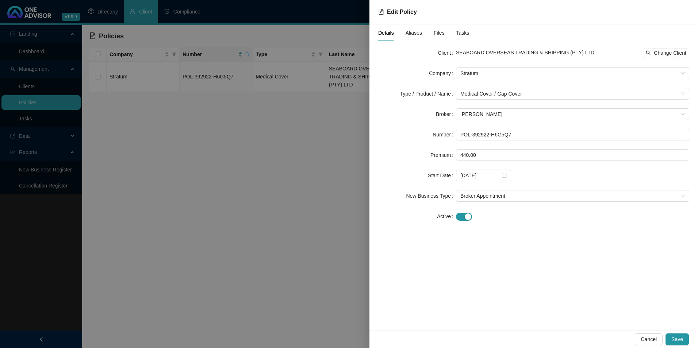
click at [248, 52] on div at bounding box center [349, 174] width 698 height 348
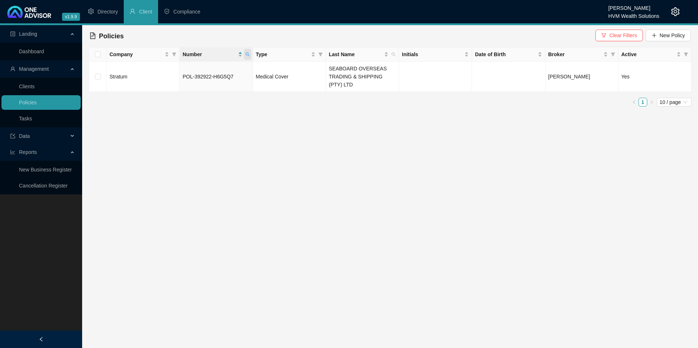
click at [247, 55] on icon "search" at bounding box center [247, 54] width 4 height 4
drag, startPoint x: 242, startPoint y: 69, endPoint x: 185, endPoint y: 68, distance: 57.7
click at [181, 68] on input "POL-392922-H6G5Q7" at bounding box center [213, 70] width 69 height 12
paste input "1571453-Q7L3"
type input "POL-1571453-Q7L3"
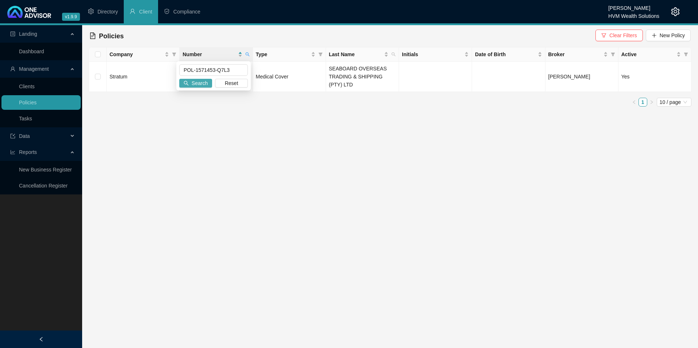
click at [201, 80] on span "Search" at bounding box center [200, 83] width 16 height 8
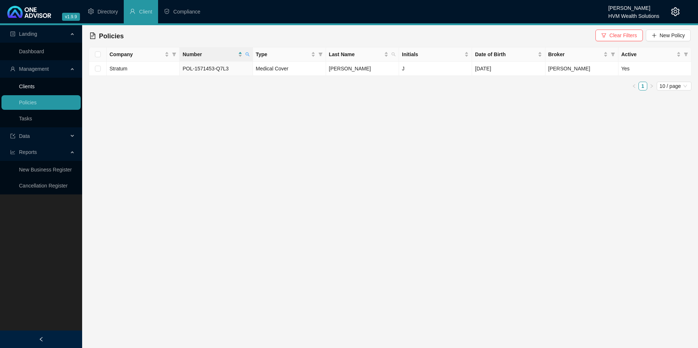
click at [32, 85] on link "Clients" at bounding box center [27, 87] width 16 height 6
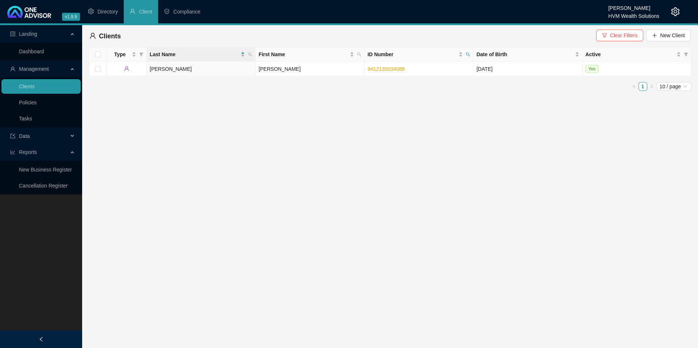
click at [622, 35] on span "Clear Filters" at bounding box center [623, 35] width 27 height 8
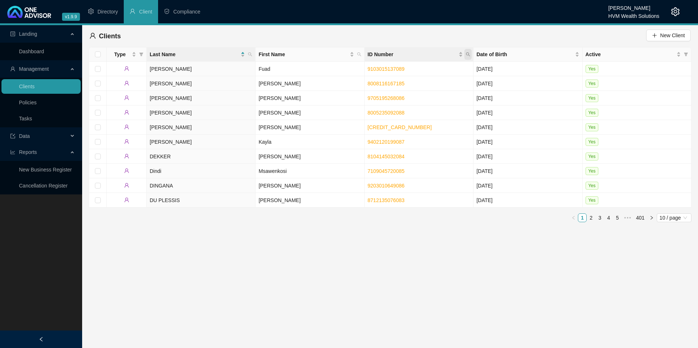
click at [467, 53] on icon "search" at bounding box center [468, 55] width 4 height 4
paste input "9608130230080"
click at [416, 69] on input "9608130230080" at bounding box center [434, 70] width 69 height 12
type input "9608130230080"
click at [416, 85] on span "Search" at bounding box center [420, 83] width 16 height 8
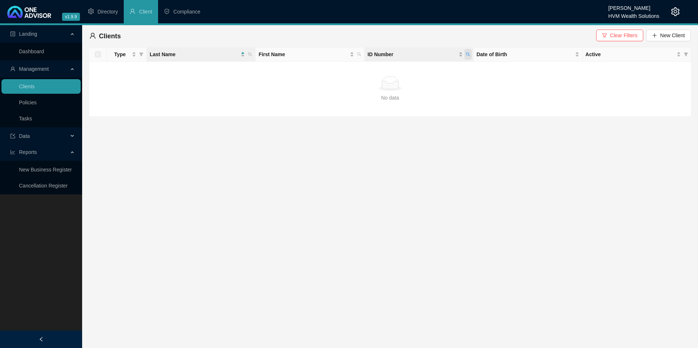
click at [469, 54] on icon "search" at bounding box center [468, 55] width 4 height 4
click at [421, 81] on span "Search" at bounding box center [420, 83] width 16 height 8
click at [672, 37] on span "New Client" at bounding box center [672, 35] width 25 height 8
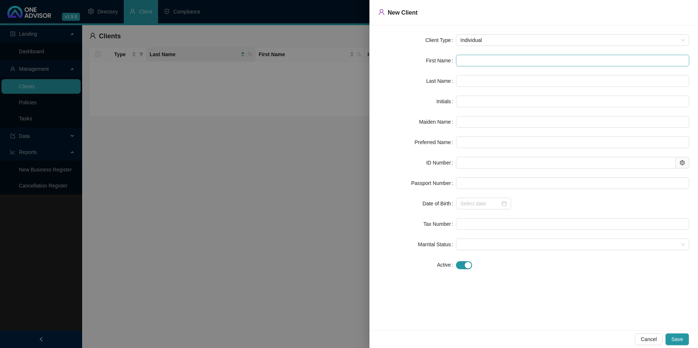
drag, startPoint x: 507, startPoint y: 51, endPoint x: 507, endPoint y: 55, distance: 4.1
click at [507, 52] on form "Client Type Individual First Name Last Name Initials Maiden Name Preferred Name…" at bounding box center [533, 152] width 311 height 237
click at [500, 62] on input "text" at bounding box center [572, 61] width 233 height 12
click at [495, 53] on form "Client Type Individual First Name Last Name Initials Maiden Name Preferred Name…" at bounding box center [533, 152] width 311 height 237
drag, startPoint x: 495, startPoint y: 54, endPoint x: 473, endPoint y: 62, distance: 23.5
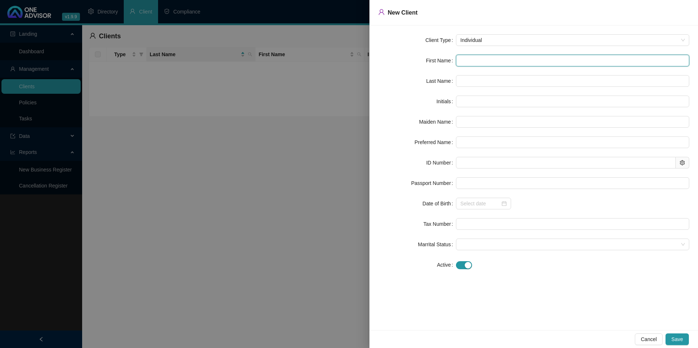
click at [474, 62] on input "text" at bounding box center [572, 61] width 233 height 12
paste input "[PERSON_NAME]"
type input "[PERSON_NAME]"
type input "M"
type input "Luanna"
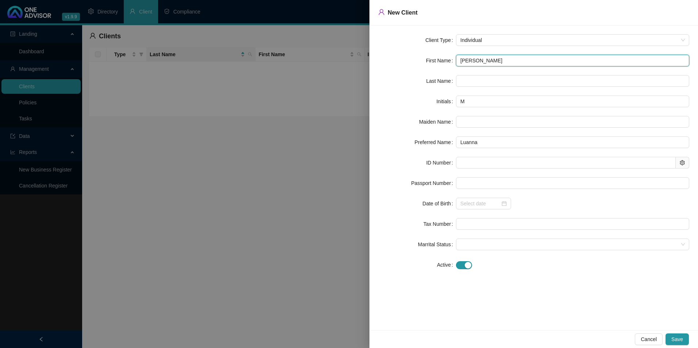
click at [472, 62] on input "[PERSON_NAME]" at bounding box center [572, 61] width 233 height 12
type input "[PERSON_NAME]"
type input "LM"
type input "Luanna"
type input "[PERSON_NAME]"
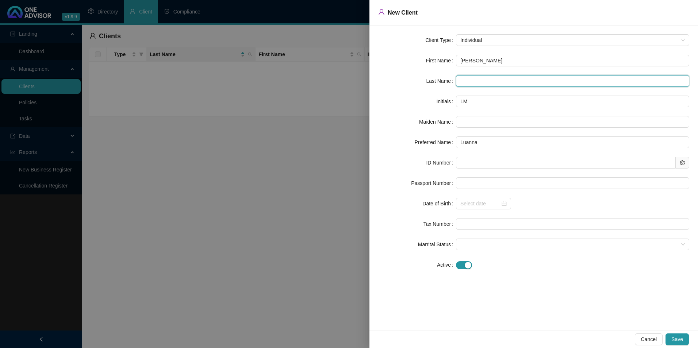
click at [495, 81] on input "text" at bounding box center [572, 81] width 233 height 12
paste input "[PERSON_NAME]"
click at [471, 77] on input "[PERSON_NAME]" at bounding box center [572, 81] width 233 height 12
type input "[PERSON_NAME]"
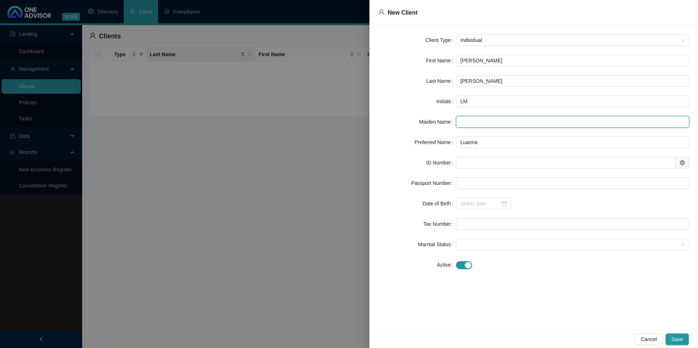
click at [480, 122] on input "text" at bounding box center [572, 122] width 233 height 12
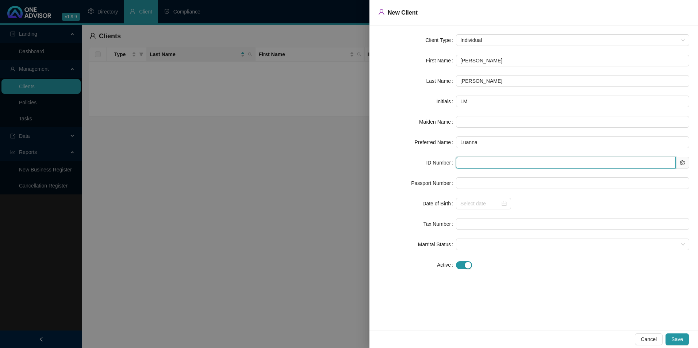
click at [482, 165] on input "text" at bounding box center [566, 163] width 220 height 12
paste input "9608130230080"
type input "9608130230080"
type input "[DATE]"
type input "9608130230080"
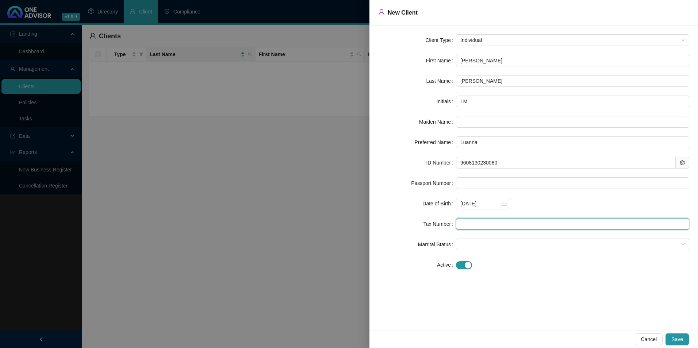
click at [484, 225] on input "text" at bounding box center [572, 224] width 233 height 12
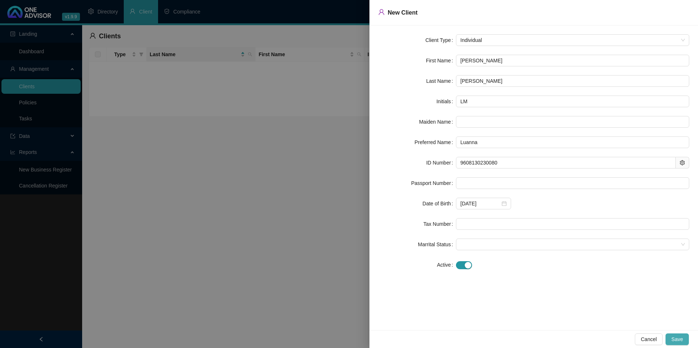
click at [684, 340] on button "Save" at bounding box center [676, 340] width 23 height 12
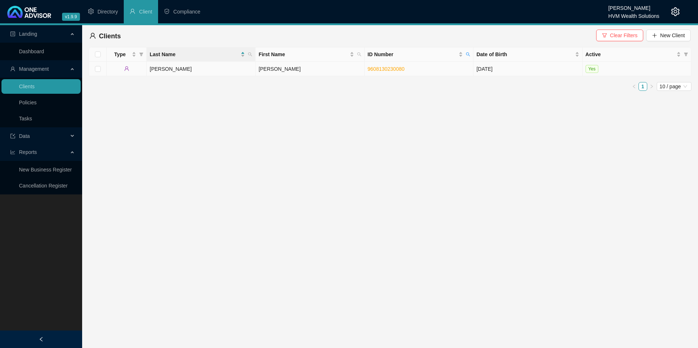
click at [317, 71] on td "[PERSON_NAME]" at bounding box center [310, 69] width 109 height 15
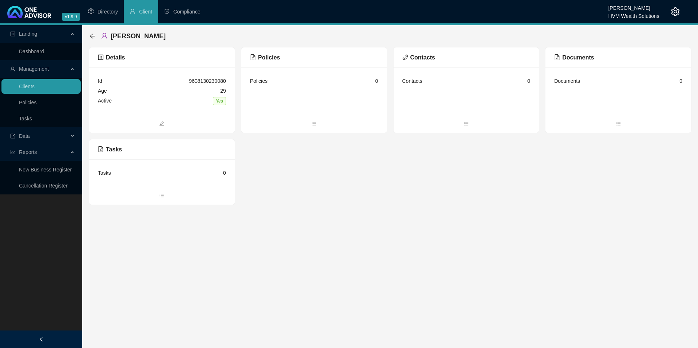
click at [276, 57] on span "Policies" at bounding box center [265, 57] width 30 height 6
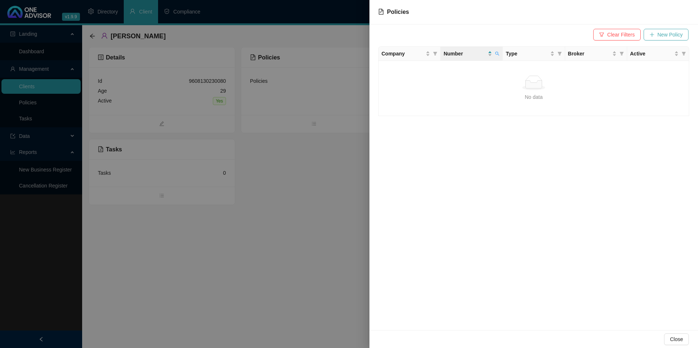
click at [671, 38] on span "New Policy" at bounding box center [669, 35] width 25 height 8
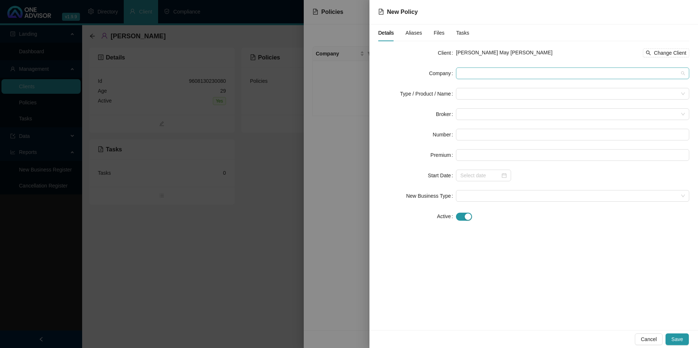
click at [490, 70] on span at bounding box center [572, 73] width 224 height 11
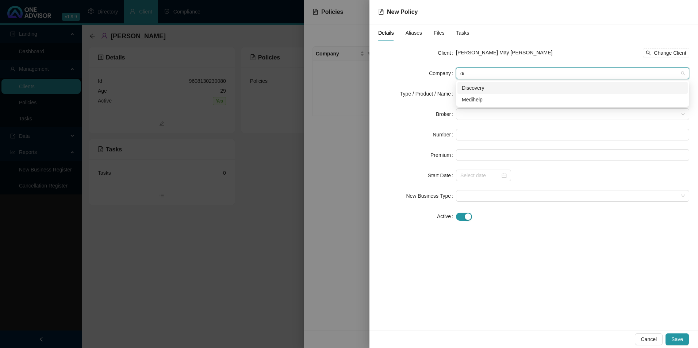
type input "dis"
click at [475, 89] on div "Discovery" at bounding box center [573, 88] width 222 height 8
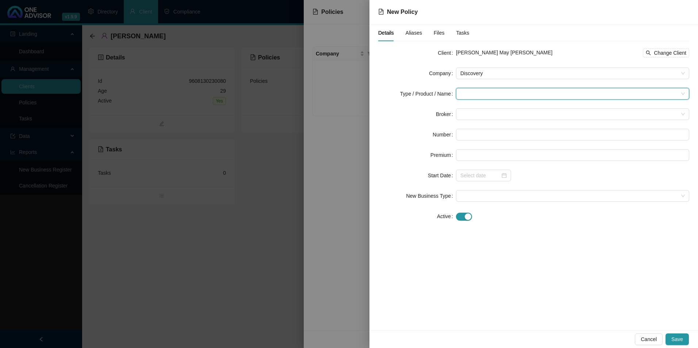
click at [471, 97] on input "search" at bounding box center [569, 93] width 218 height 11
click at [476, 143] on div "Medical Cover" at bounding box center [486, 143] width 49 height 8
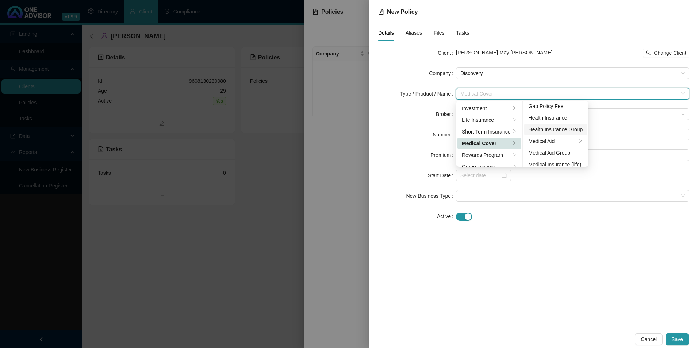
scroll to position [37, 0]
click at [561, 132] on div "Medical Aid" at bounding box center [553, 130] width 49 height 8
click at [582, 239] on div "Details Aliases Files Tasks Client [PERSON_NAME] May [PERSON_NAME] Change Clien…" at bounding box center [533, 177] width 329 height 306
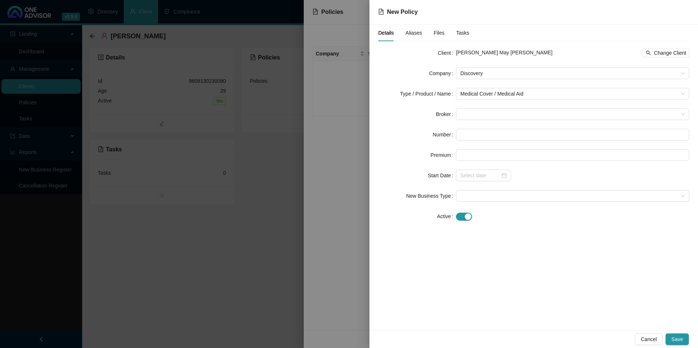
click at [504, 103] on form "Client [PERSON_NAME] May [PERSON_NAME] Change Client Company Discovery Type / P…" at bounding box center [533, 134] width 311 height 175
click at [502, 117] on span at bounding box center [572, 114] width 224 height 11
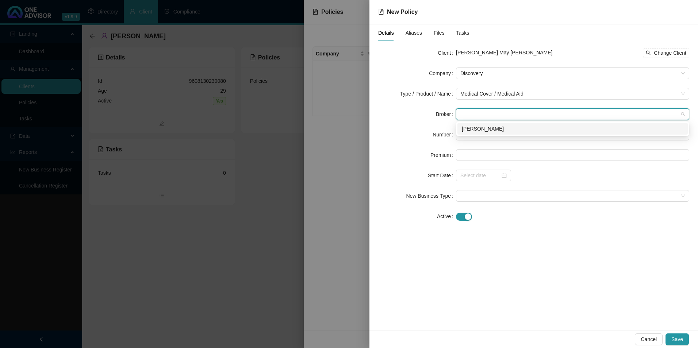
click at [491, 130] on div "[PERSON_NAME]" at bounding box center [573, 129] width 222 height 8
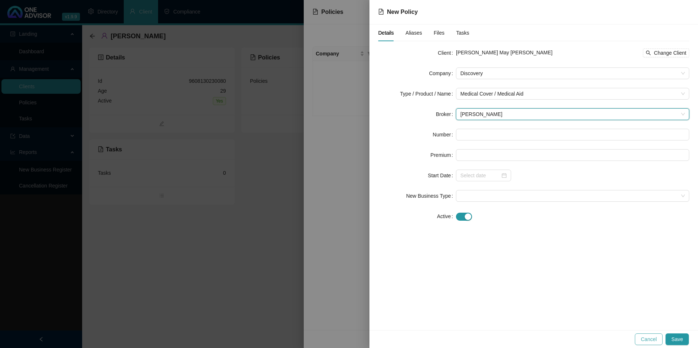
click at [655, 340] on span "Cancel" at bounding box center [649, 339] width 16 height 8
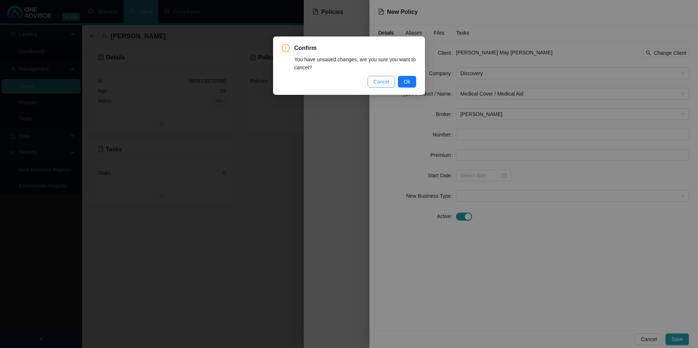
click at [388, 81] on span "Cancel" at bounding box center [381, 82] width 16 height 8
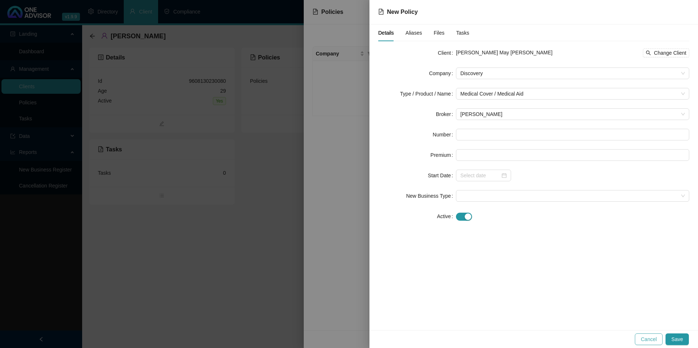
click at [640, 339] on button "Cancel" at bounding box center [649, 340] width 28 height 12
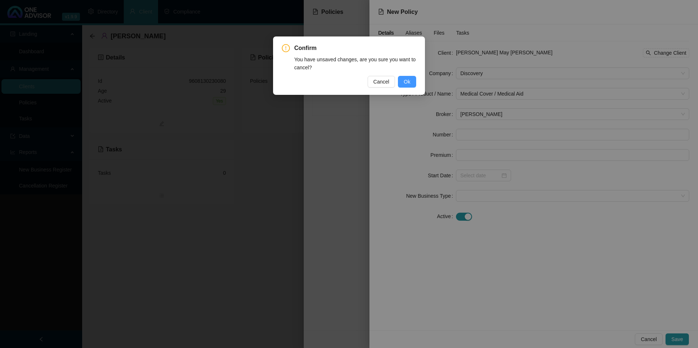
click at [410, 78] on span "Ok" at bounding box center [407, 82] width 7 height 8
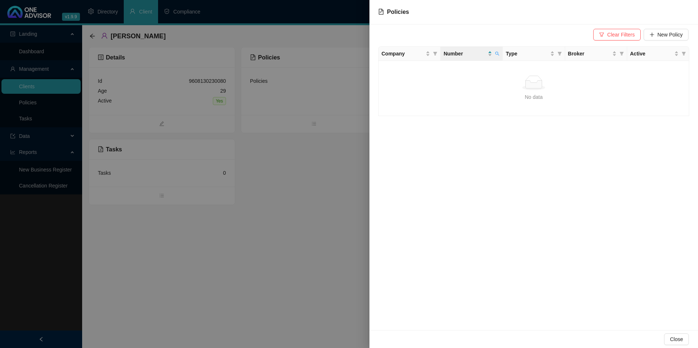
click at [321, 197] on div at bounding box center [349, 174] width 698 height 348
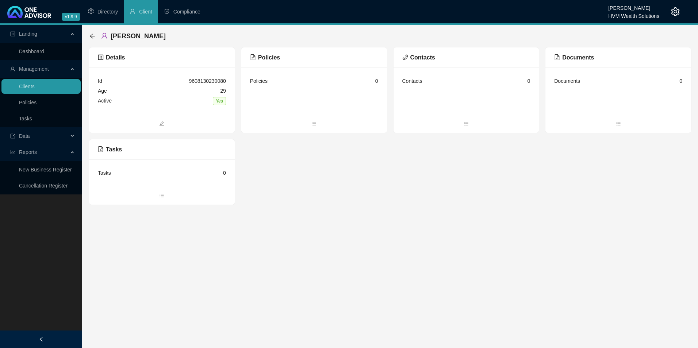
click at [676, 14] on icon "setting" at bounding box center [675, 11] width 9 height 9
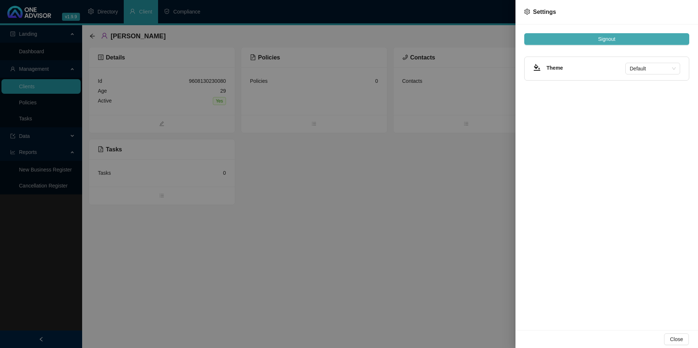
click at [600, 43] on span "Signout" at bounding box center [606, 39] width 17 height 8
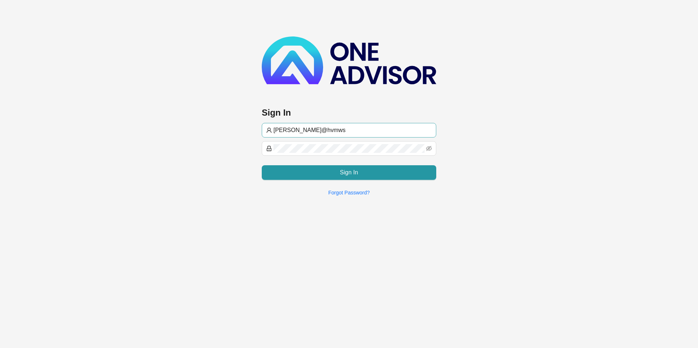
click at [316, 128] on input "[PERSON_NAME]@hvmws" at bounding box center [352, 130] width 158 height 9
type input "[EMAIL_ADDRESS][DOMAIN_NAME]"
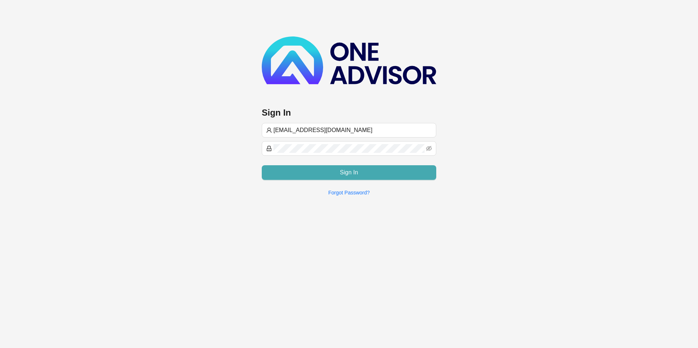
click at [330, 176] on button "Sign In" at bounding box center [349, 172] width 174 height 15
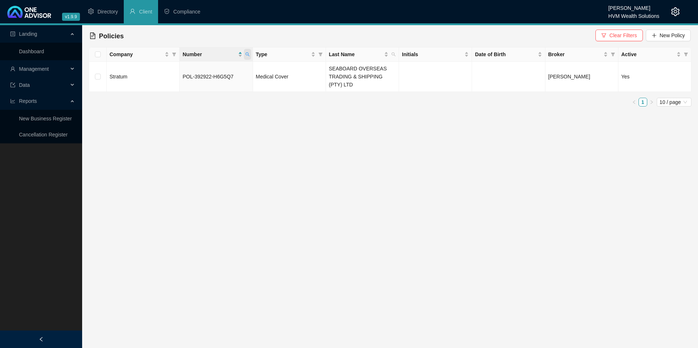
click at [247, 54] on icon "search" at bounding box center [247, 54] width 4 height 4
click at [202, 84] on span "Search" at bounding box center [200, 83] width 16 height 8
